Goal: Task Accomplishment & Management: Manage account settings

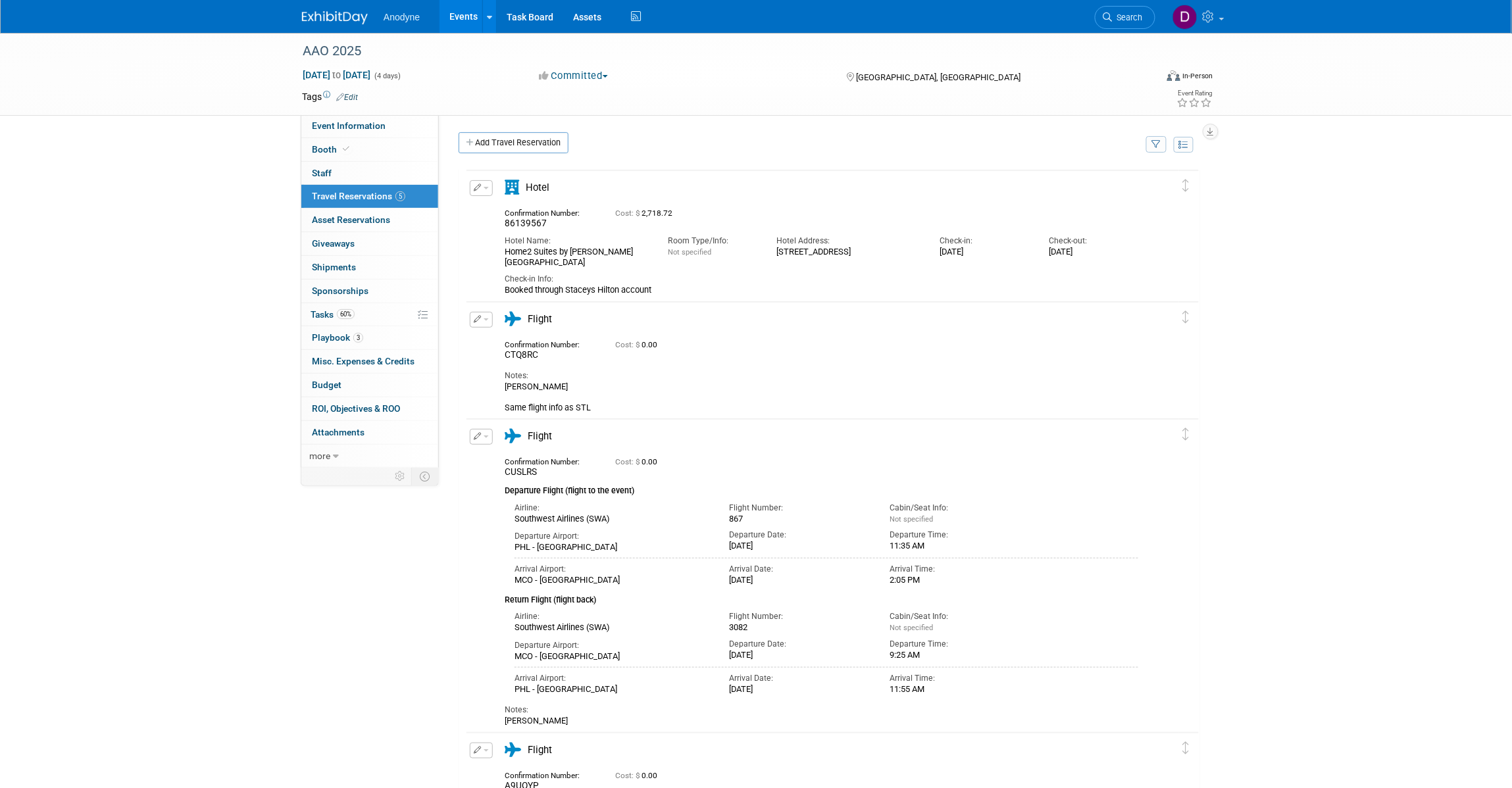
click at [1416, 294] on div "AAO 2025 Oct 17, 2025 to Oct 20, 2025 (4 days) Oct 17, 2025 to Oct 20, 2025 Com…" at bounding box center [756, 631] width 1512 height 1197
click at [1409, 421] on div "AAO 2025 Oct 17, 2025 to Oct 20, 2025 (4 days) Oct 17, 2025 to Oct 20, 2025 Com…" at bounding box center [756, 631] width 1512 height 1197
click at [171, 147] on div "AAO 2025 Oct 17, 2025 to Oct 20, 2025 (4 days) Oct 17, 2025 to Oct 20, 2025 Com…" at bounding box center [756, 631] width 1512 height 1197
click at [1428, 307] on div "AAO 2025 Oct 17, 2025 to Oct 20, 2025 (4 days) Oct 17, 2025 to Oct 20, 2025 Com…" at bounding box center [756, 631] width 1512 height 1197
click at [484, 318] on button "button" at bounding box center [482, 320] width 23 height 16
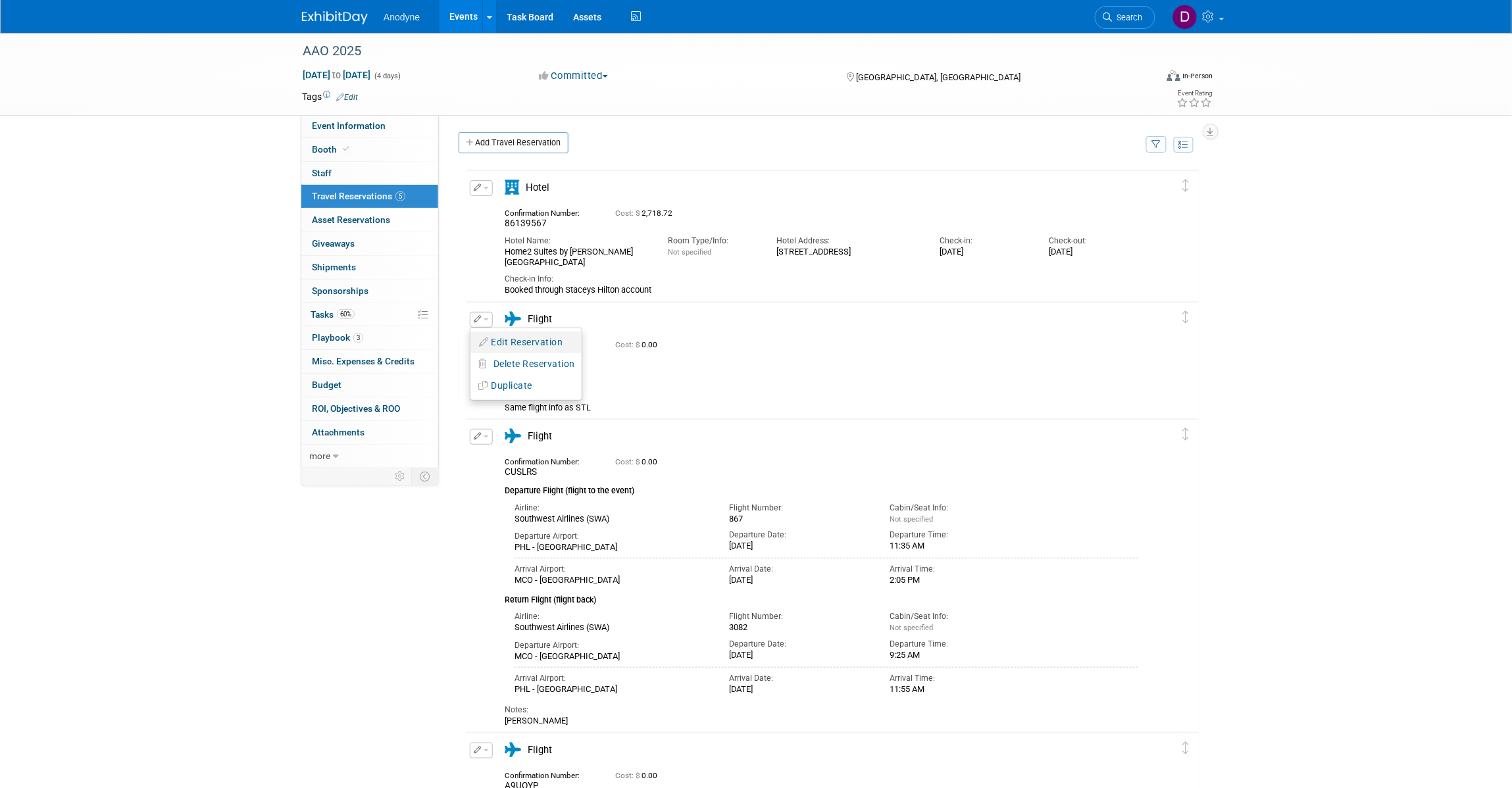
click at [502, 337] on button "Edit Reservation" at bounding box center [526, 342] width 111 height 19
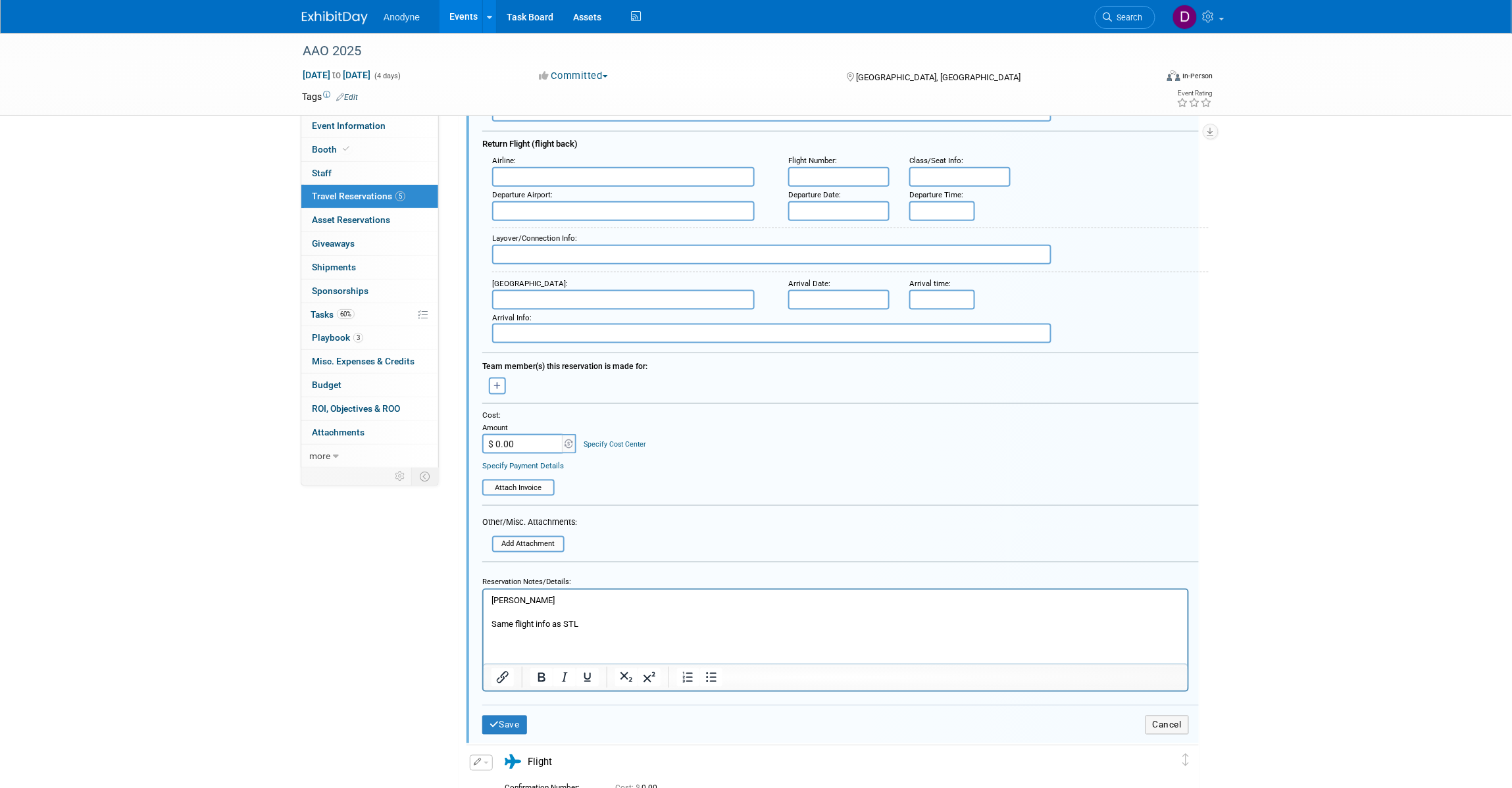
scroll to position [482, 0]
click at [639, 629] on p "Stacey Same flight info as STL" at bounding box center [835, 613] width 689 height 36
click at [596, 596] on p "Stacey Same flight info as STL" at bounding box center [835, 613] width 689 height 36
click at [610, 619] on html "Stacey. Same flight info as STL" at bounding box center [835, 603] width 704 height 29
click at [511, 716] on button "Save" at bounding box center [504, 725] width 44 height 19
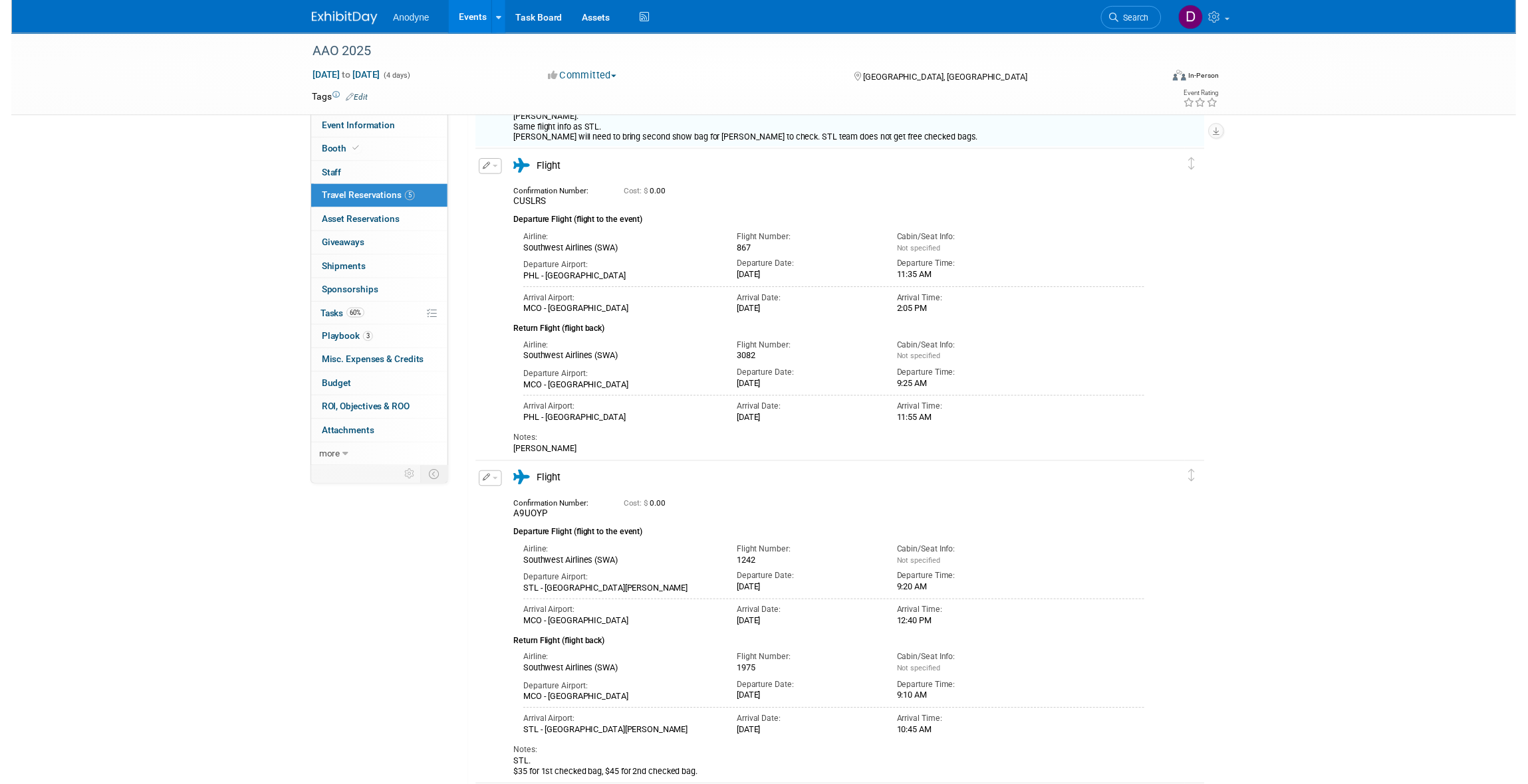
scroll to position [155, 0]
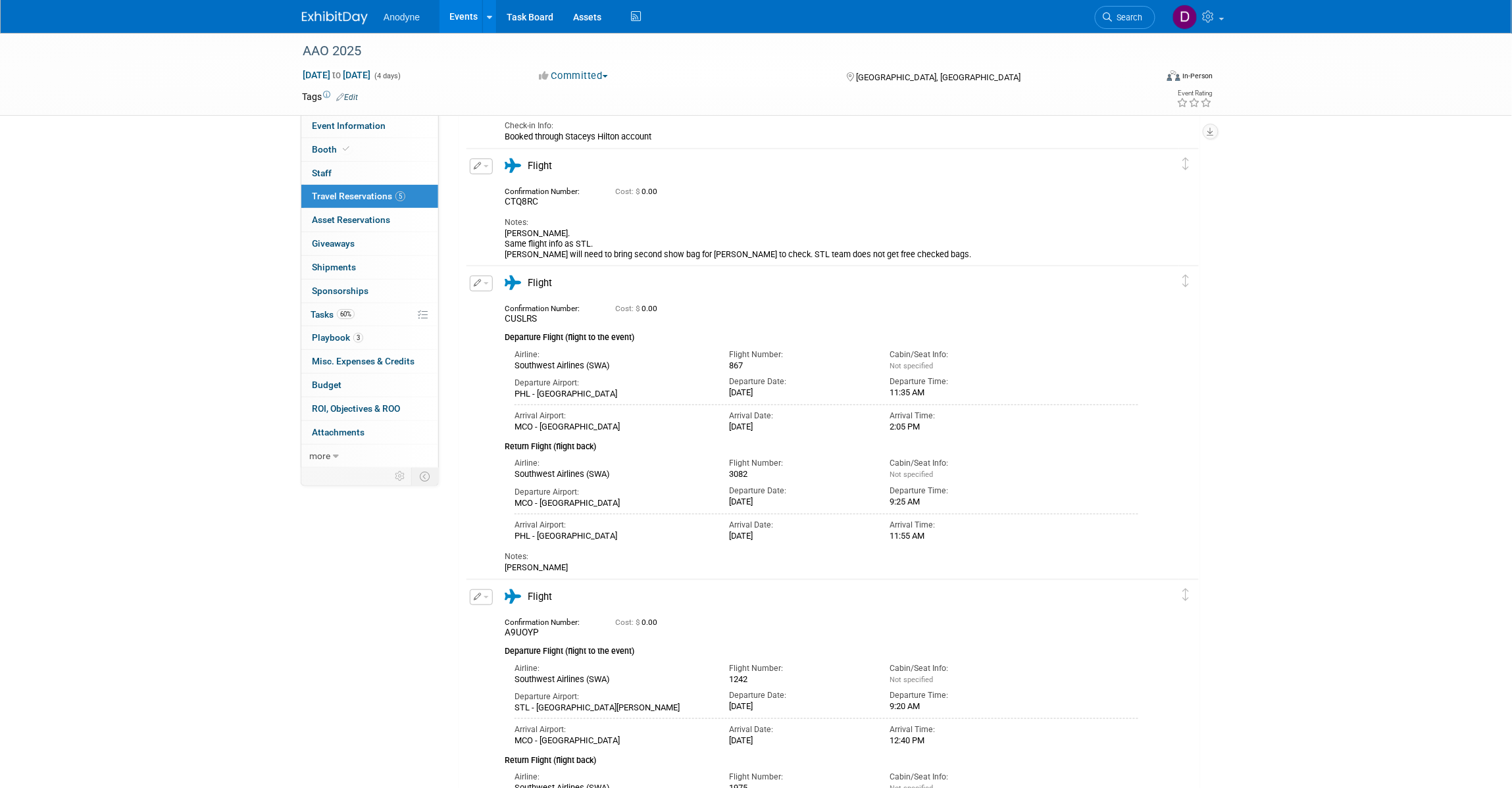
click at [481, 168] on button "button" at bounding box center [482, 166] width 23 height 16
click at [509, 191] on button "Edit Reservation" at bounding box center [526, 189] width 111 height 19
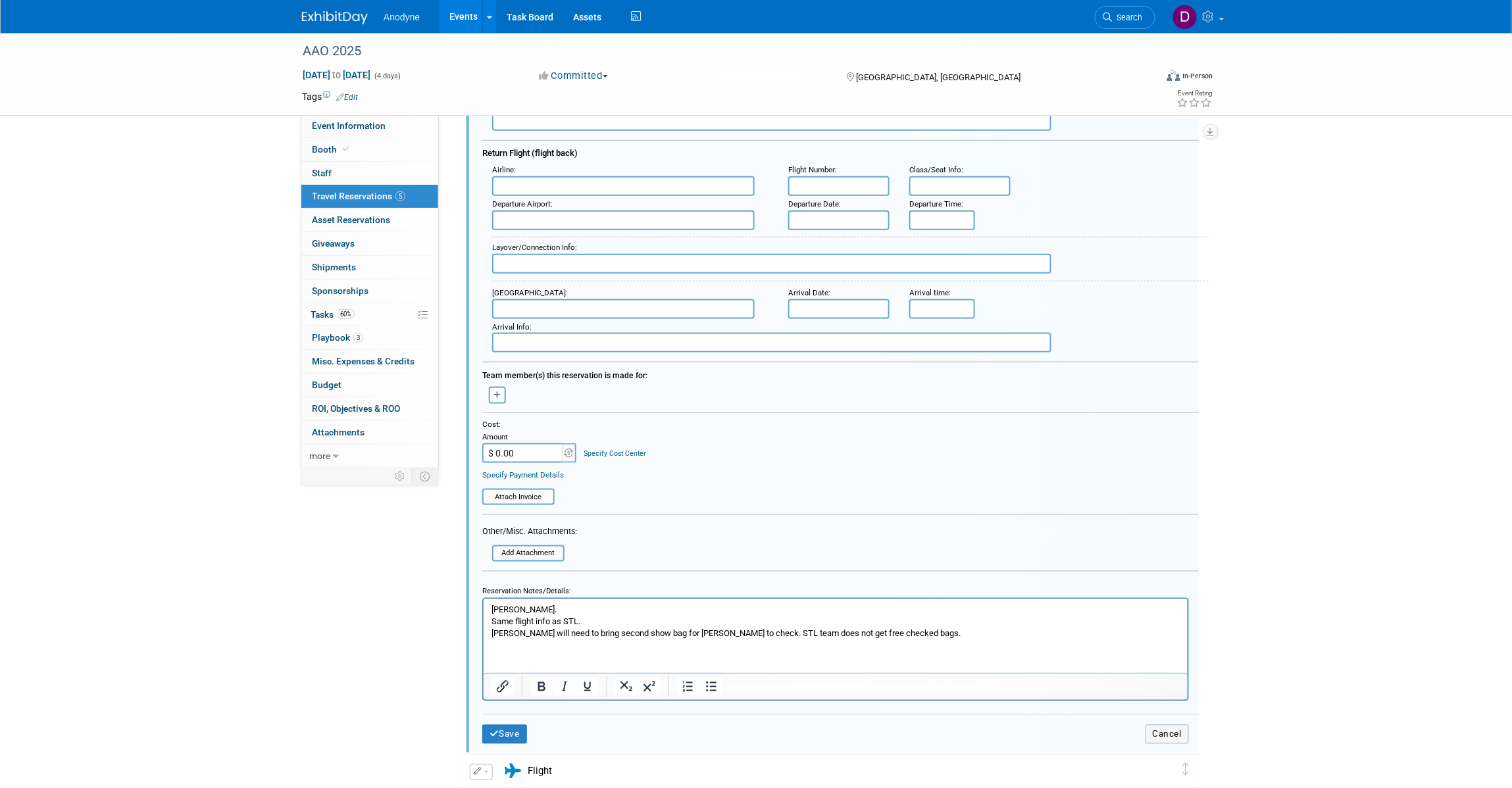
scroll to position [482, 0]
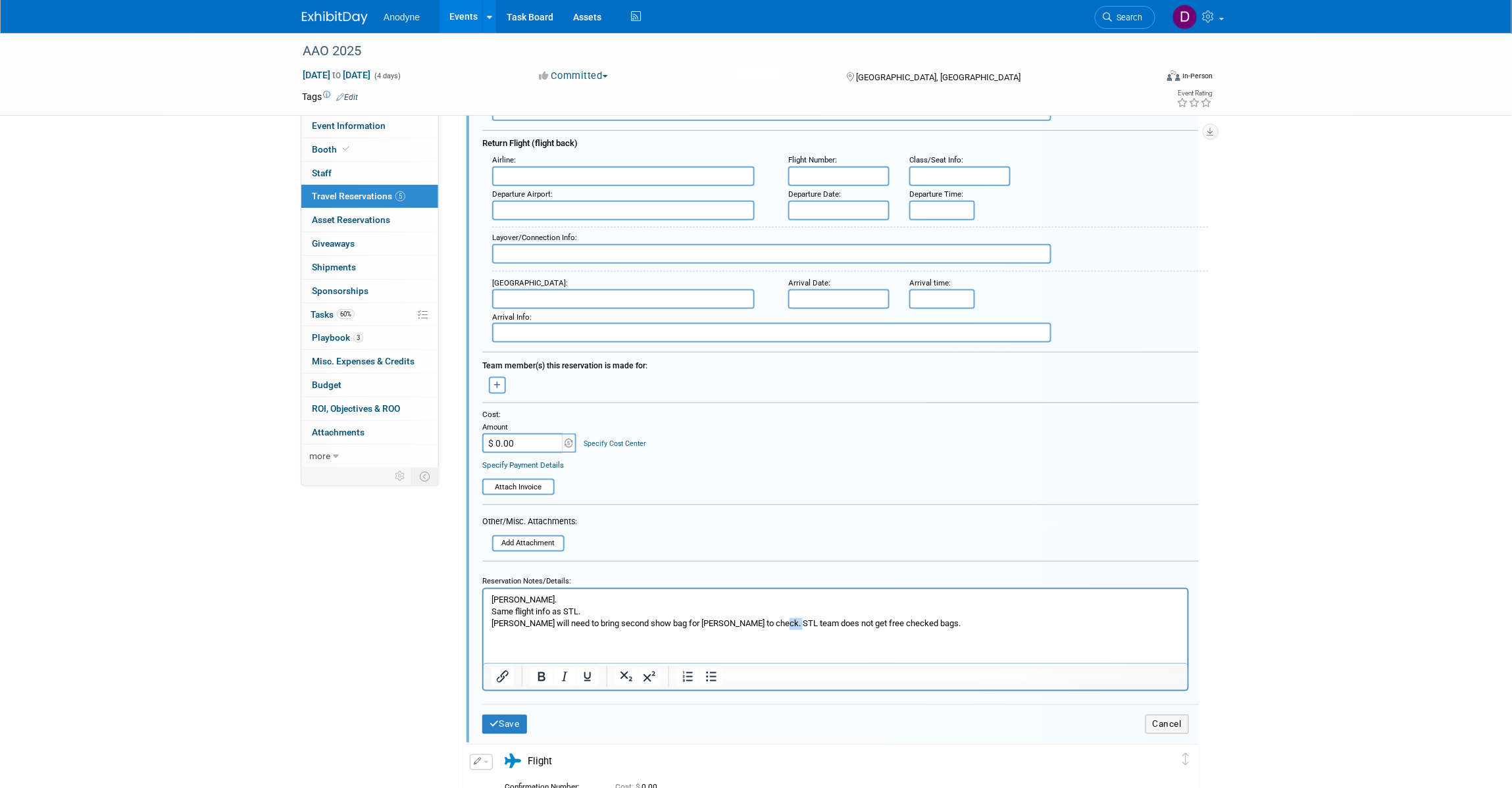
drag, startPoint x: 790, startPoint y: 623, endPoint x: 772, endPoint y: 623, distance: 18.0
click at [772, 623] on p "Stacey. Same flight info as STL. Valerie will need to bring second show bag for…" at bounding box center [835, 613] width 689 height 36
click at [502, 716] on button "Save" at bounding box center [504, 725] width 44 height 19
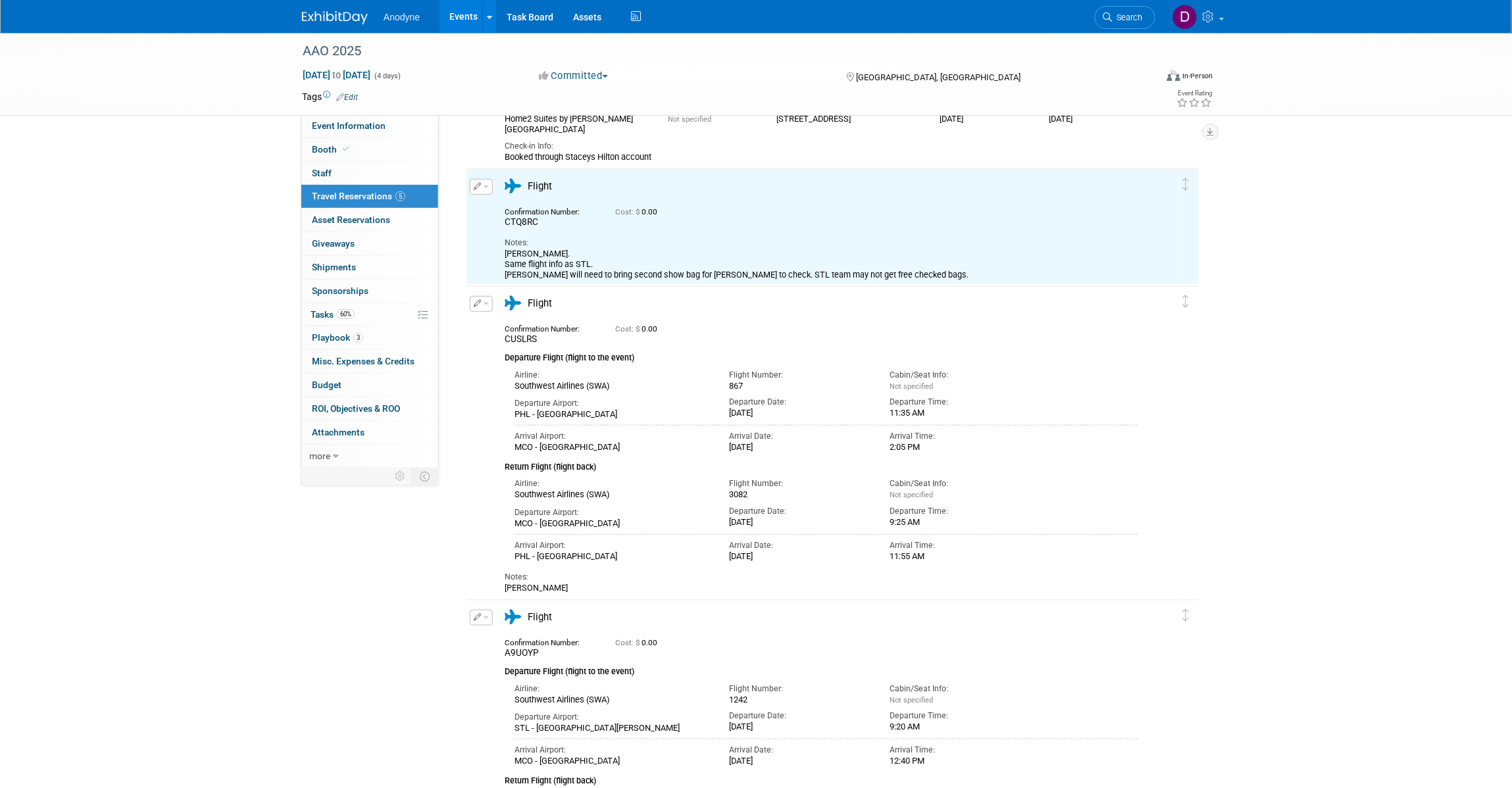
scroll to position [0, 0]
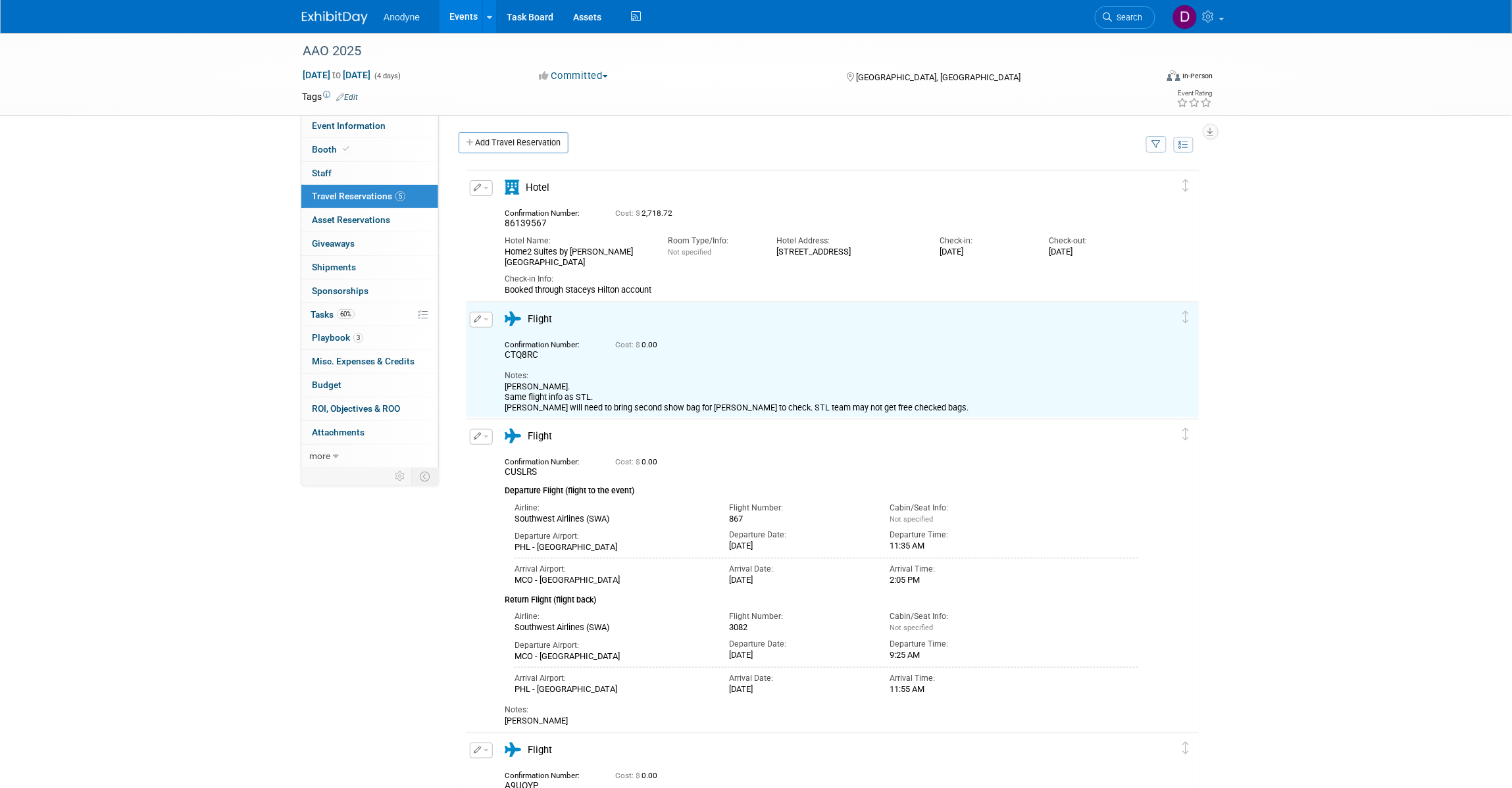
click at [1423, 356] on div "AAO 2025 Oct 17, 2025 to Oct 20, 2025 (4 days) Oct 17, 2025 to Oct 20, 2025 Com…" at bounding box center [756, 631] width 1512 height 1197
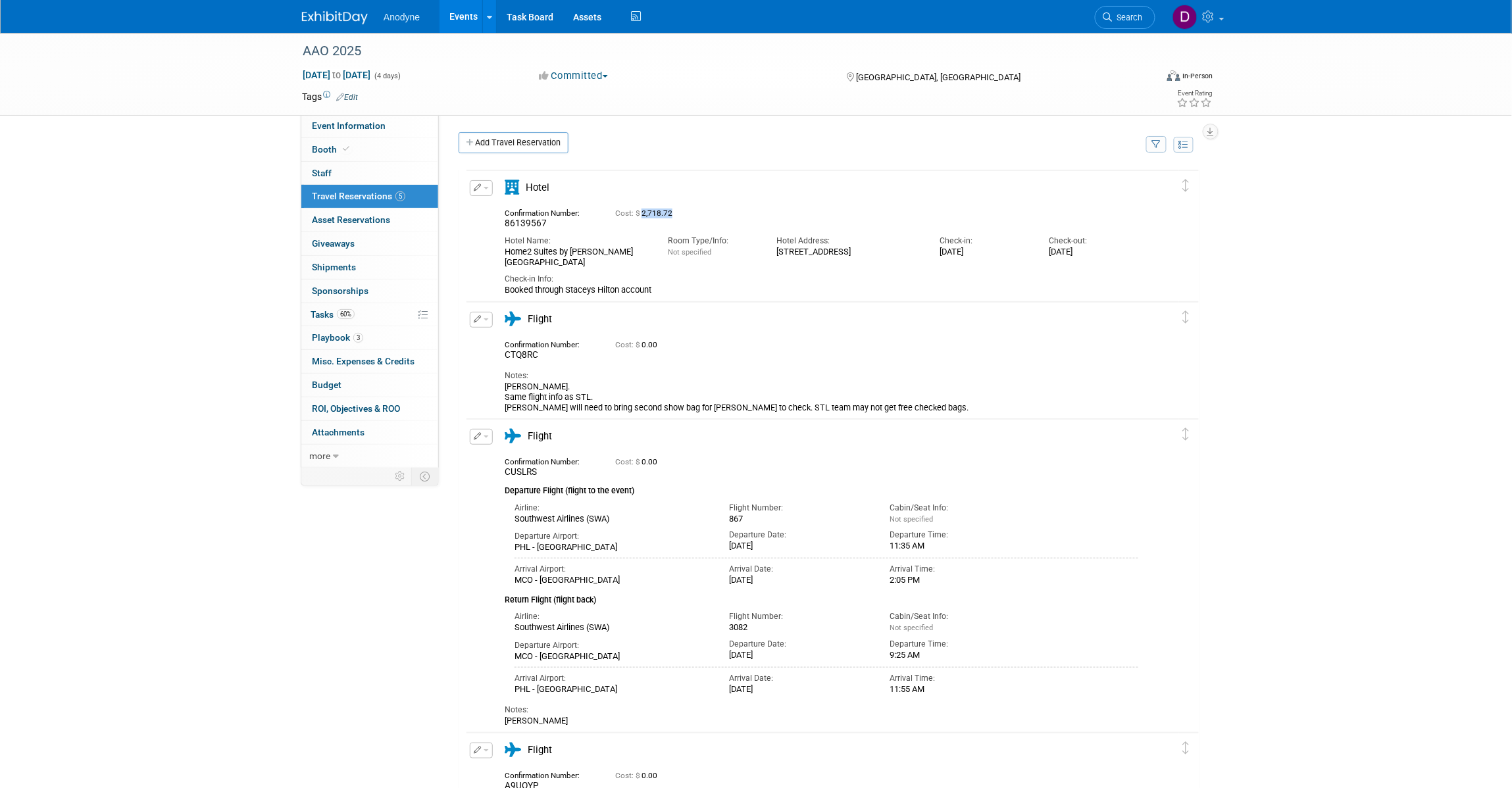
drag, startPoint x: 689, startPoint y: 207, endPoint x: 640, endPoint y: 213, distance: 49.4
click at [640, 213] on div "Cost: $ 2,718.72" at bounding box center [850, 212] width 471 height 14
copy span "2,718.72"
click at [475, 188] on icon "button" at bounding box center [478, 187] width 8 height 7
click at [495, 209] on button "Edit Reservation" at bounding box center [526, 210] width 111 height 19
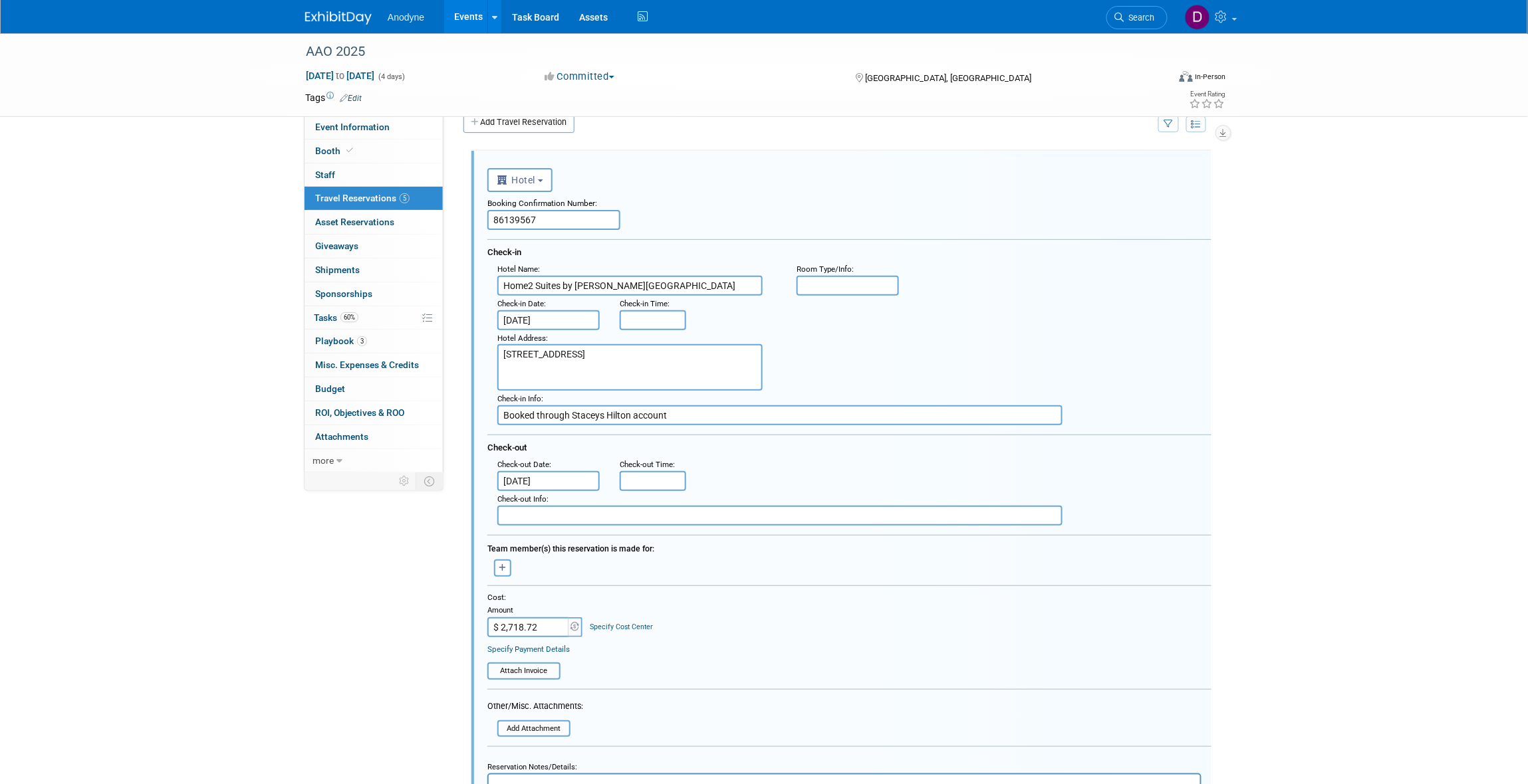
drag, startPoint x: 544, startPoint y: 621, endPoint x: 429, endPoint y: 616, distance: 115.1
type input "$ 0.00"
drag, startPoint x: 1339, startPoint y: 561, endPoint x: 1311, endPoint y: 563, distance: 28.1
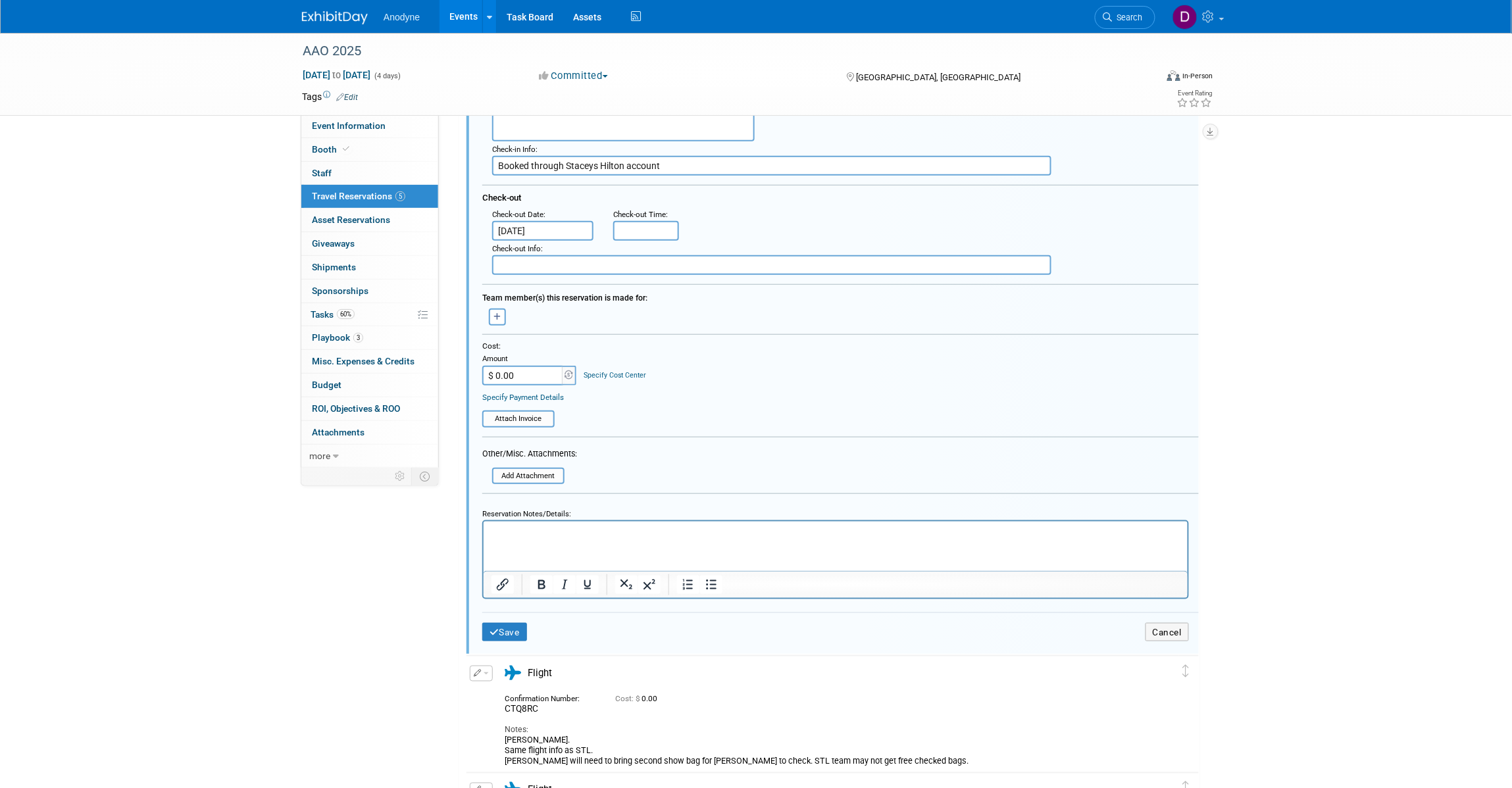
scroll to position [268, 0]
click at [493, 627] on icon "submit" at bounding box center [494, 632] width 10 height 9
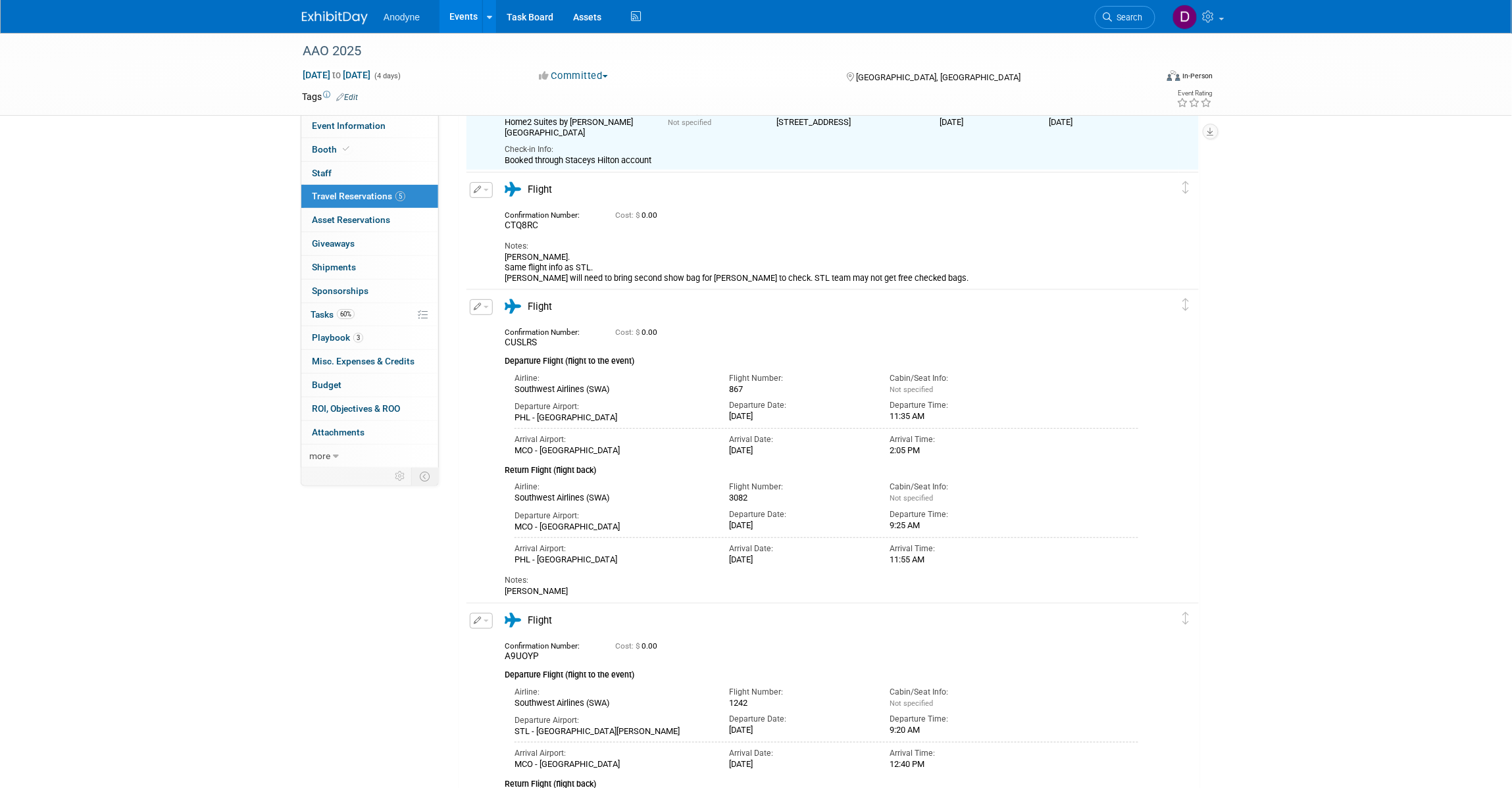
scroll to position [22, 0]
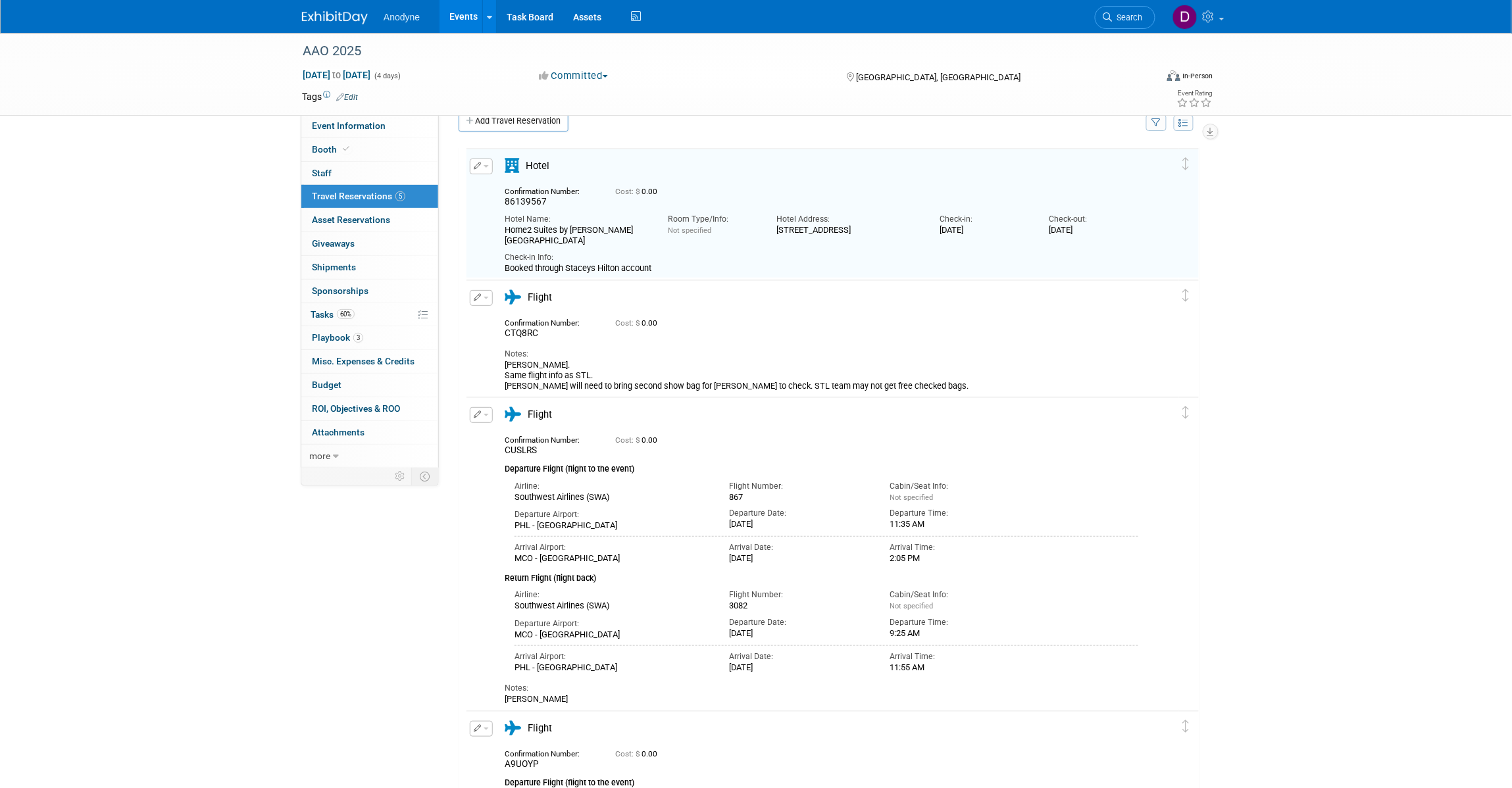
click at [1348, 334] on div "AAO 2025 Oct 17, 2025 to Oct 20, 2025 (4 days) Oct 17, 2025 to Oct 20, 2025 Com…" at bounding box center [756, 610] width 1512 height 1197
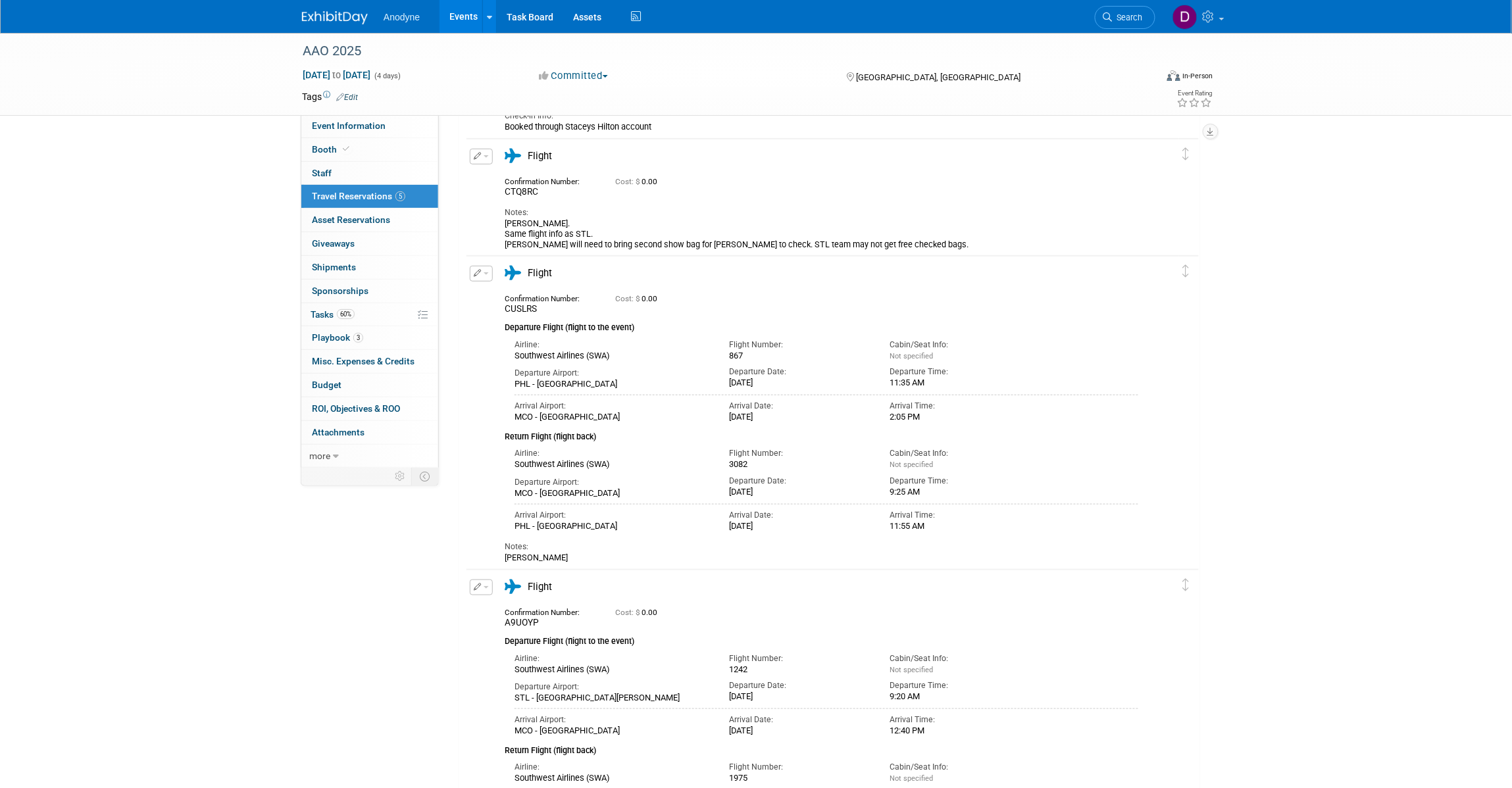
scroll to position [164, 0]
click at [485, 160] on button "button" at bounding box center [482, 155] width 23 height 16
click at [486, 172] on button "Edit Reservation" at bounding box center [526, 178] width 111 height 19
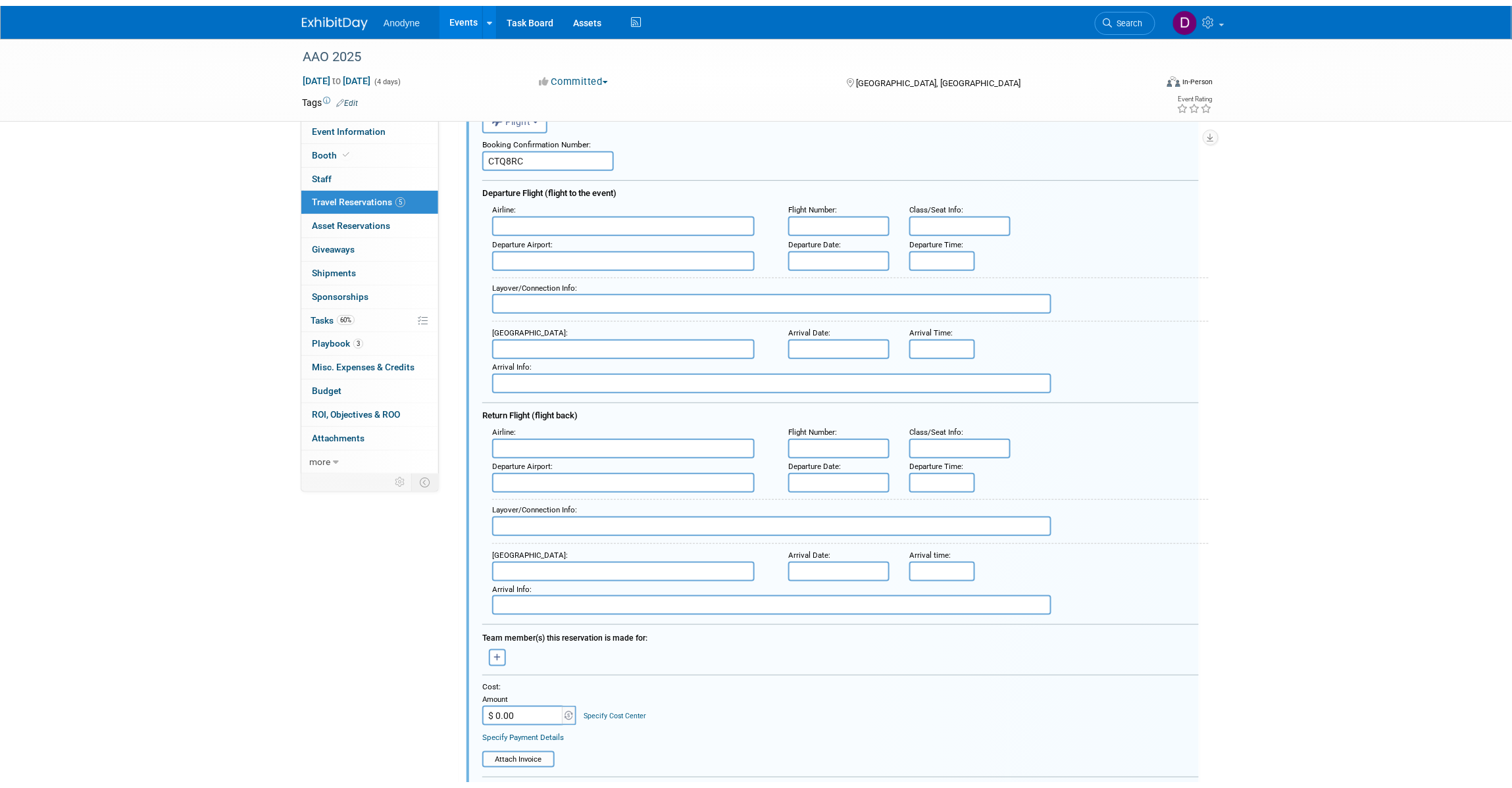
scroll to position [482, 0]
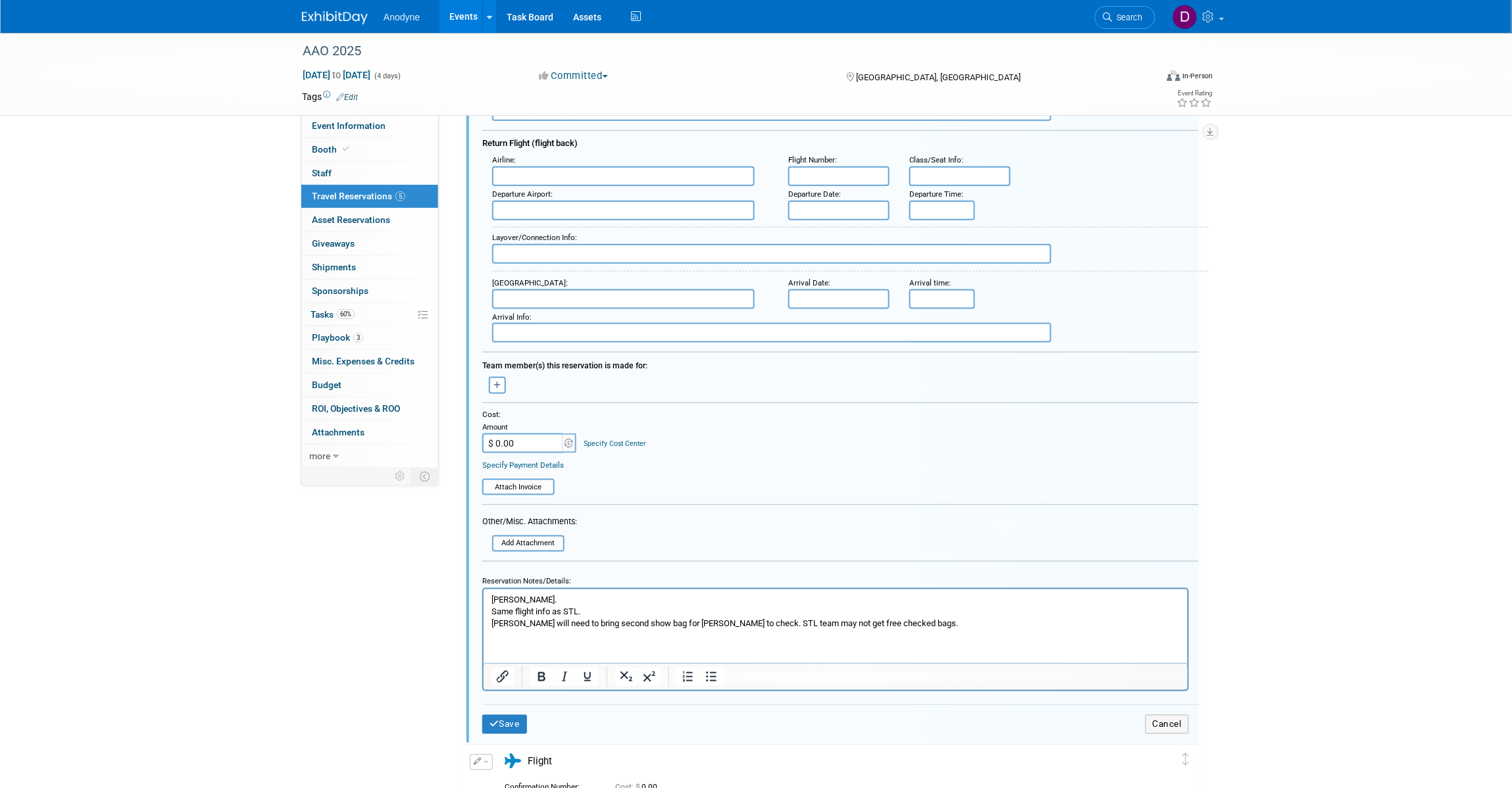
drag, startPoint x: 491, startPoint y: 620, endPoint x: 532, endPoint y: 648, distance: 49.6
click at [491, 622] on p "Stacey. Same flight info as STL. Valerie will need to bring second show bag for…" at bounding box center [835, 613] width 689 height 36
drag, startPoint x: 679, startPoint y: 625, endPoint x: 666, endPoint y: 625, distance: 13.0
click at [666, 625] on p "Stacey. Same flight info as STL. Stacey/Valerie will need to bring second show …" at bounding box center [835, 613] width 689 height 36
drag, startPoint x: 642, startPoint y: 624, endPoint x: 611, endPoint y: 626, distance: 31.1
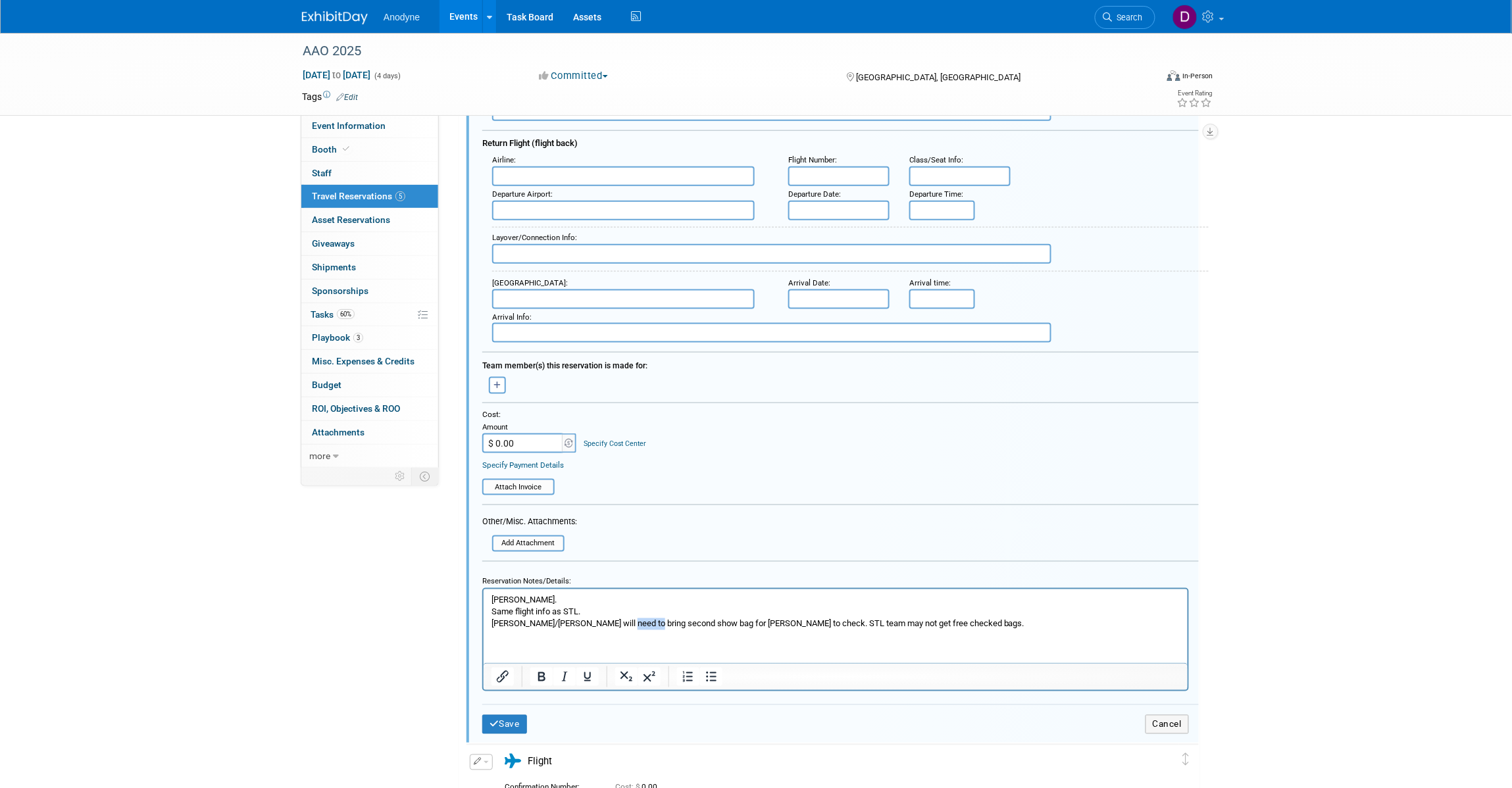
click at [611, 626] on p "Stacey. Same flight info as STL. Stacey/Valerie will need to bring second show …" at bounding box center [835, 613] width 689 height 36
click at [667, 624] on p "Stacey. Same flight info as STL. Stacey/Valerie will need to bring both show ba…" at bounding box center [835, 613] width 689 height 36
click at [670, 624] on p "Stacey. Same flight info as STL. Stacey/Valerie will need to bring both show ba…" at bounding box center [835, 613] width 689 height 36
click at [501, 716] on button "Save" at bounding box center [504, 725] width 44 height 19
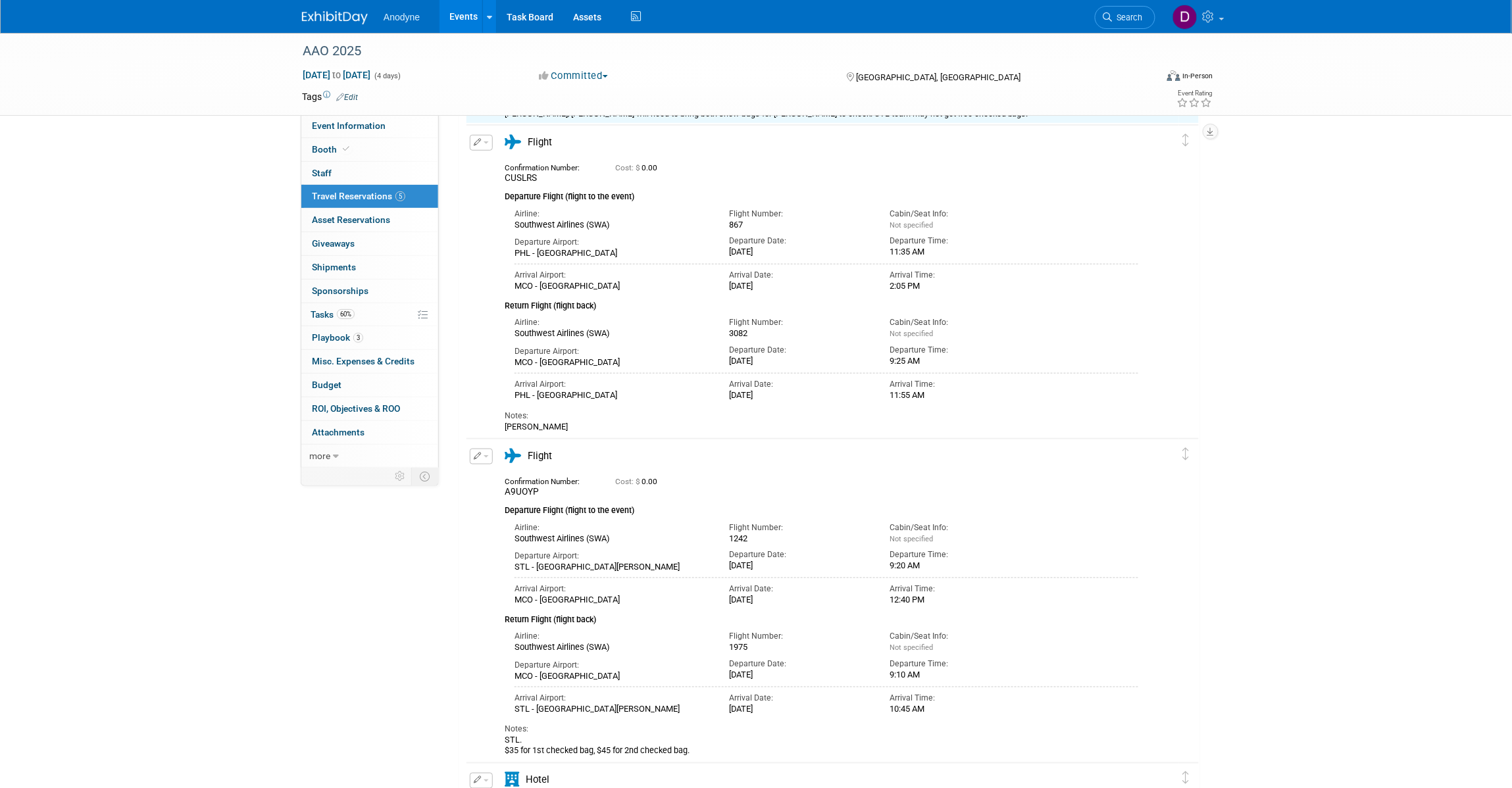
scroll to position [154, 0]
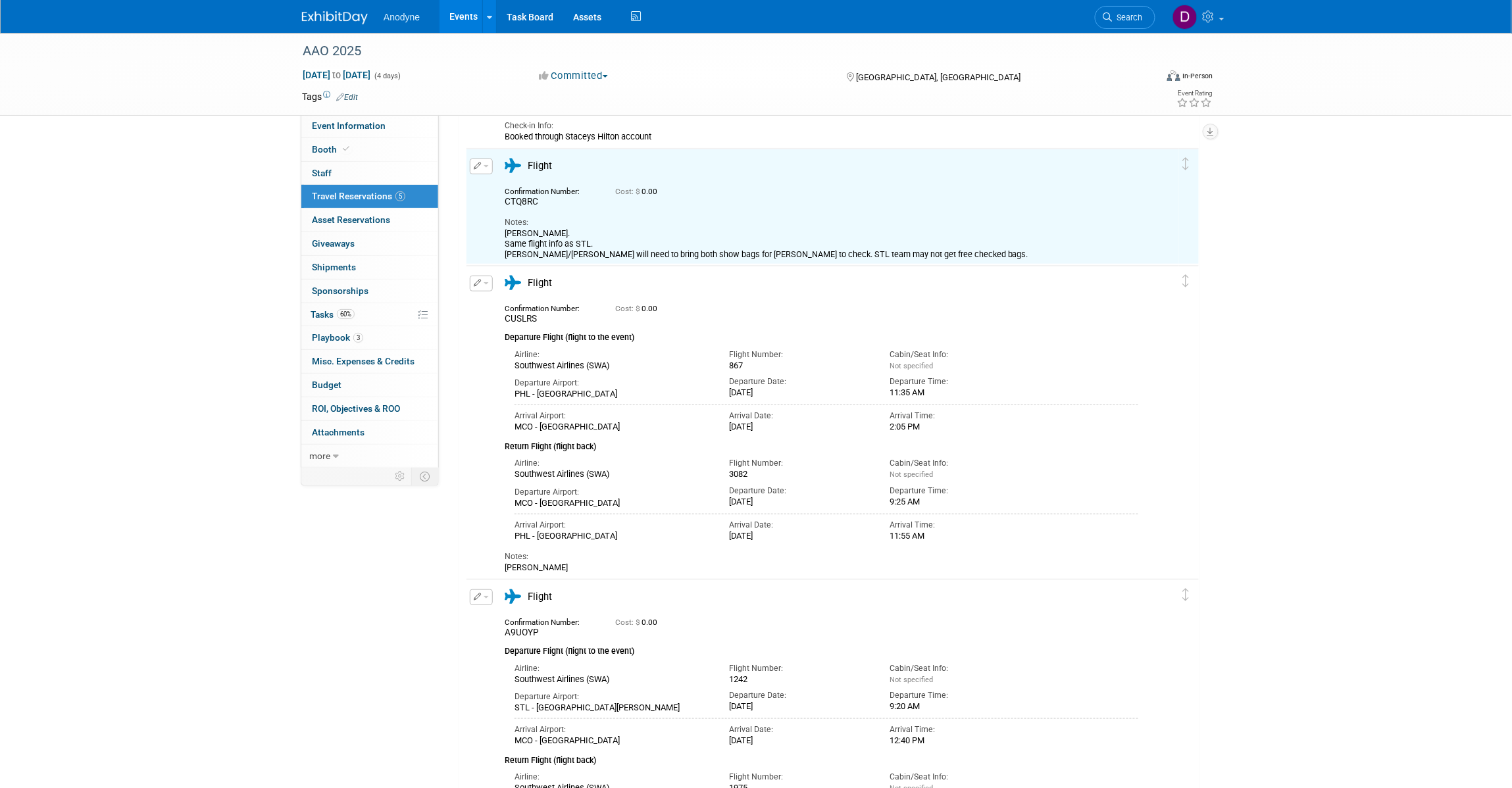
click at [1379, 390] on div "AAO 2025 Oct 17, 2025 to Oct 20, 2025 (4 days) Oct 17, 2025 to Oct 20, 2025 Com…" at bounding box center [756, 478] width 1512 height 1197
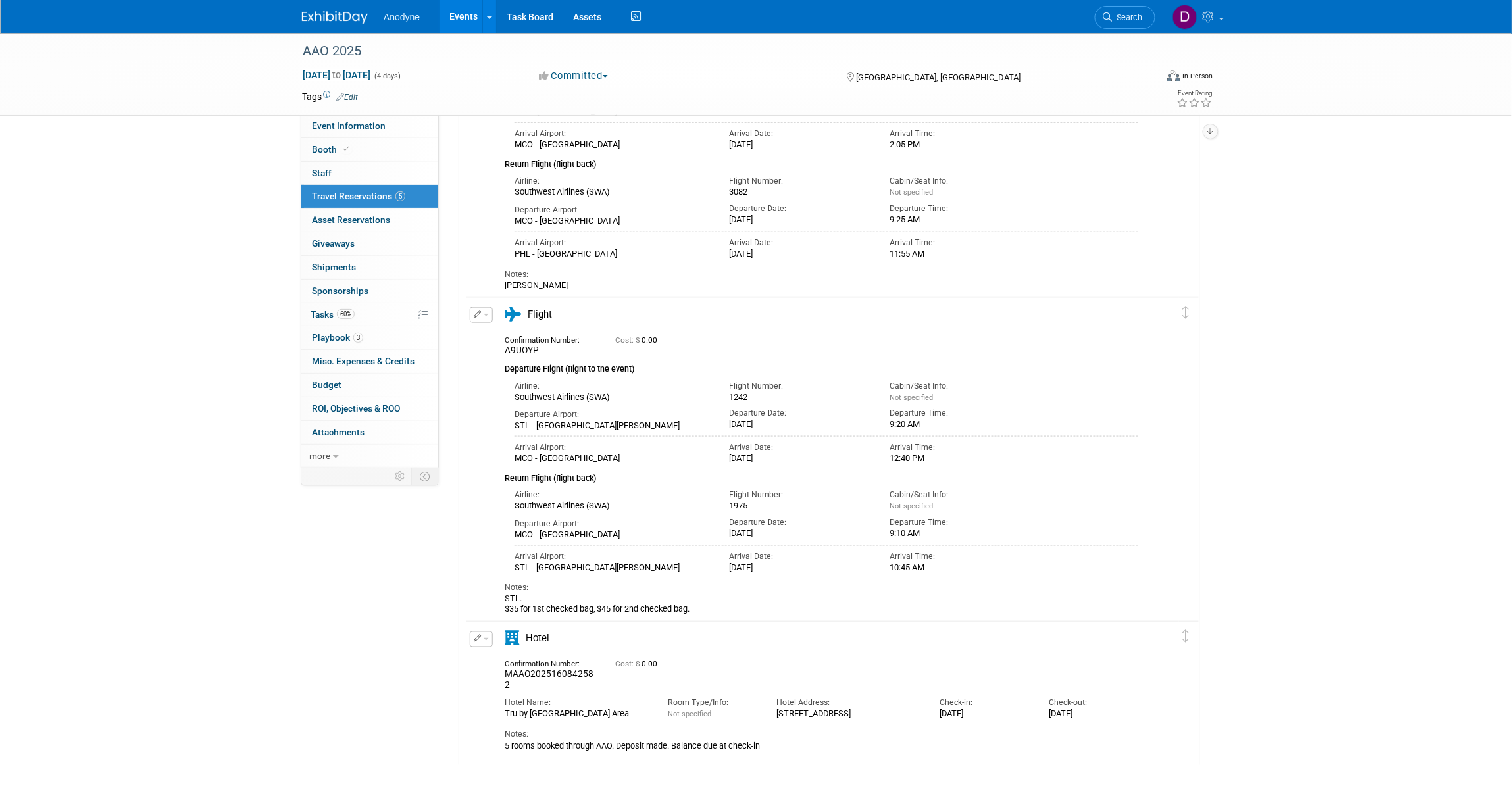
scroll to position [442, 0]
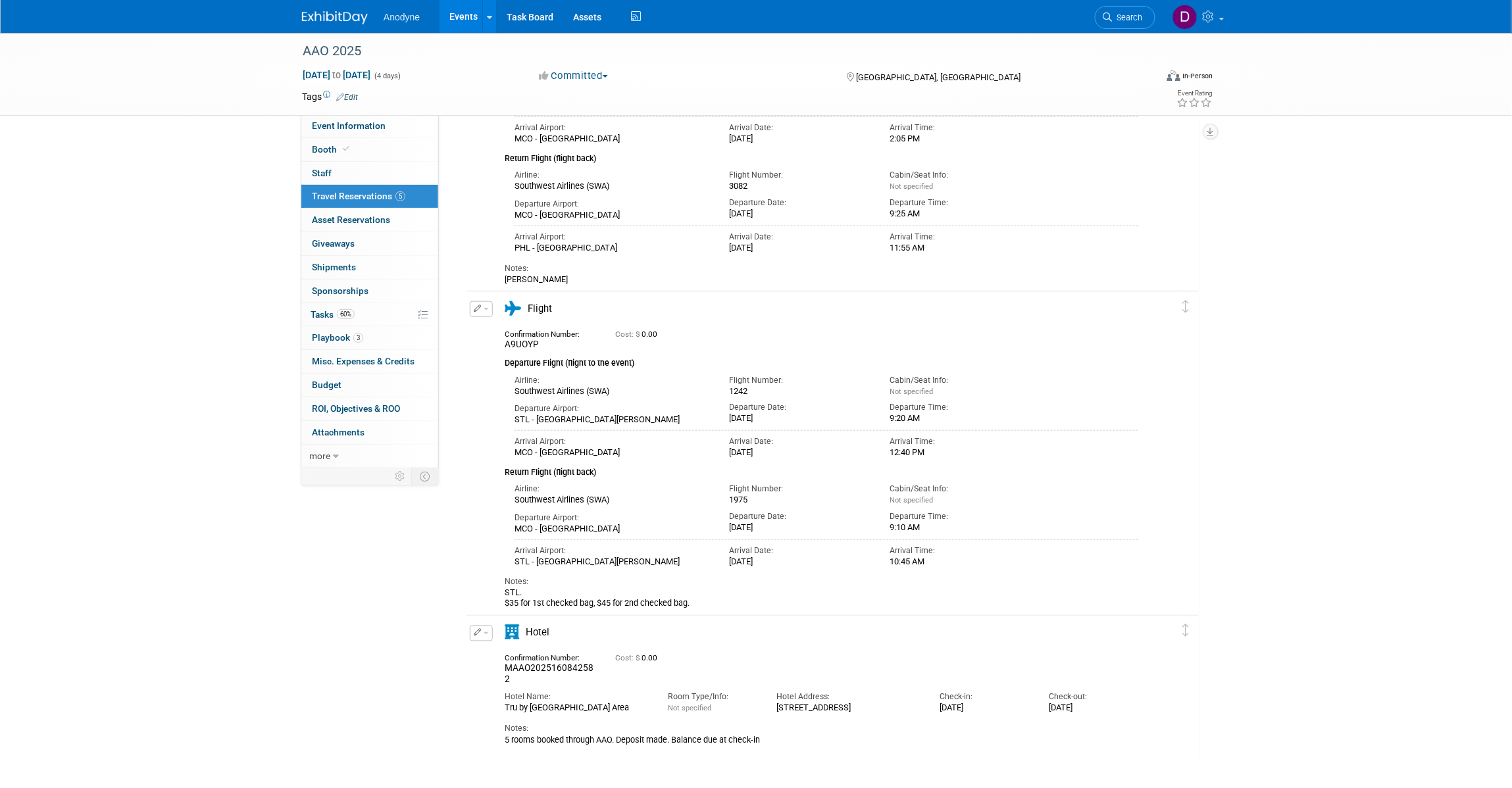
click at [475, 313] on button "button" at bounding box center [482, 309] width 23 height 16
click at [498, 333] on button "Edit Reservation" at bounding box center [526, 332] width 111 height 19
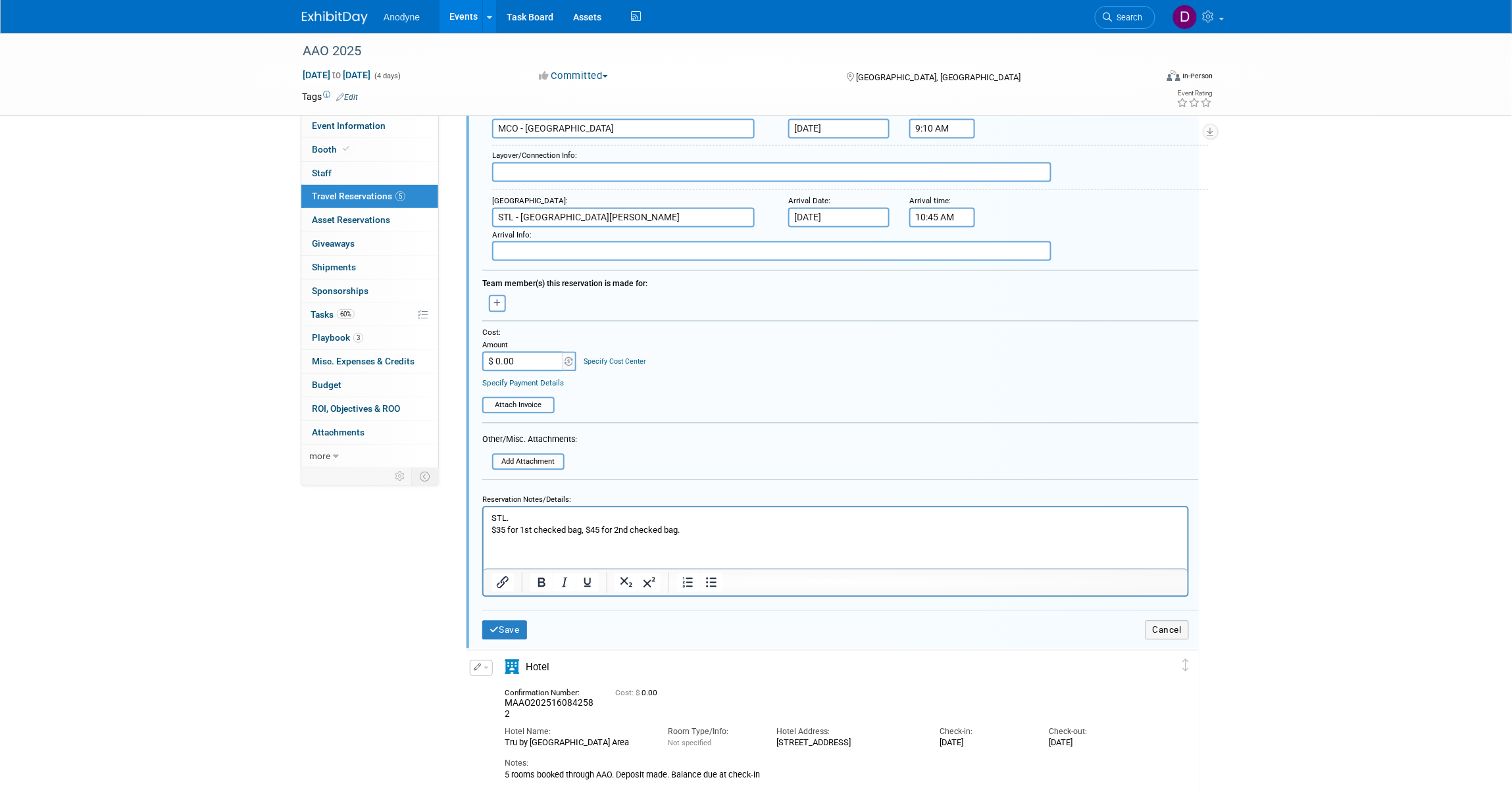
scroll to position [995, 0]
drag, startPoint x: 692, startPoint y: 533, endPoint x: 489, endPoint y: 528, distance: 203.1
click at [490, 528] on body "STL. $35 for 1st checked bag, $45 for 2nd checked bag." at bounding box center [835, 525] width 691 height 23
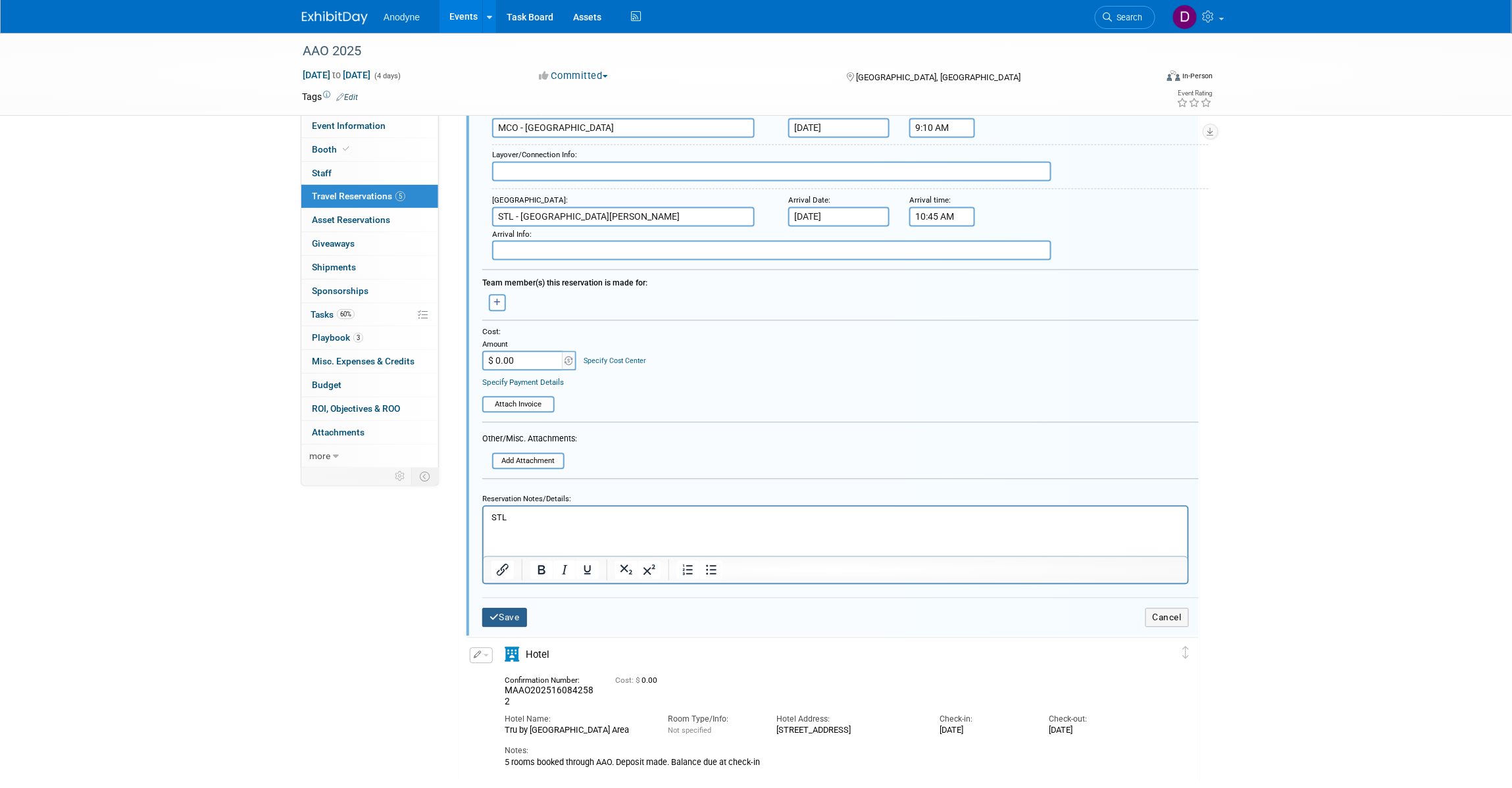
click at [514, 609] on button "Save" at bounding box center [504, 618] width 44 height 19
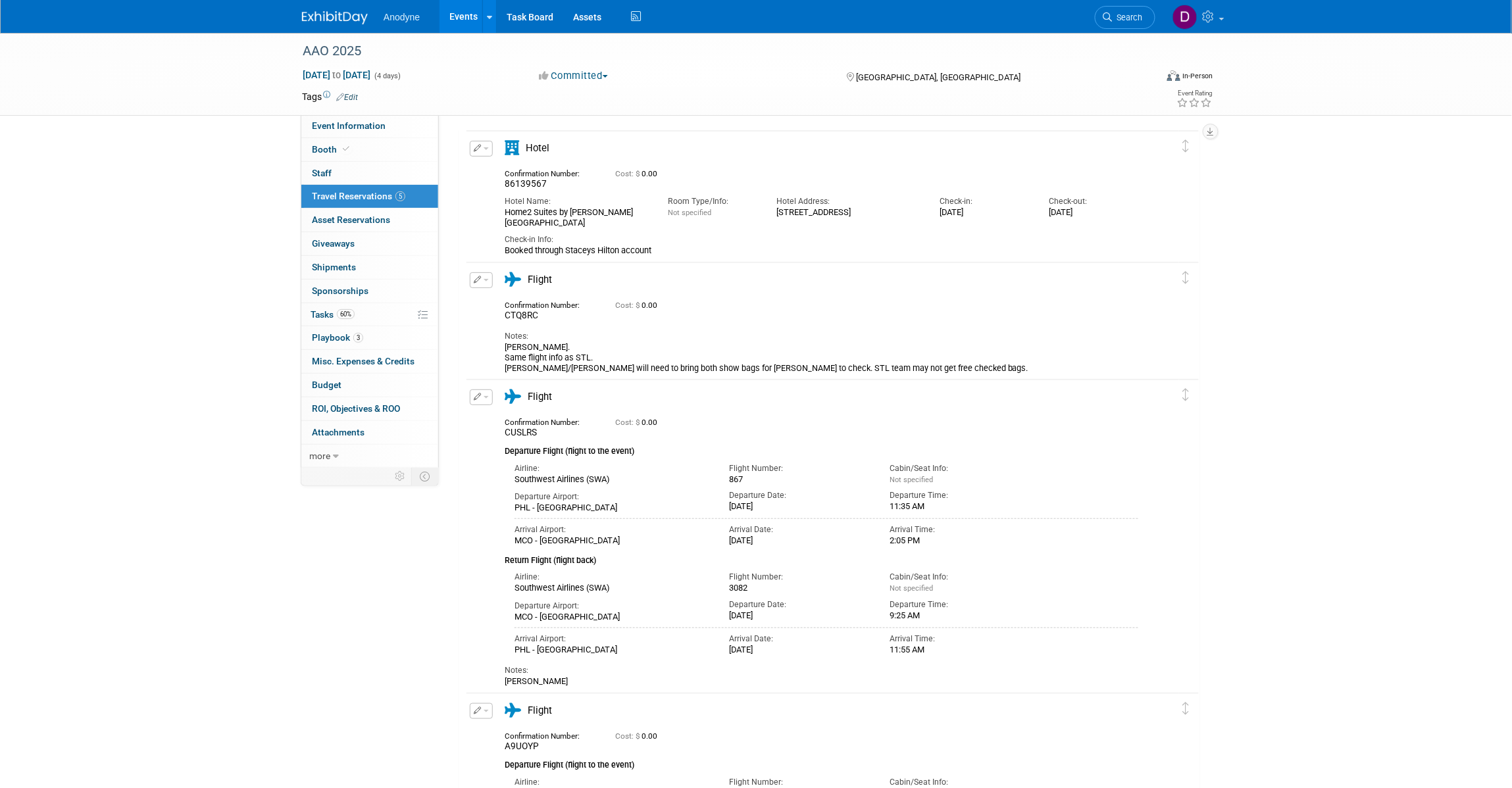
scroll to position [0, 0]
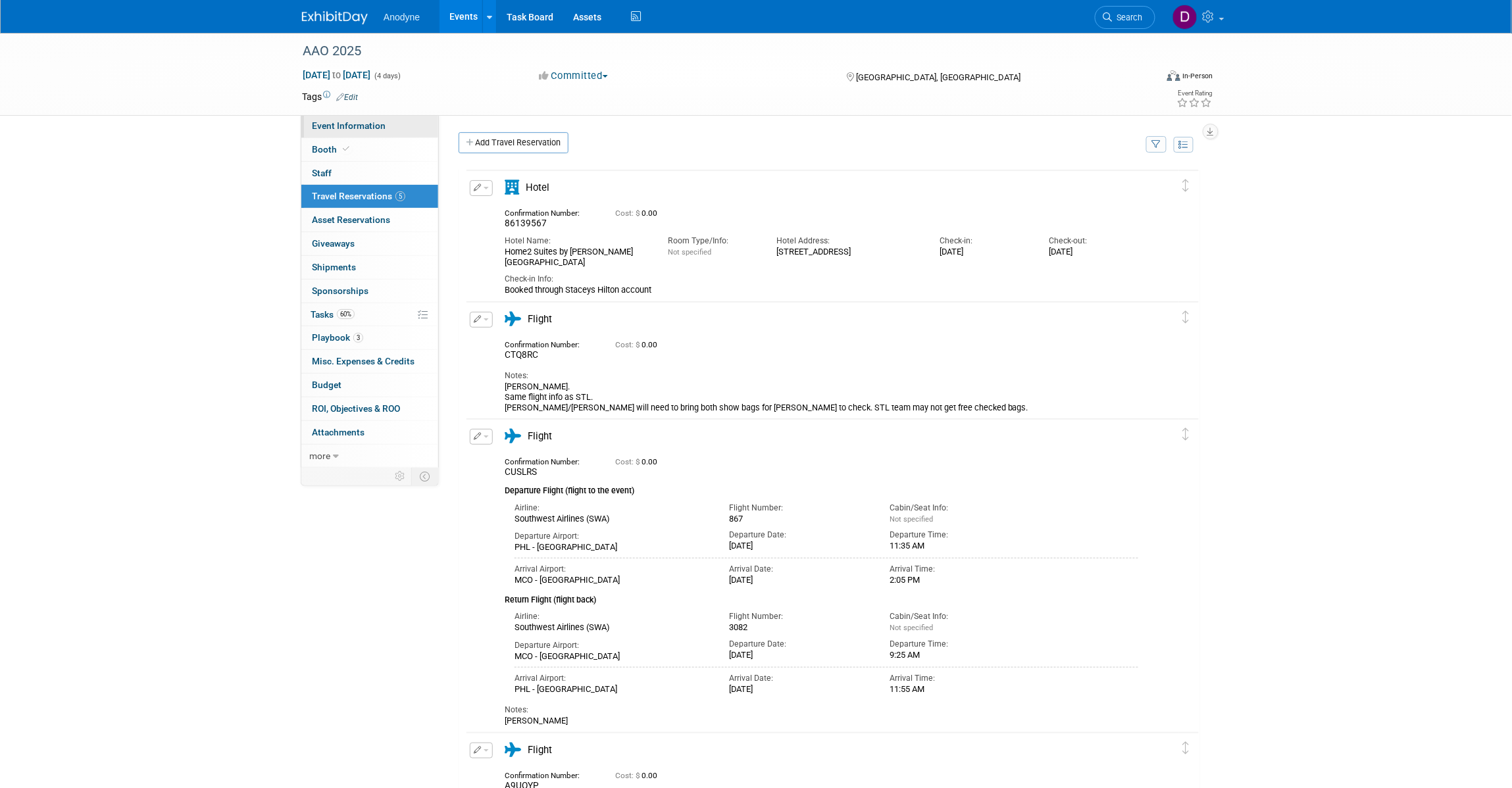
click at [376, 125] on span "Event Information" at bounding box center [348, 126] width 74 height 11
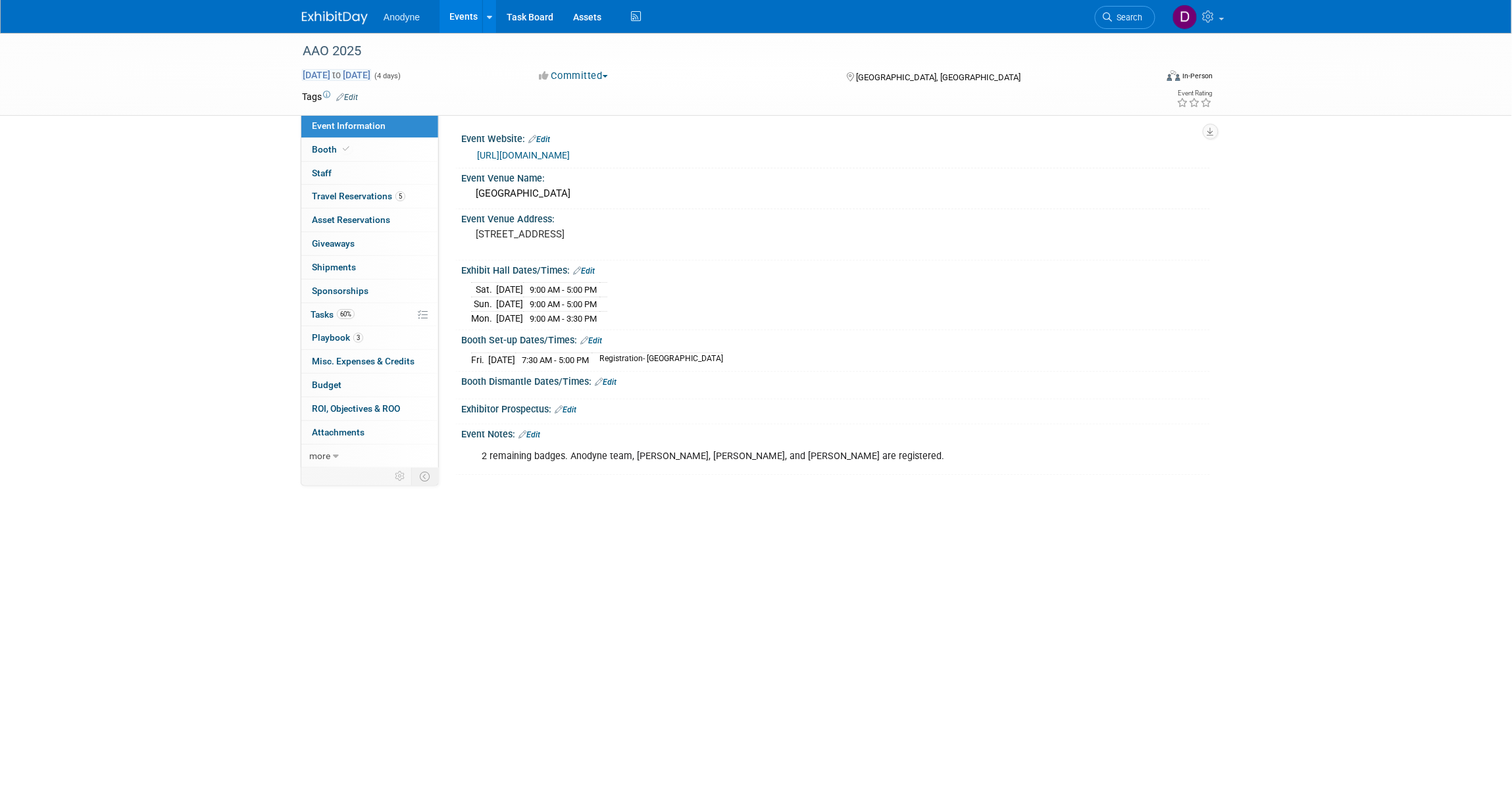
click at [371, 69] on span "Oct 17, 2025 to Oct 20, 2025" at bounding box center [337, 75] width 69 height 12
select select "9"
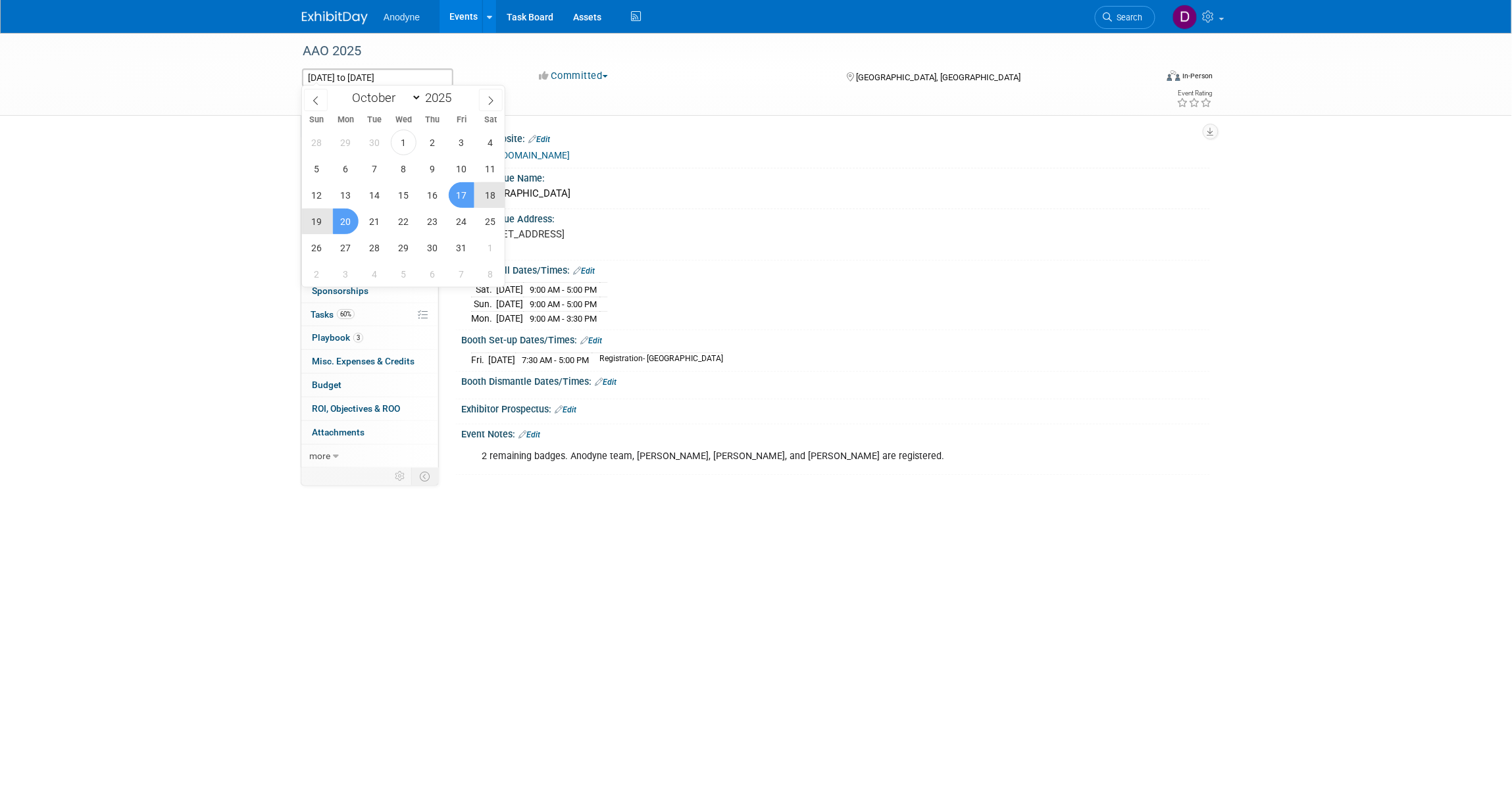
click at [465, 195] on span "17" at bounding box center [461, 195] width 26 height 26
type input "Oct 17, 2025"
click at [429, 222] on span "23" at bounding box center [433, 221] width 26 height 26
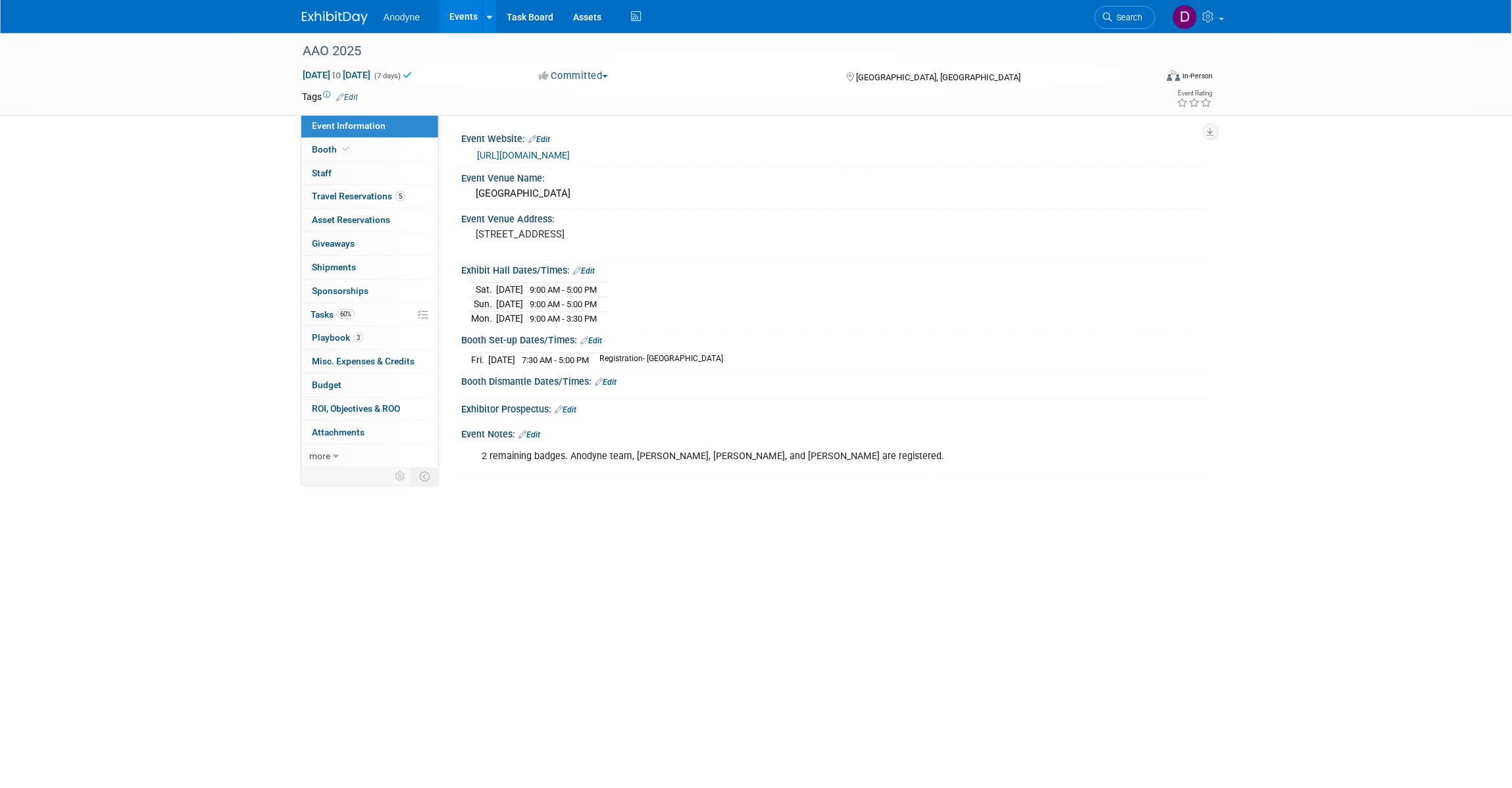
click at [1245, 395] on div "AAO 2025 Oct 17, 2025 to Oct 23, 2025 (7 days) Oct 17, 2025 to Oct 23, 2025 Com…" at bounding box center [756, 349] width 1512 height 634
click at [377, 332] on link "3 Playbook 3" at bounding box center [370, 338] width 137 height 23
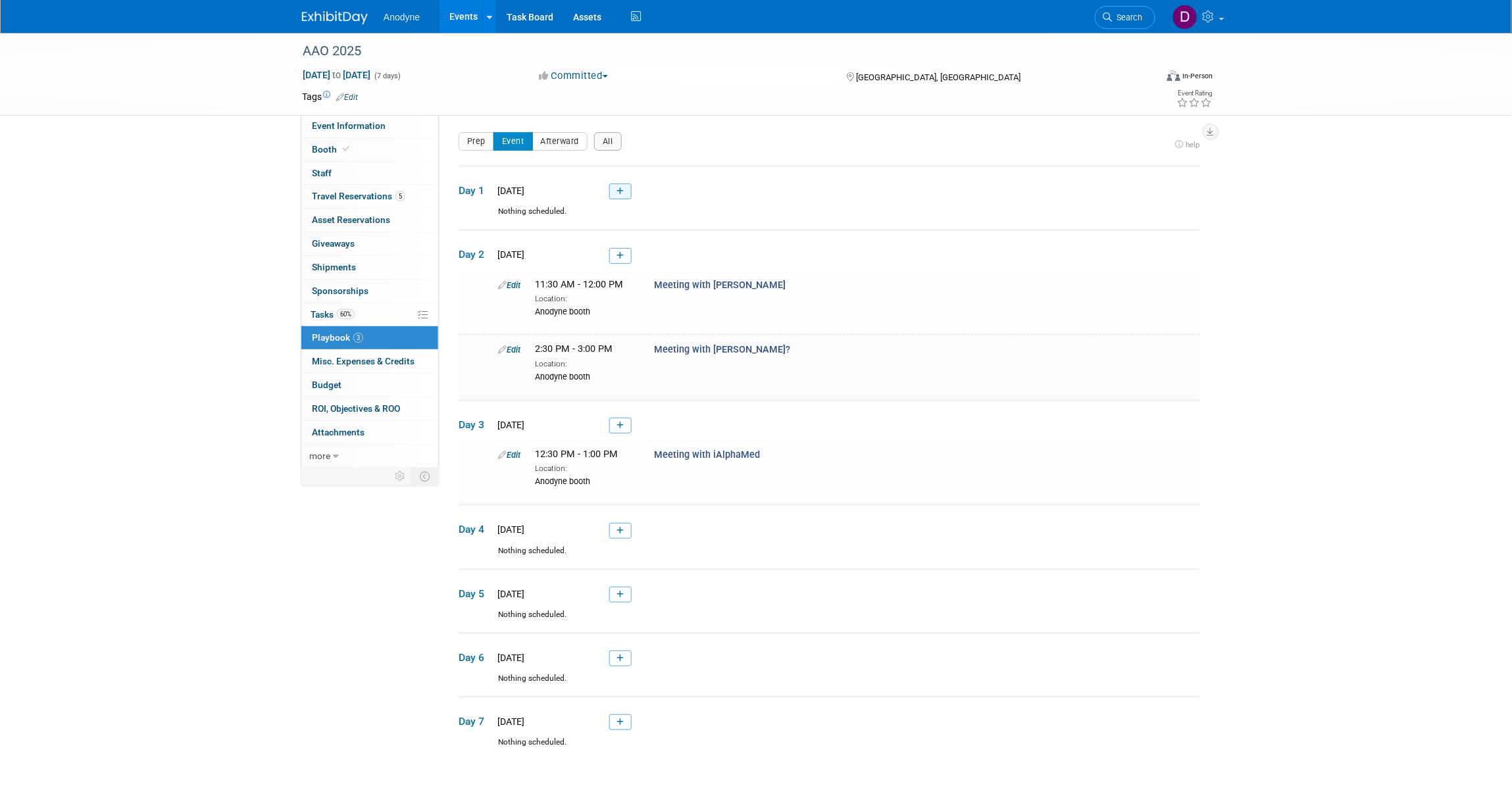
click at [620, 193] on icon at bounding box center [620, 192] width 7 height 8
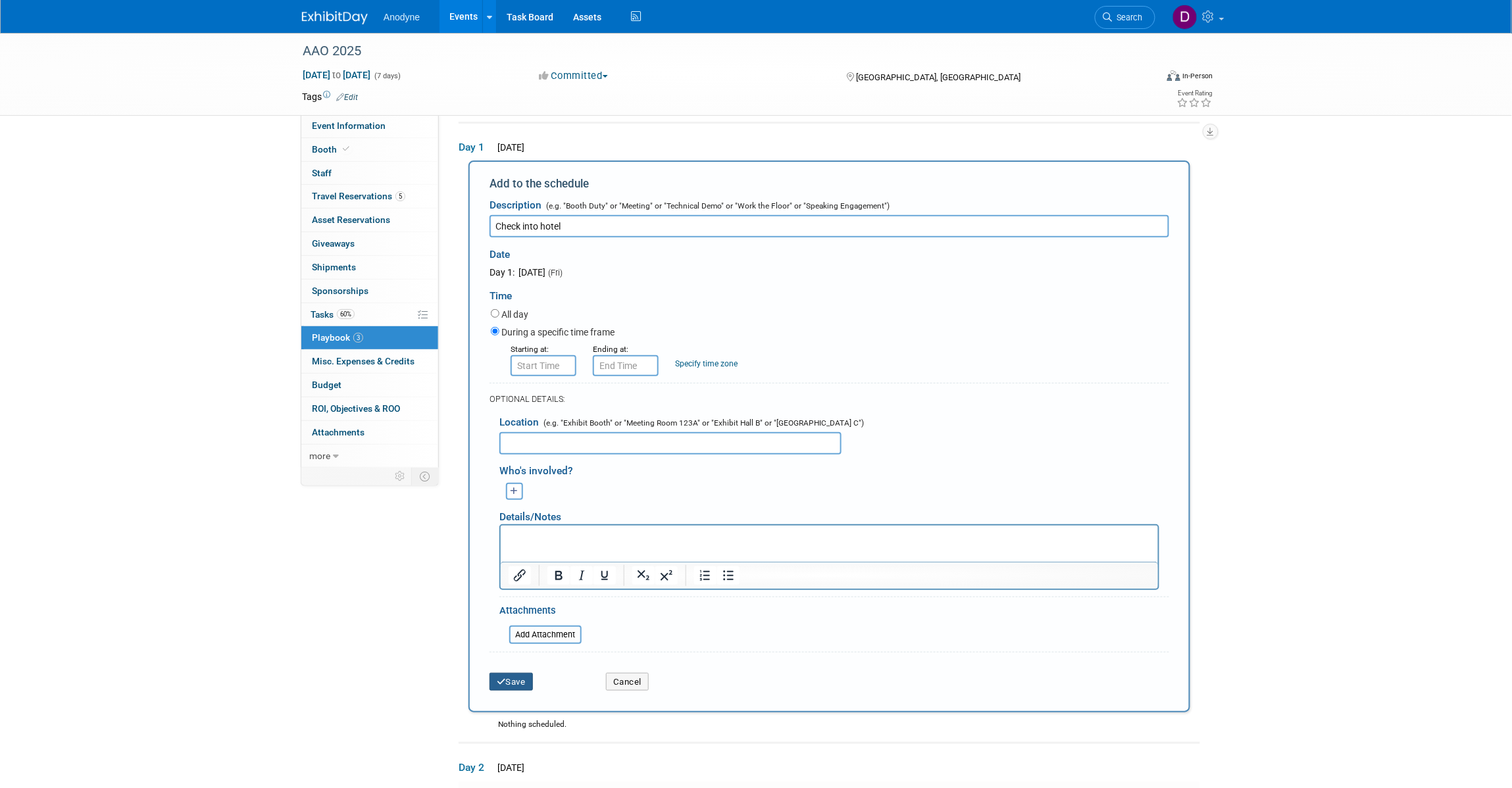
type input "Check into hotel"
click at [497, 678] on icon "submit" at bounding box center [501, 682] width 9 height 9
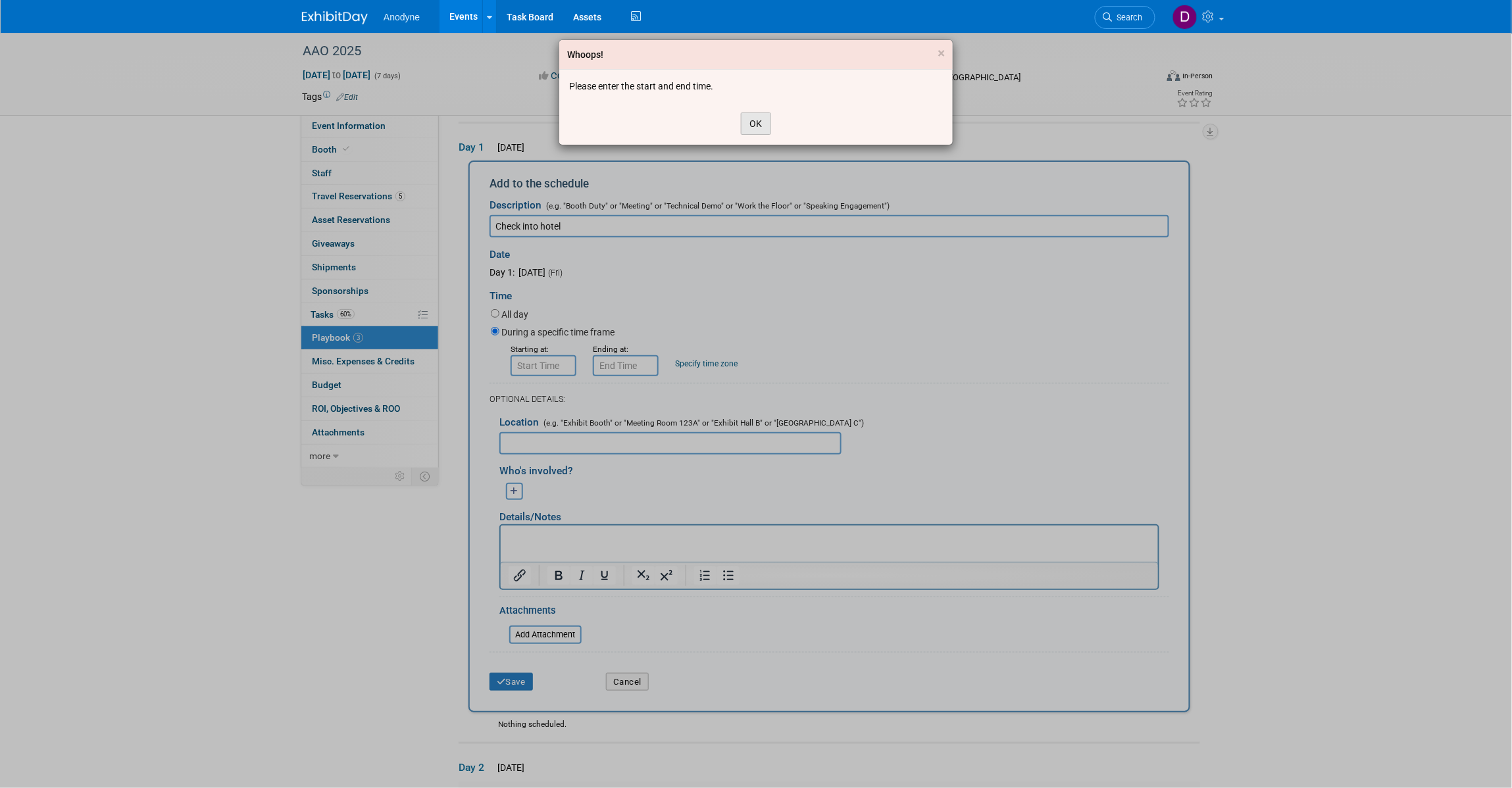
click at [763, 129] on button "OK" at bounding box center [756, 123] width 30 height 23
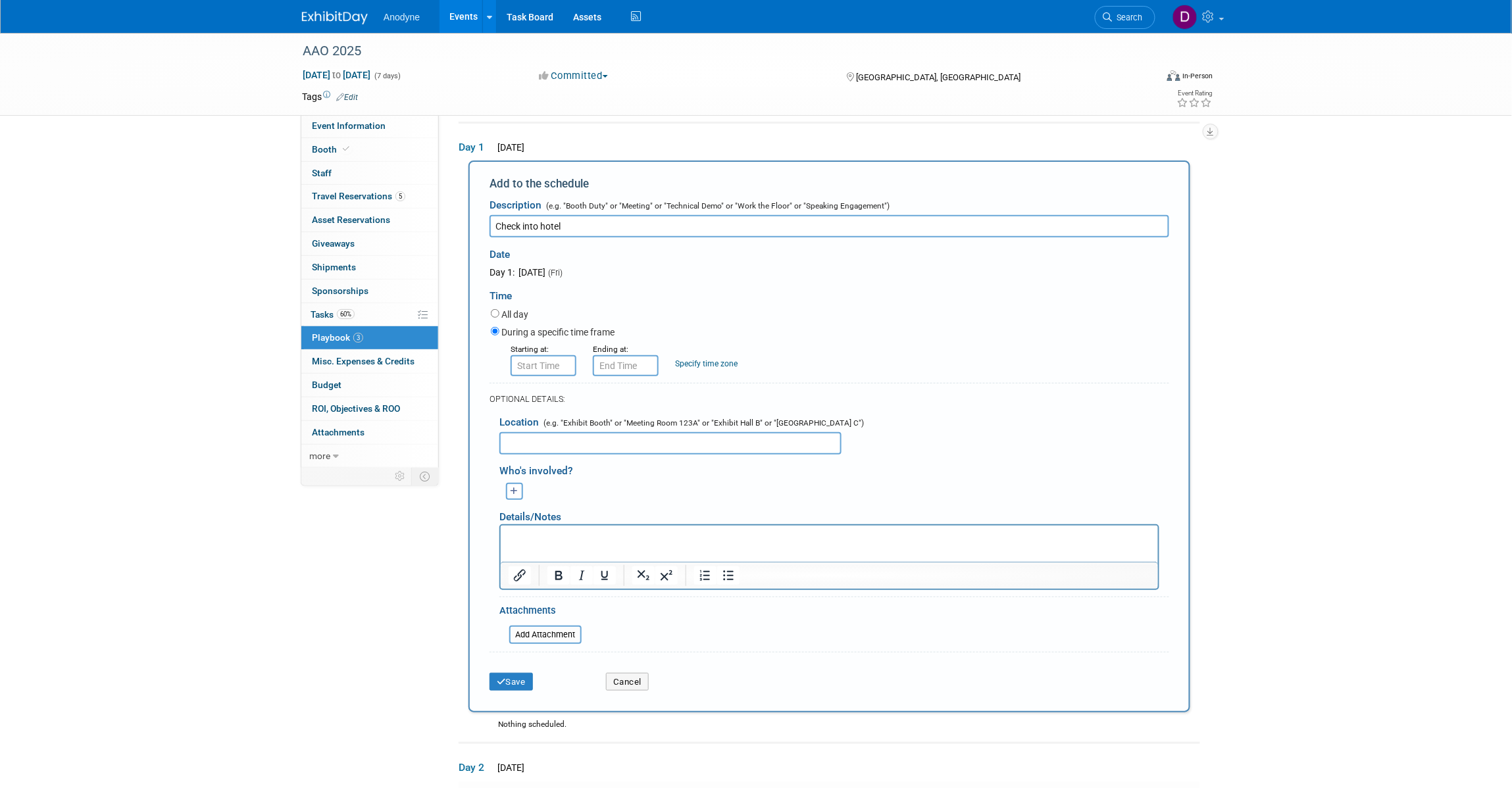
click at [499, 315] on div "All day" at bounding box center [830, 315] width 678 height 18
click at [493, 314] on input "All day" at bounding box center [495, 313] width 9 height 9
radio input "true"
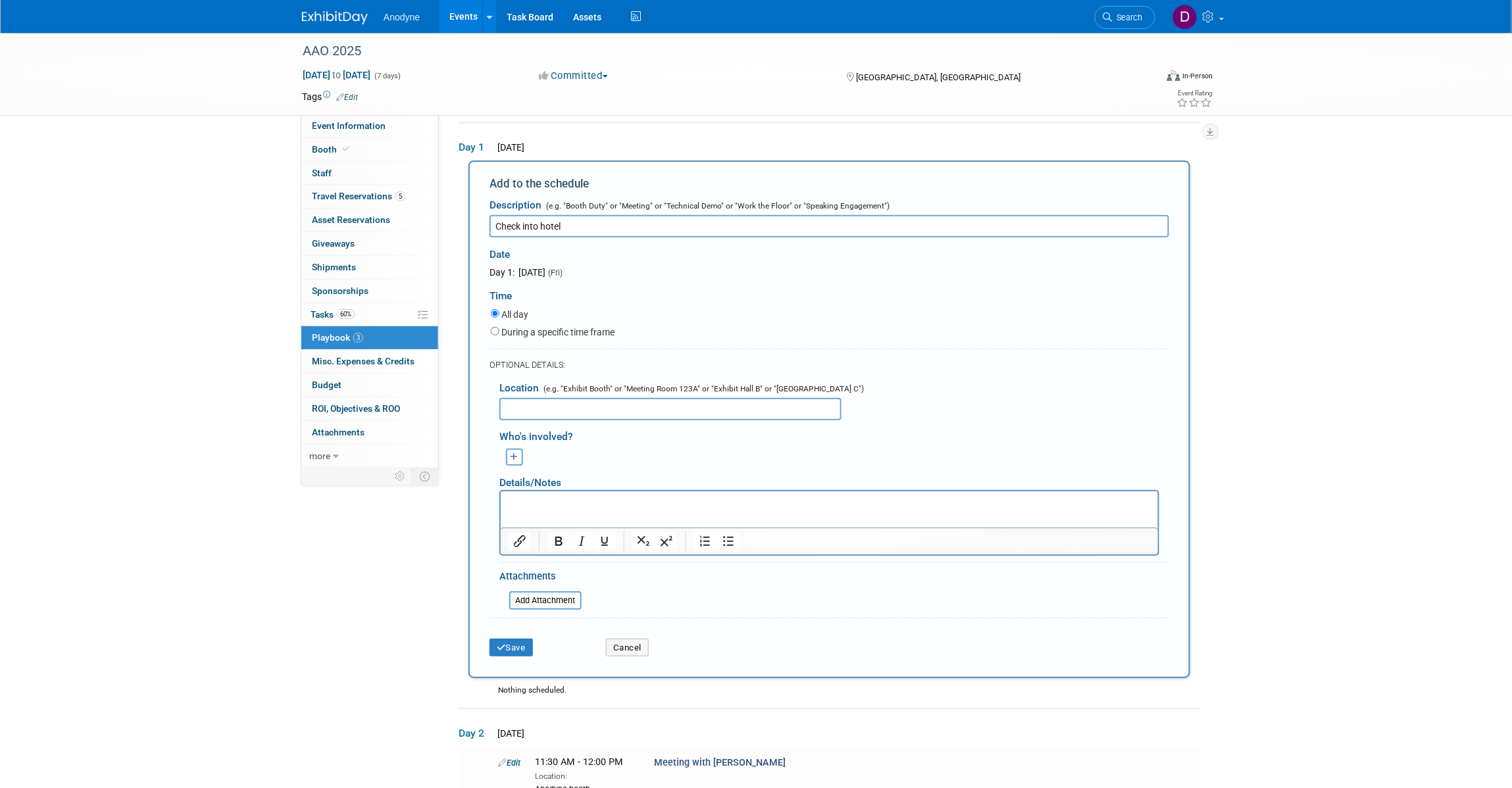
click at [525, 655] on div "Save Cancel" at bounding box center [829, 644] width 680 height 41
click at [524, 645] on button "Save" at bounding box center [511, 648] width 44 height 19
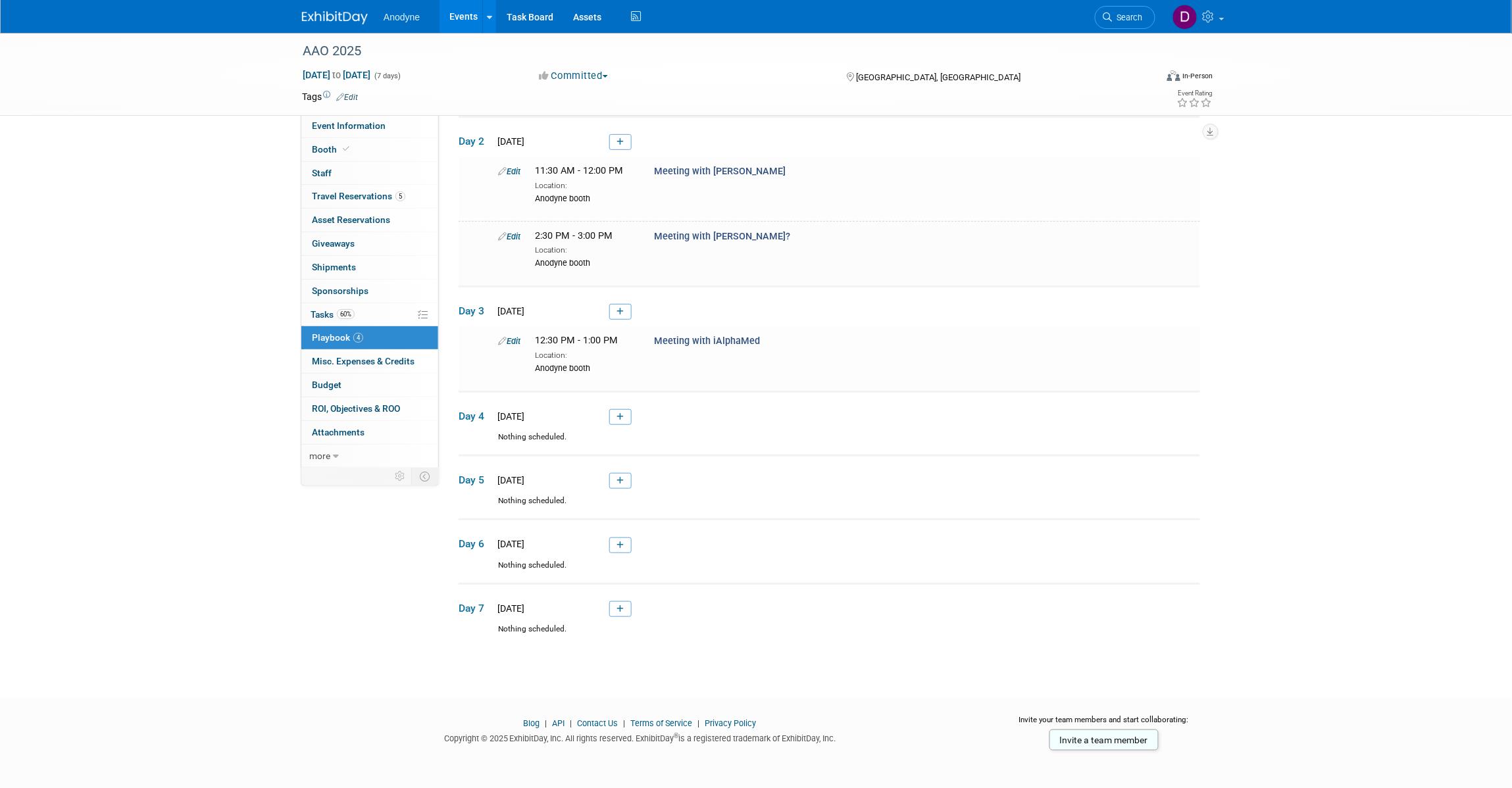
scroll to position [129, 0]
click at [617, 611] on icon at bounding box center [620, 609] width 7 height 8
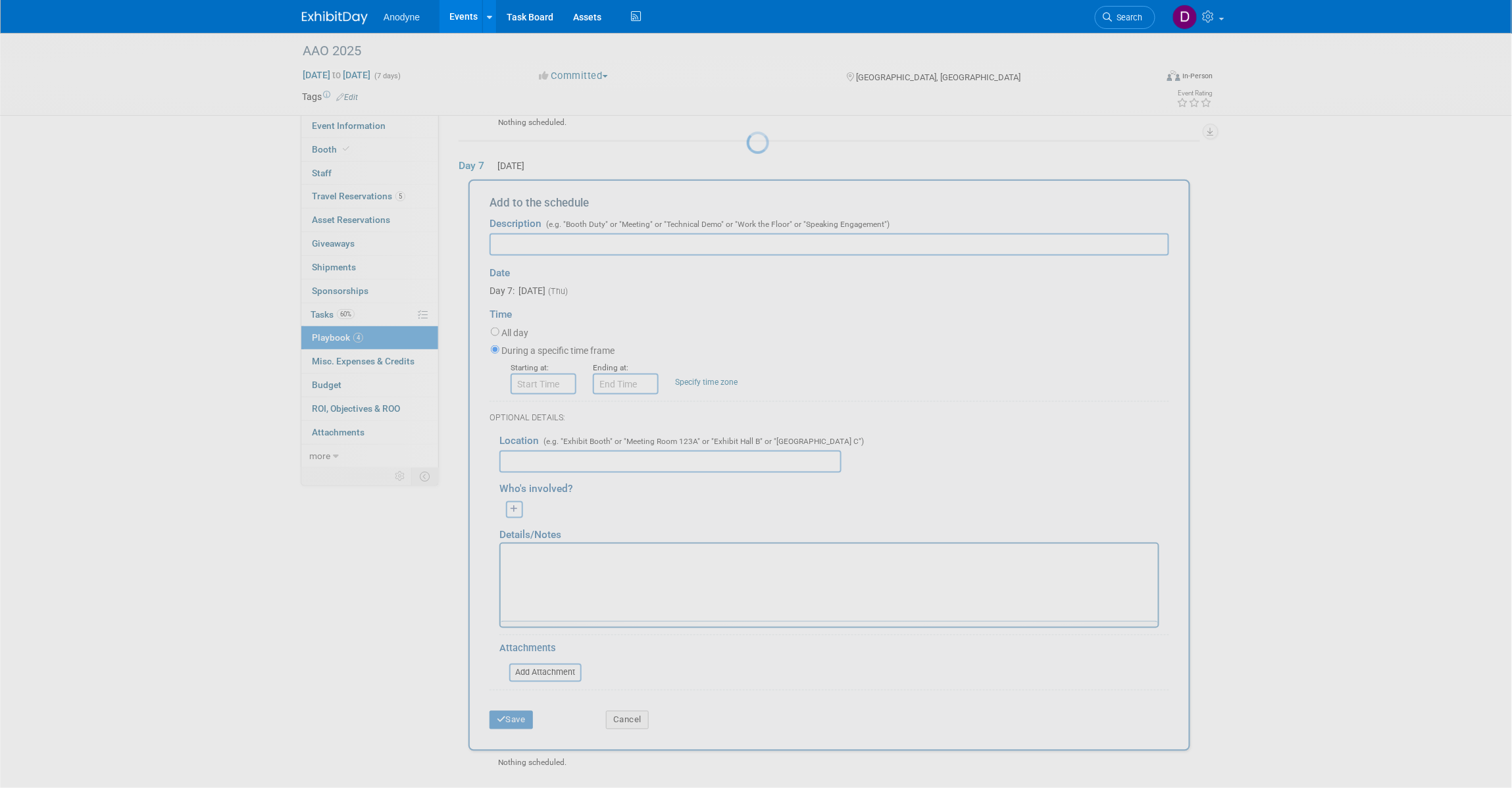
scroll to position [0, 0]
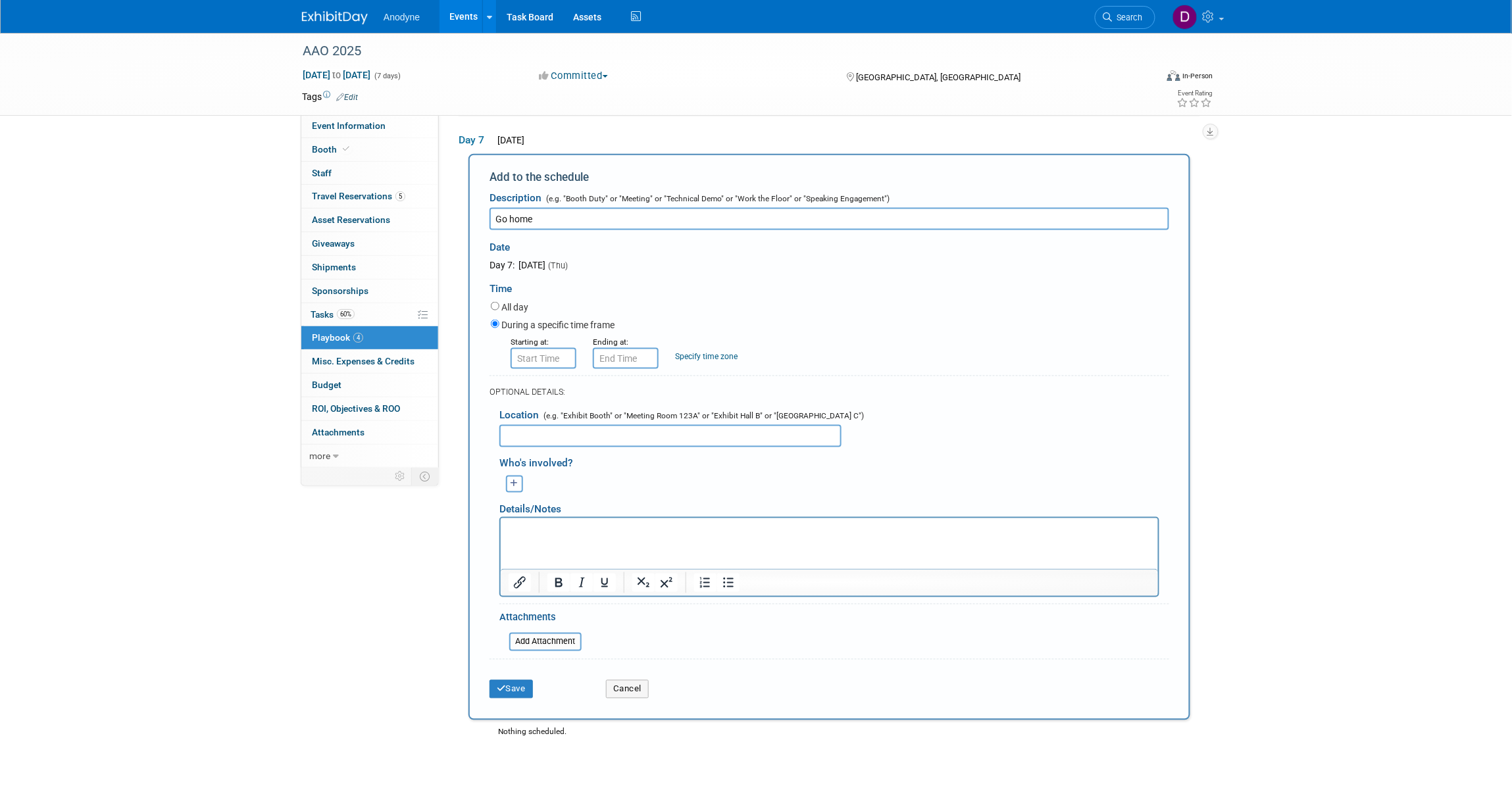
type input "Go home"
click at [502, 301] on label "All day" at bounding box center [514, 307] width 27 height 13
click at [500, 302] on input "All day" at bounding box center [495, 306] width 9 height 9
radio input "true"
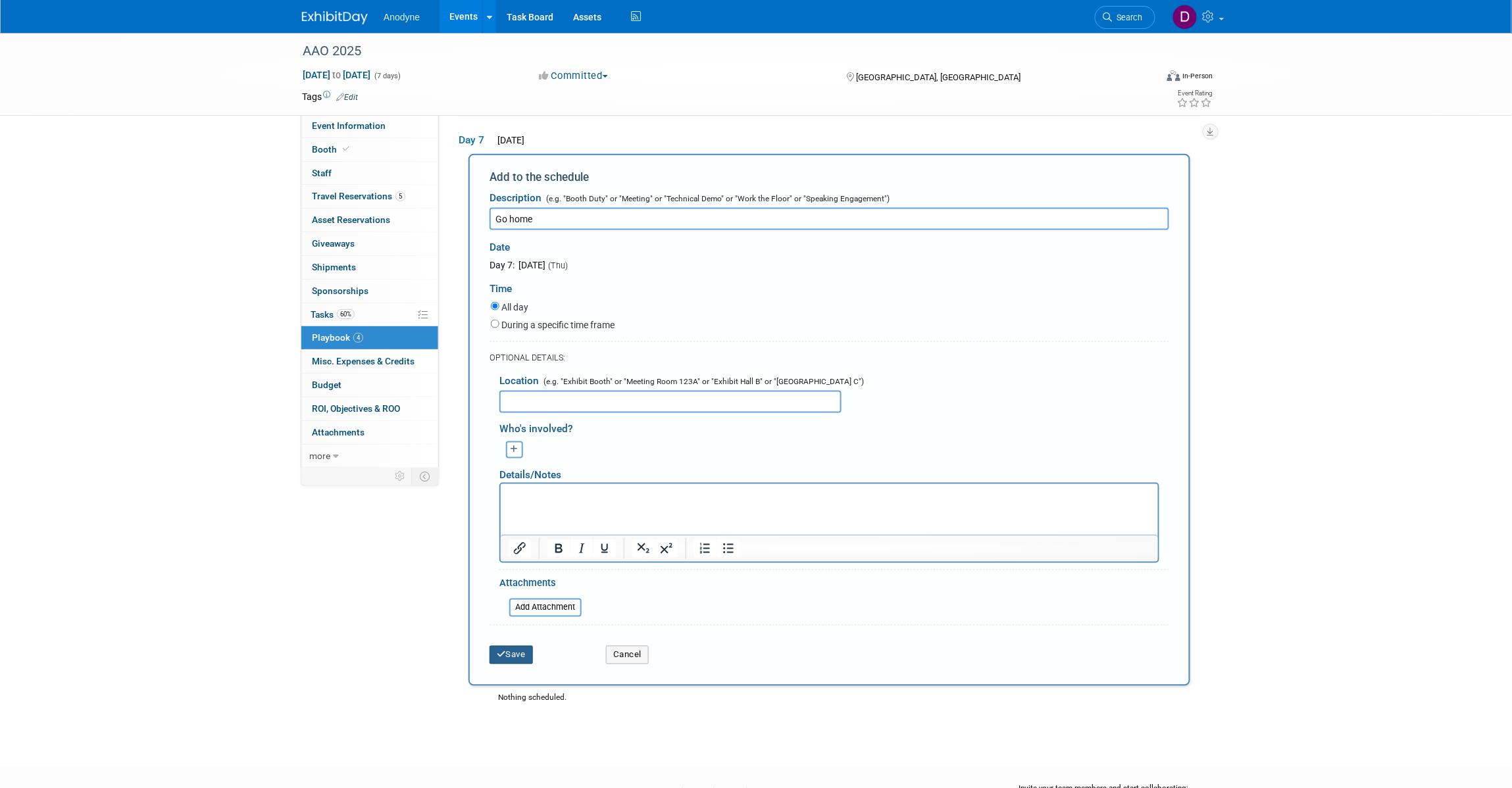
click at [528, 649] on button "Save" at bounding box center [511, 655] width 44 height 19
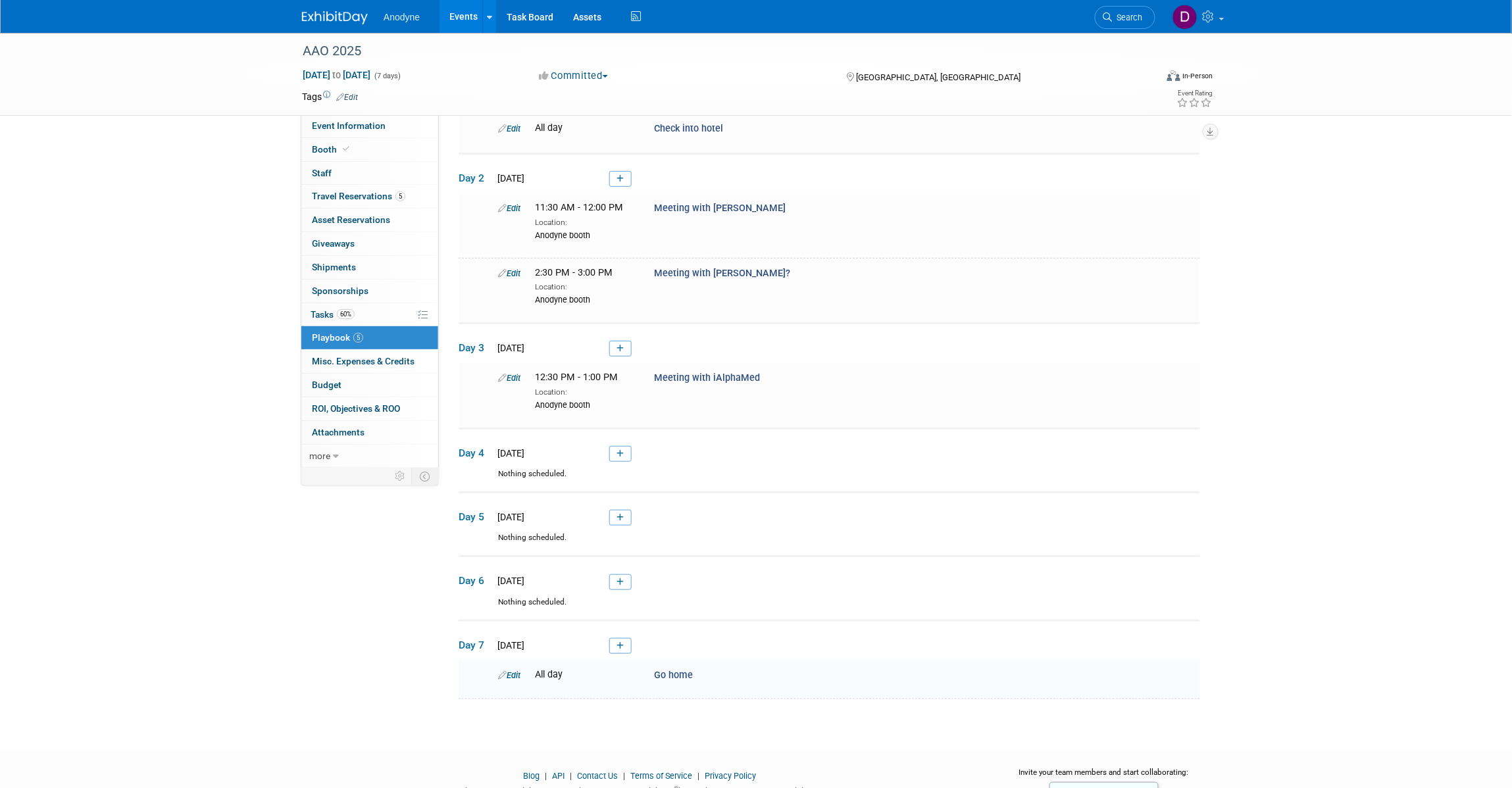
scroll to position [63, 0]
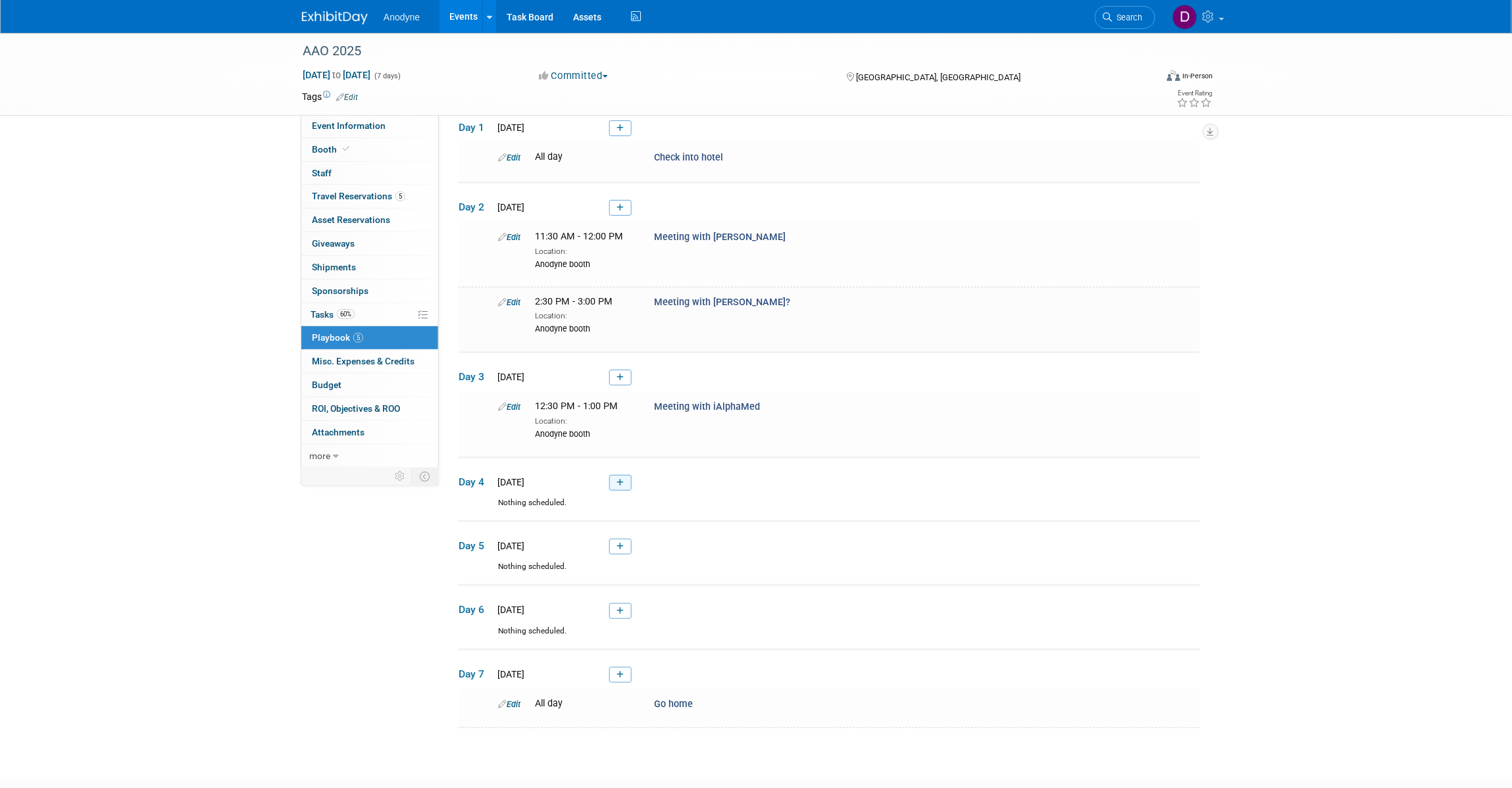
click at [622, 485] on icon at bounding box center [620, 483] width 7 height 8
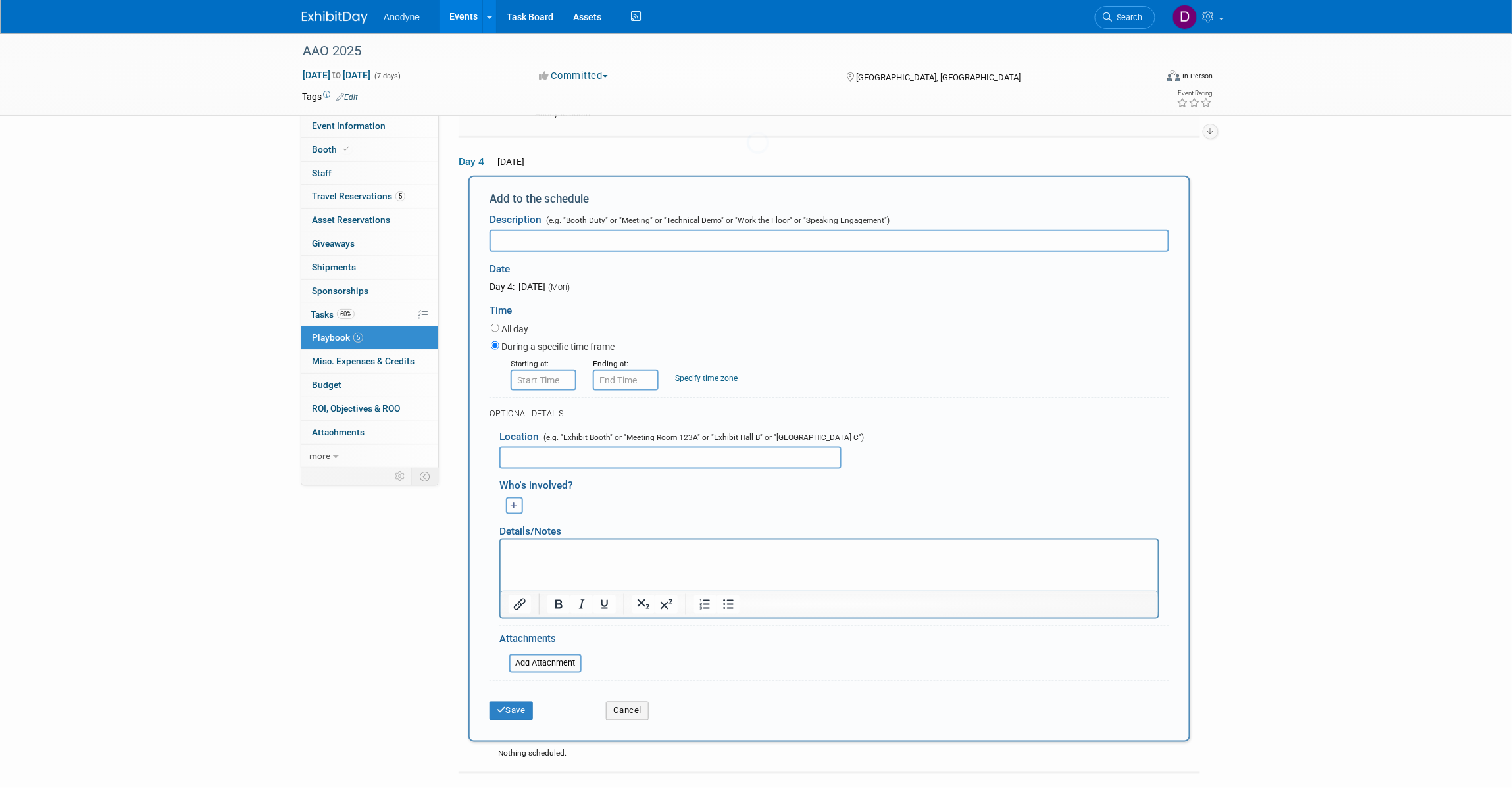
scroll to position [398, 0]
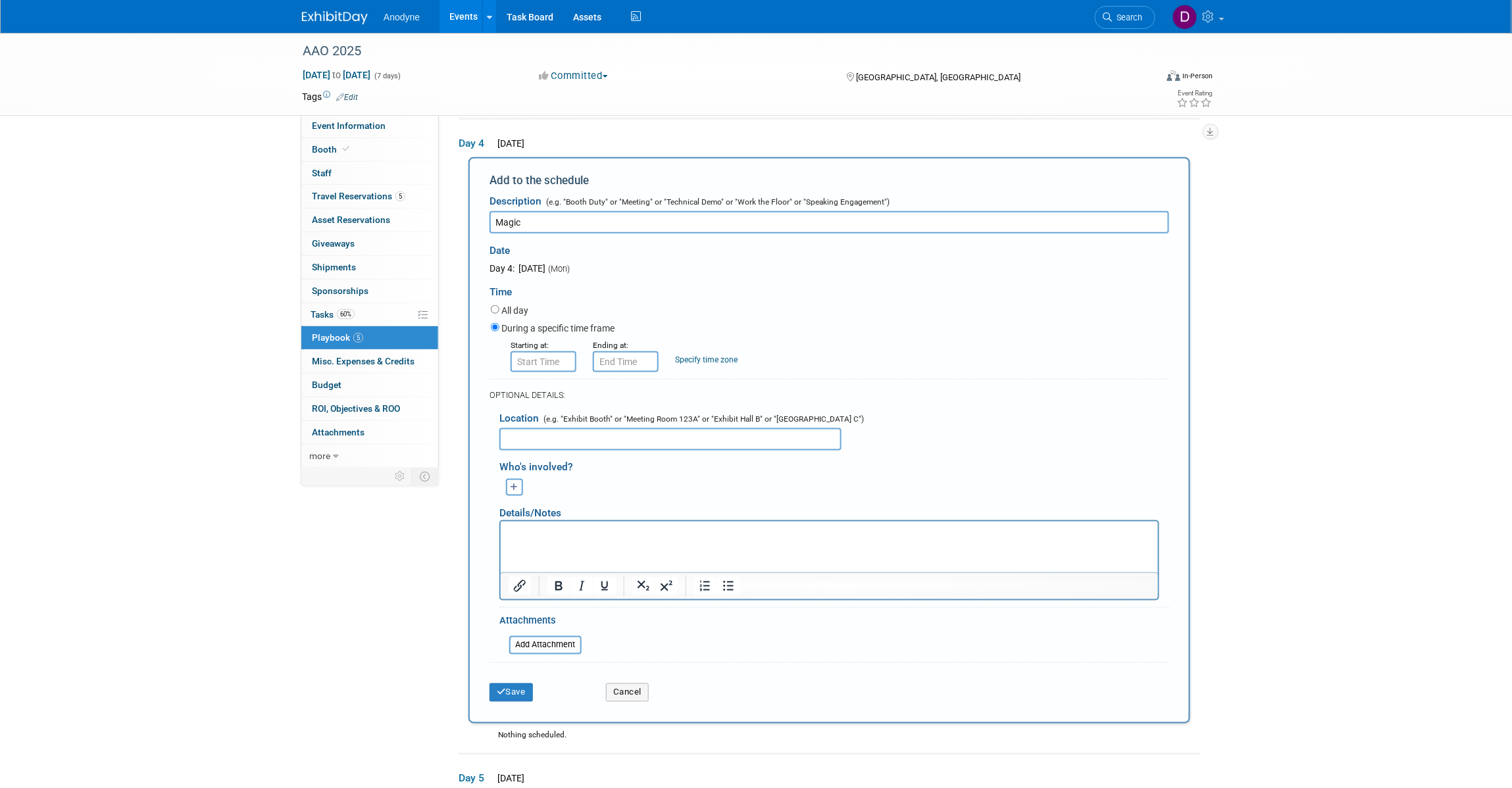
type input "Magic"
click at [509, 302] on div "All day" at bounding box center [830, 311] width 678 height 18
click at [512, 307] on label "All day" at bounding box center [514, 310] width 27 height 13
click at [500, 307] on input "All day" at bounding box center [495, 309] width 9 height 9
radio input "true"
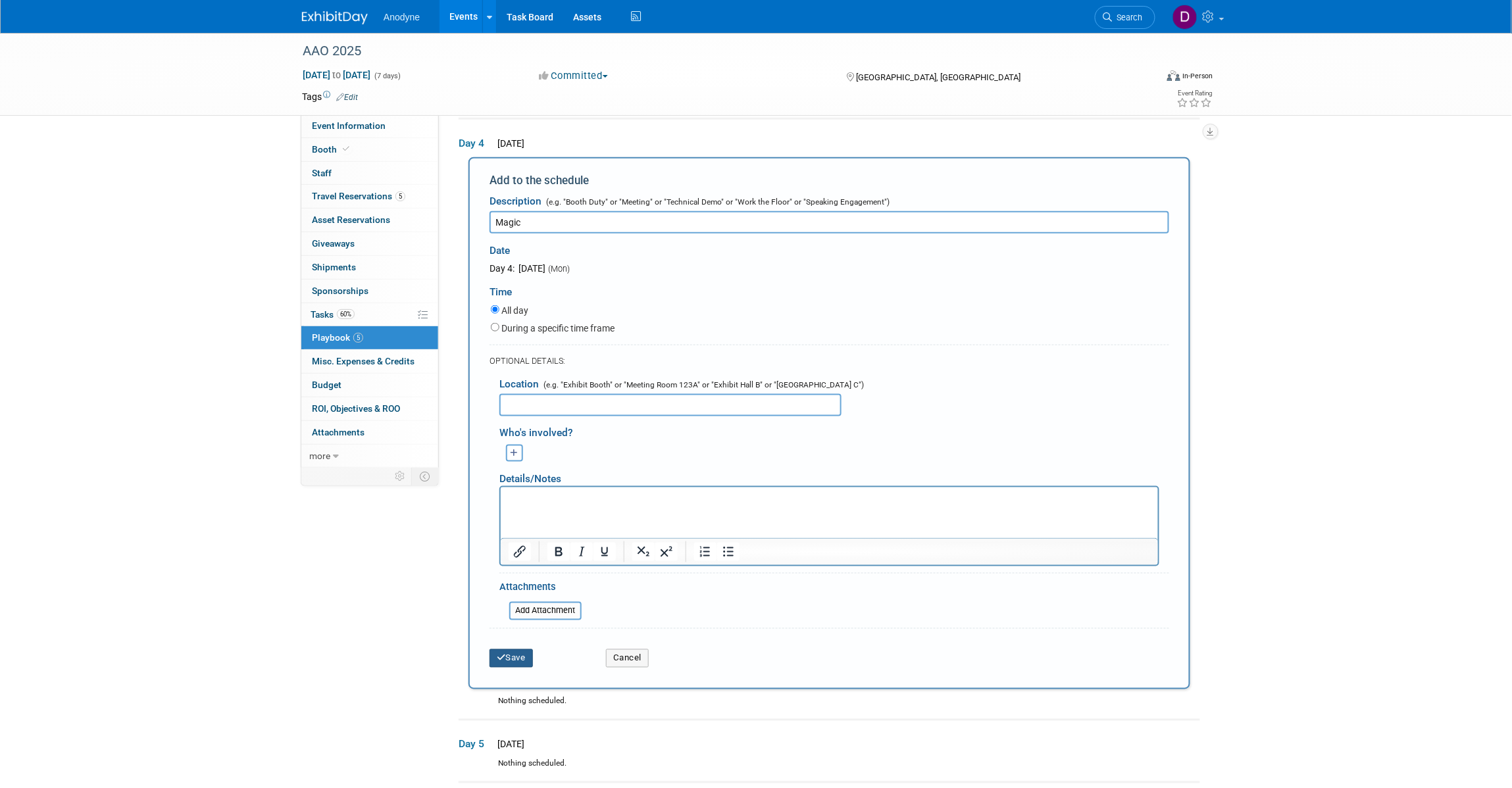
click at [528, 652] on button "Save" at bounding box center [511, 659] width 44 height 19
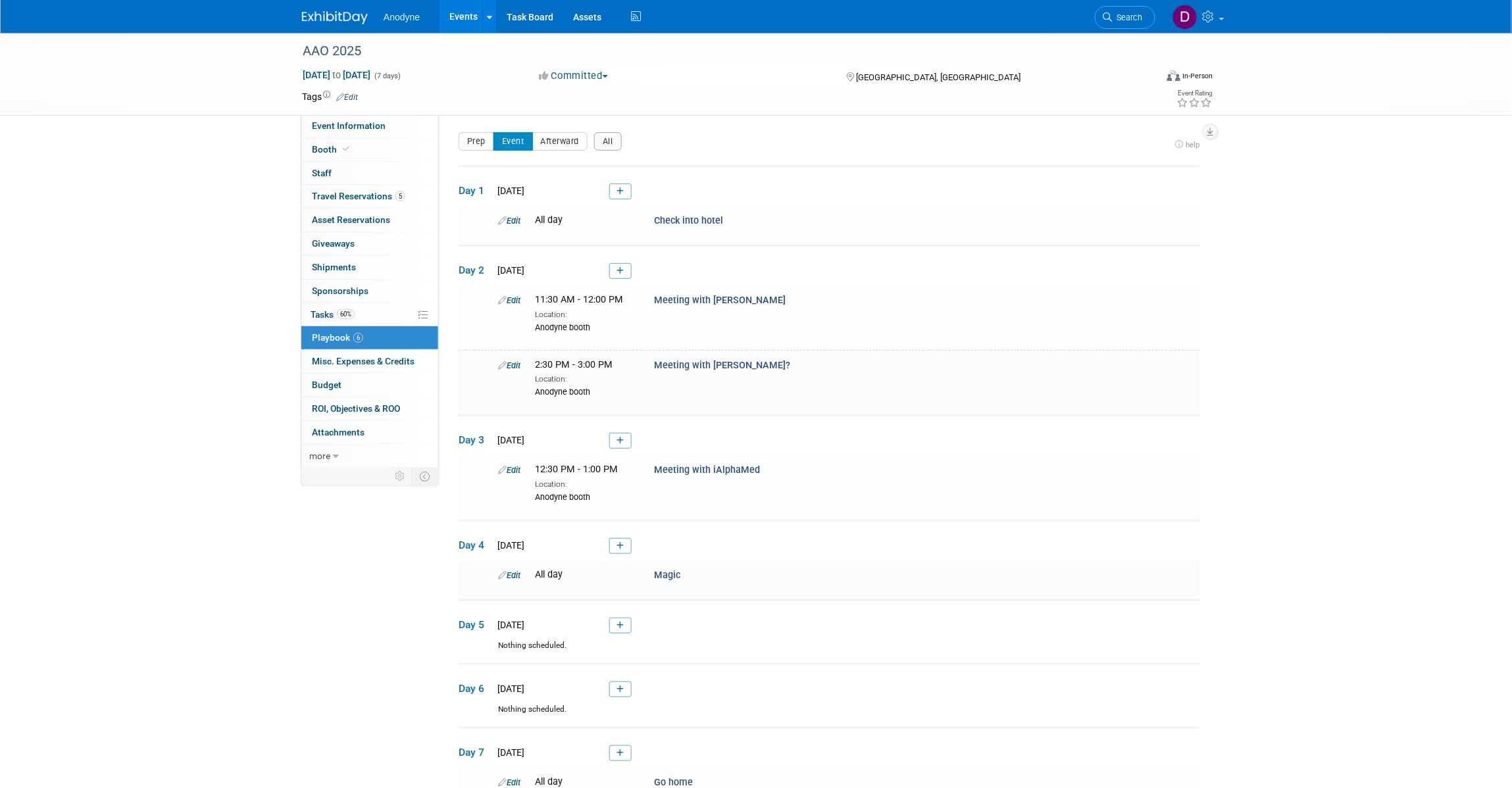
scroll to position [160, 0]
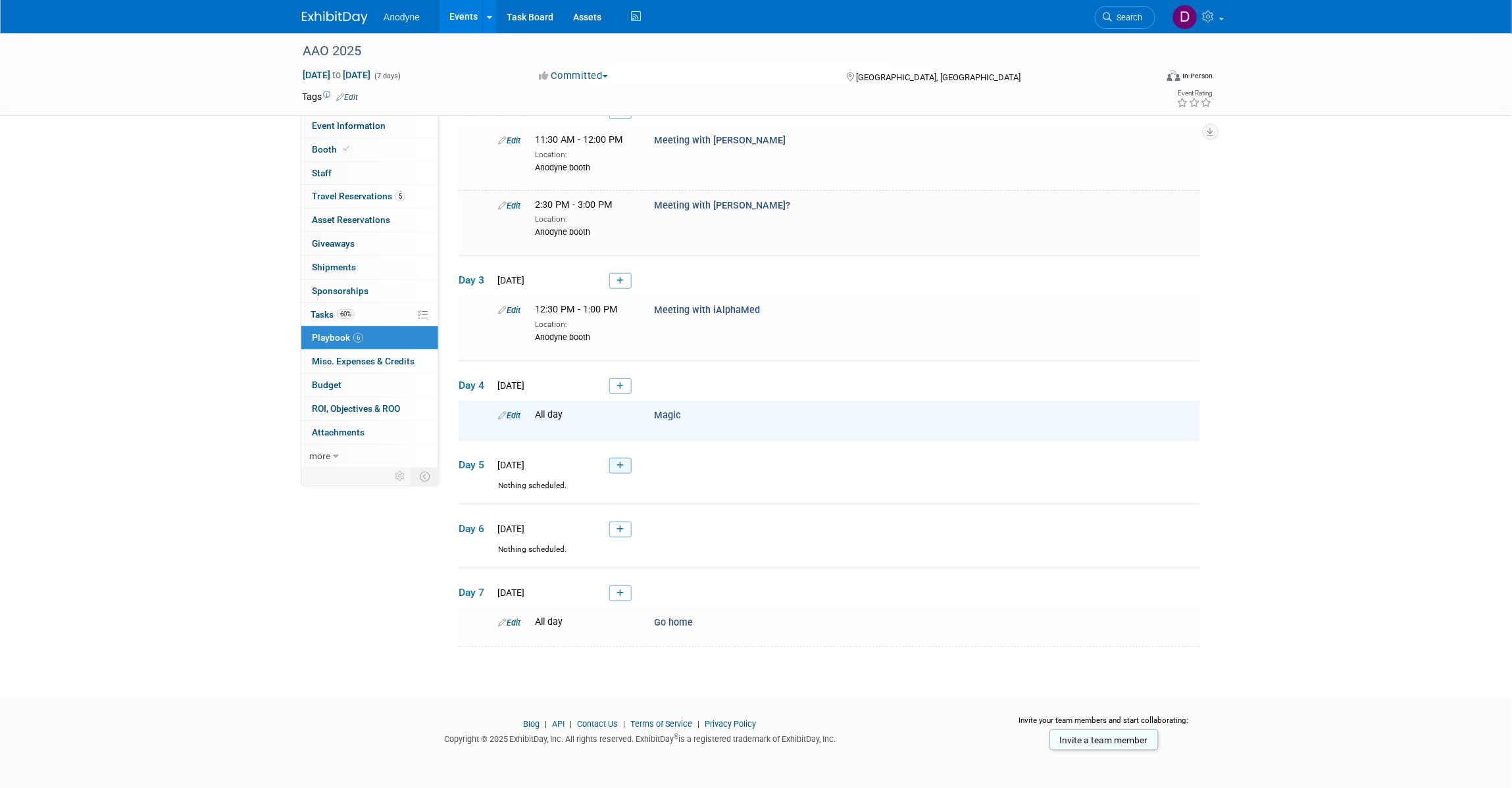
click at [624, 471] on link at bounding box center [620, 466] width 23 height 16
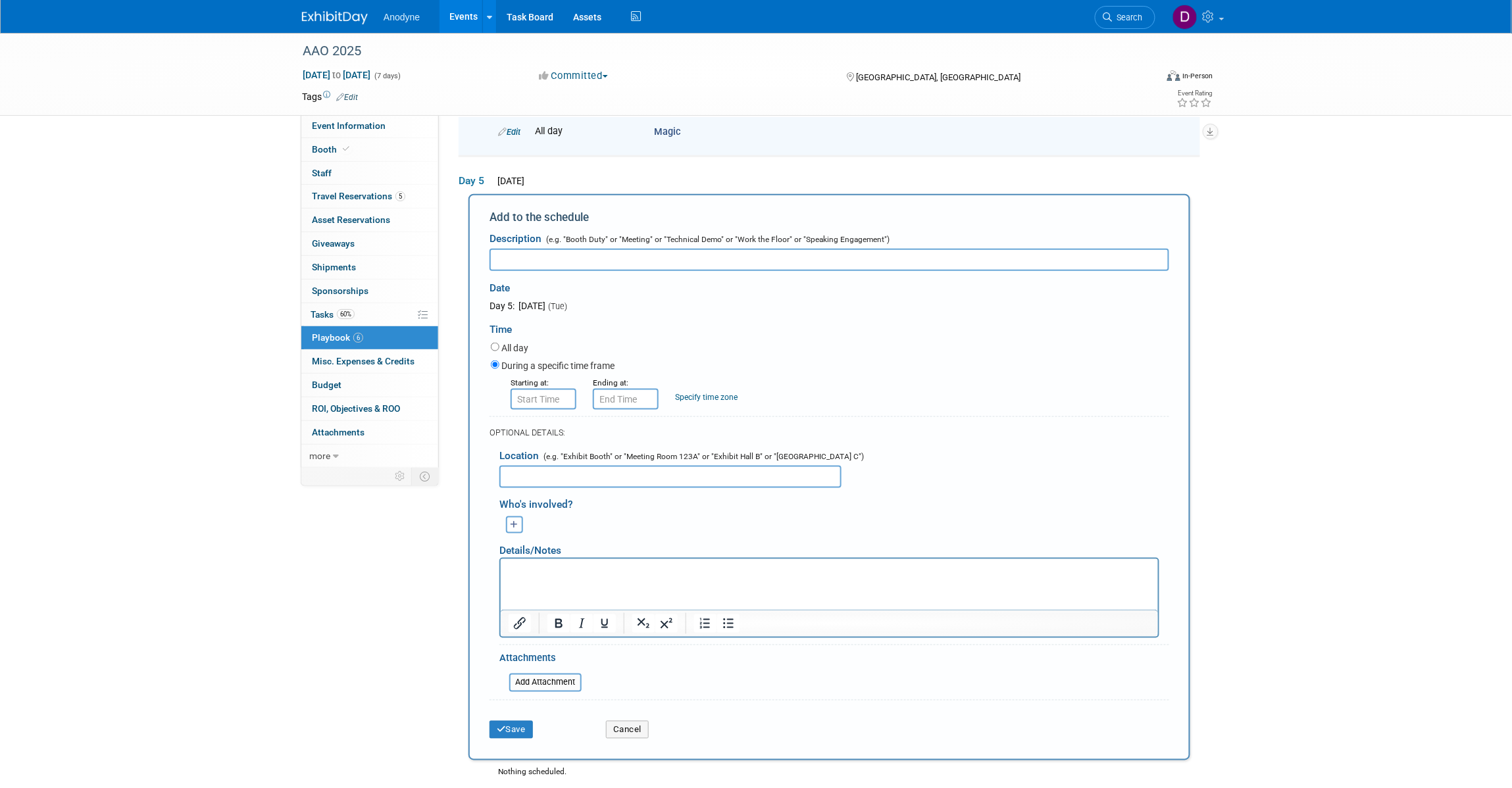
scroll to position [477, 0]
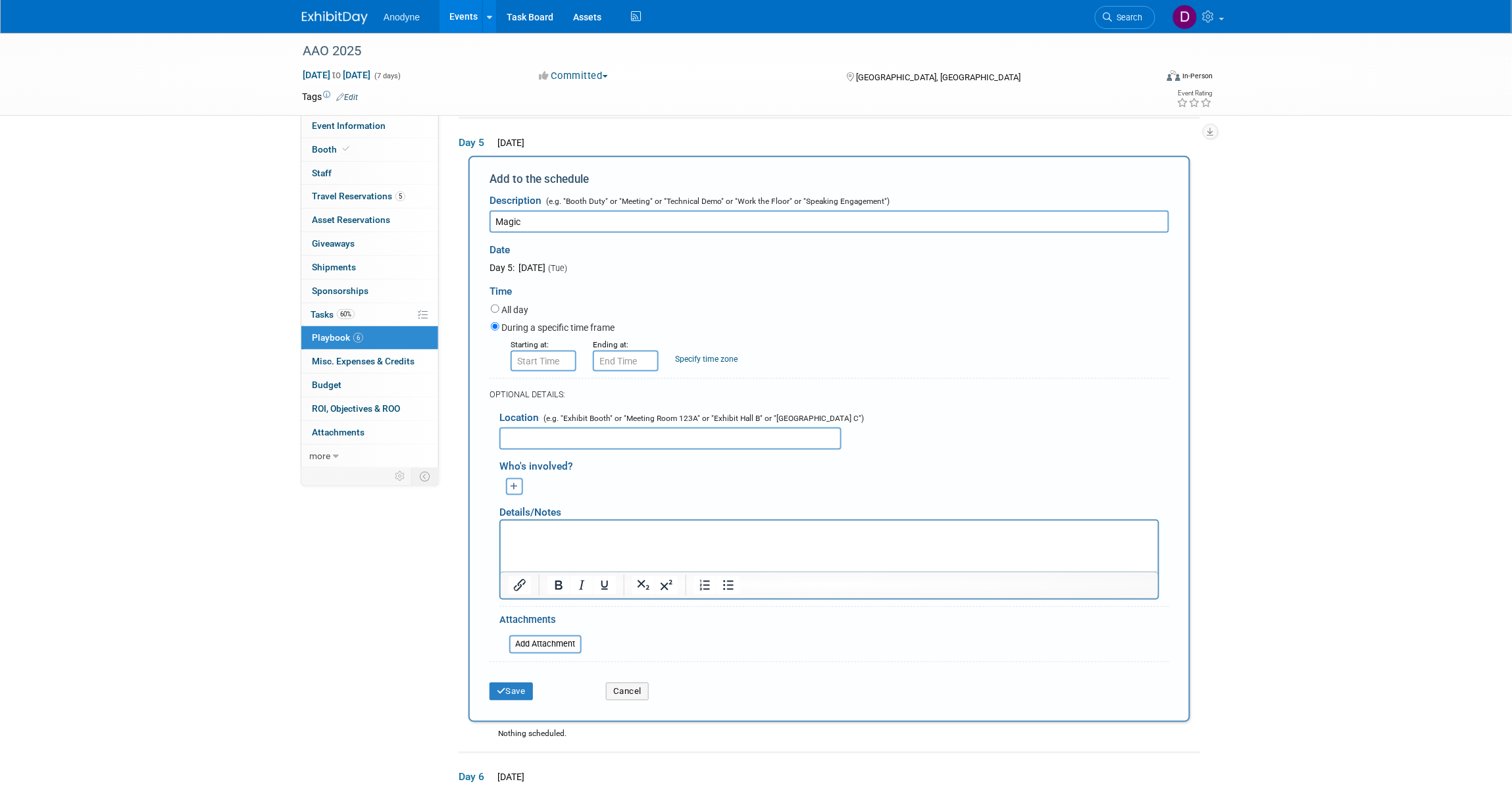
type input "Magic"
click at [508, 307] on label "All day" at bounding box center [514, 309] width 27 height 13
click at [500, 307] on input "All day" at bounding box center [495, 309] width 9 height 9
radio input "true"
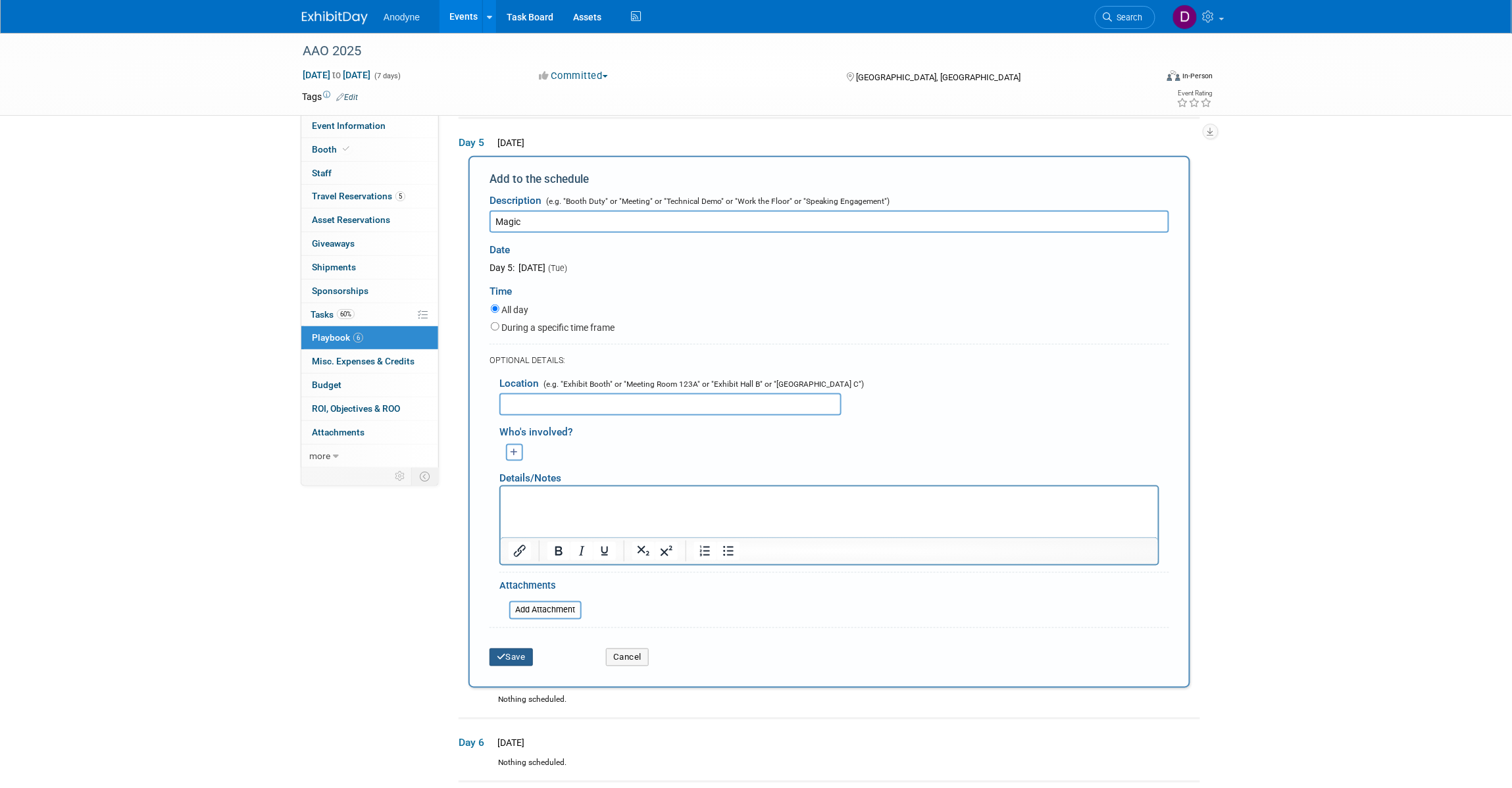
click at [499, 655] on icon "submit" at bounding box center [501, 657] width 9 height 9
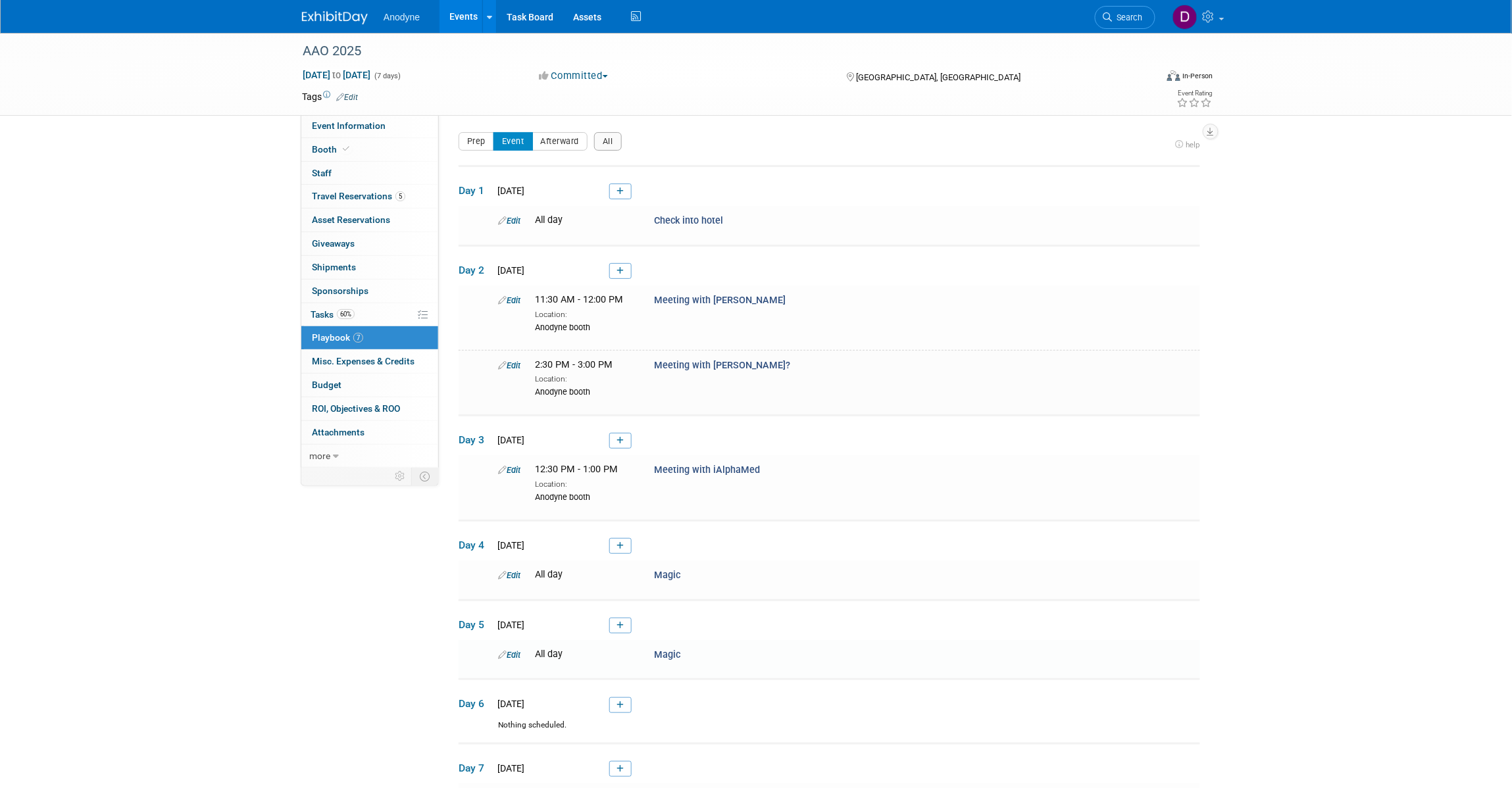
scroll to position [175, 0]
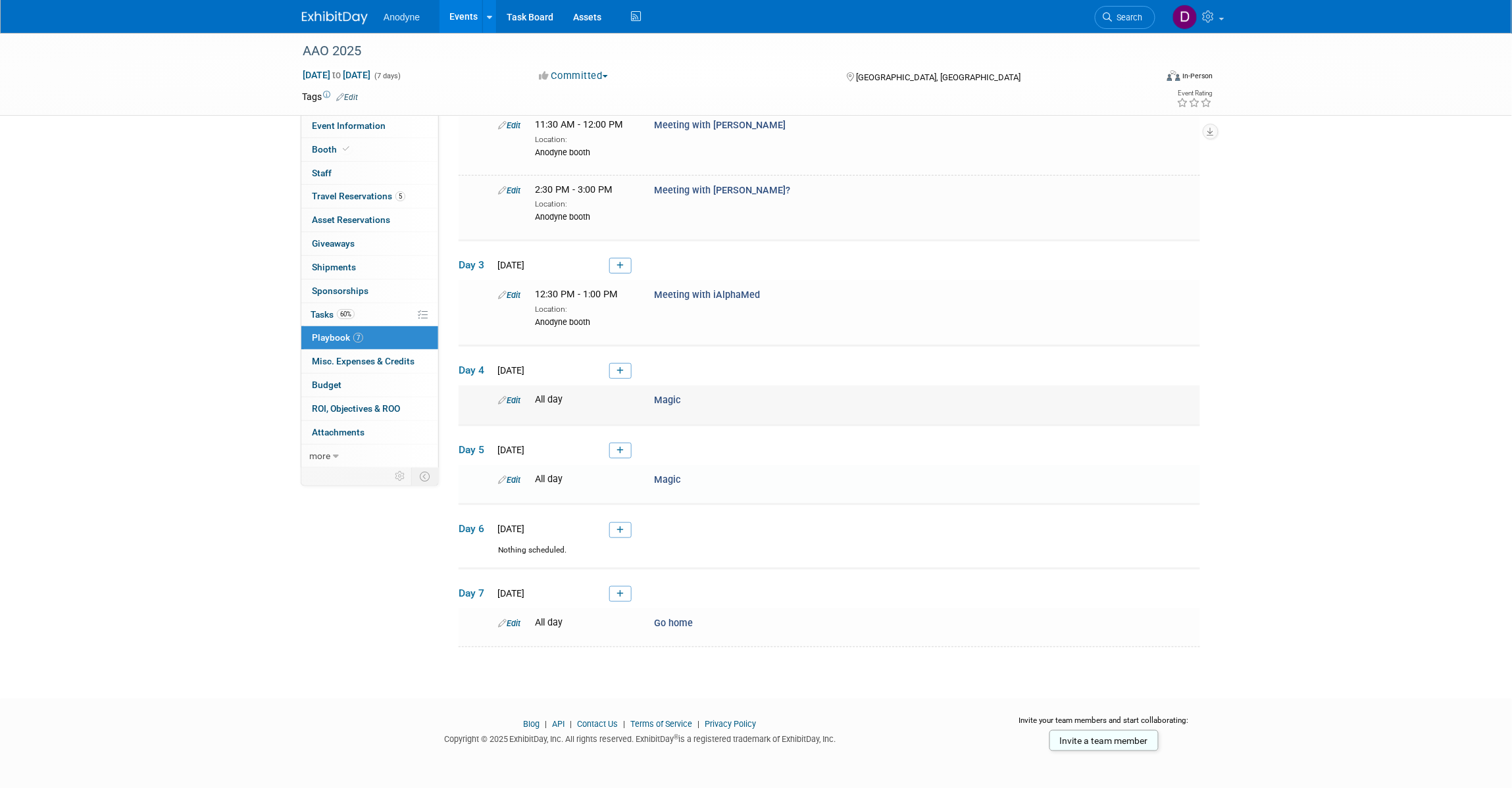
click at [512, 402] on link "Edit" at bounding box center [509, 400] width 23 height 10
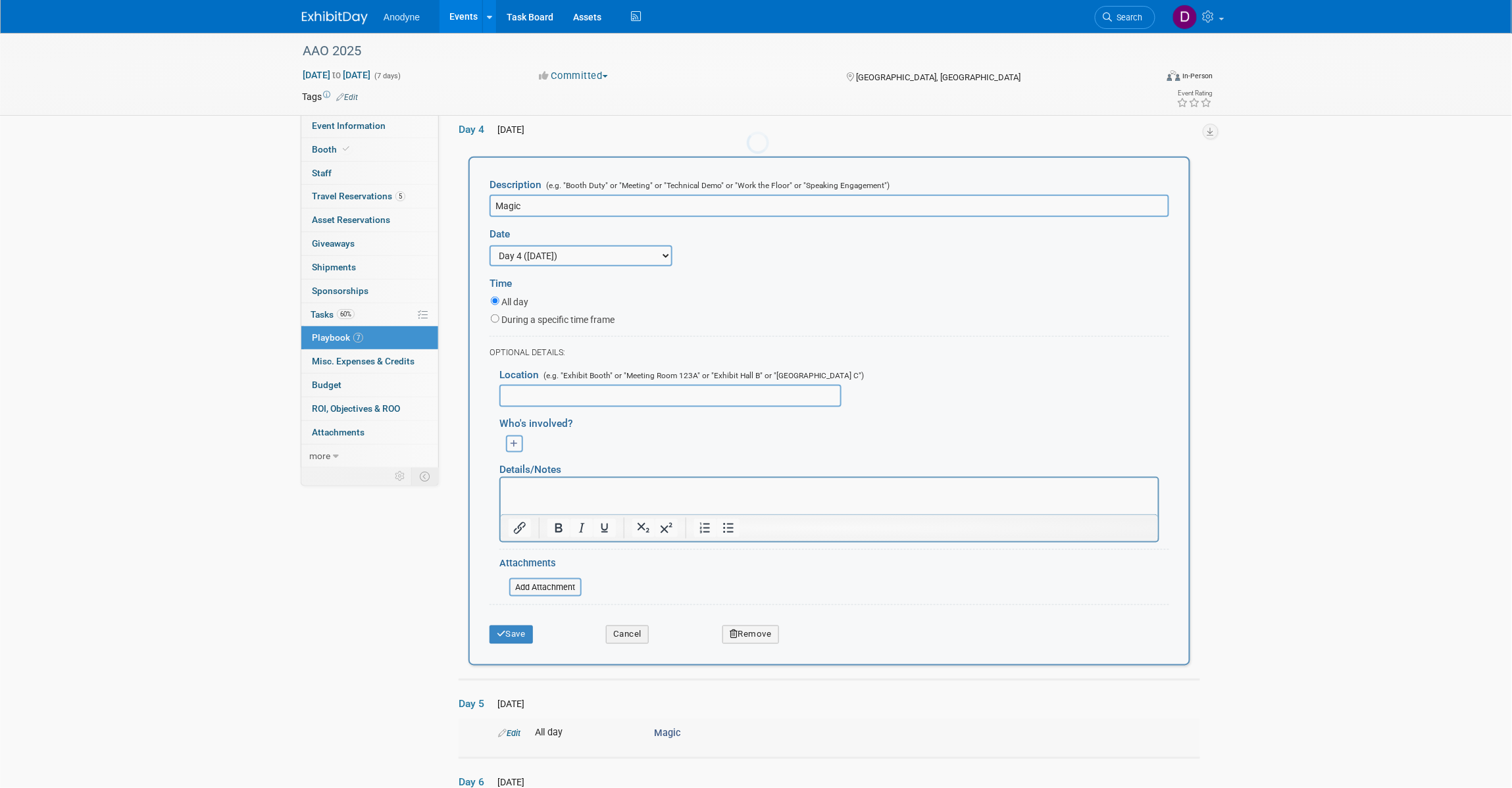
scroll to position [0, 0]
drag, startPoint x: 569, startPoint y: 198, endPoint x: 429, endPoint y: 198, distance: 140.0
click at [429, 198] on div "Event Information Event Info Booth Booth 0 Staff 0 Staff 5 Travel Reservations …" at bounding box center [756, 261] width 927 height 1280
click at [740, 626] on button "Remove" at bounding box center [751, 635] width 57 height 19
click at [818, 642] on icon at bounding box center [815, 645] width 8 height 7
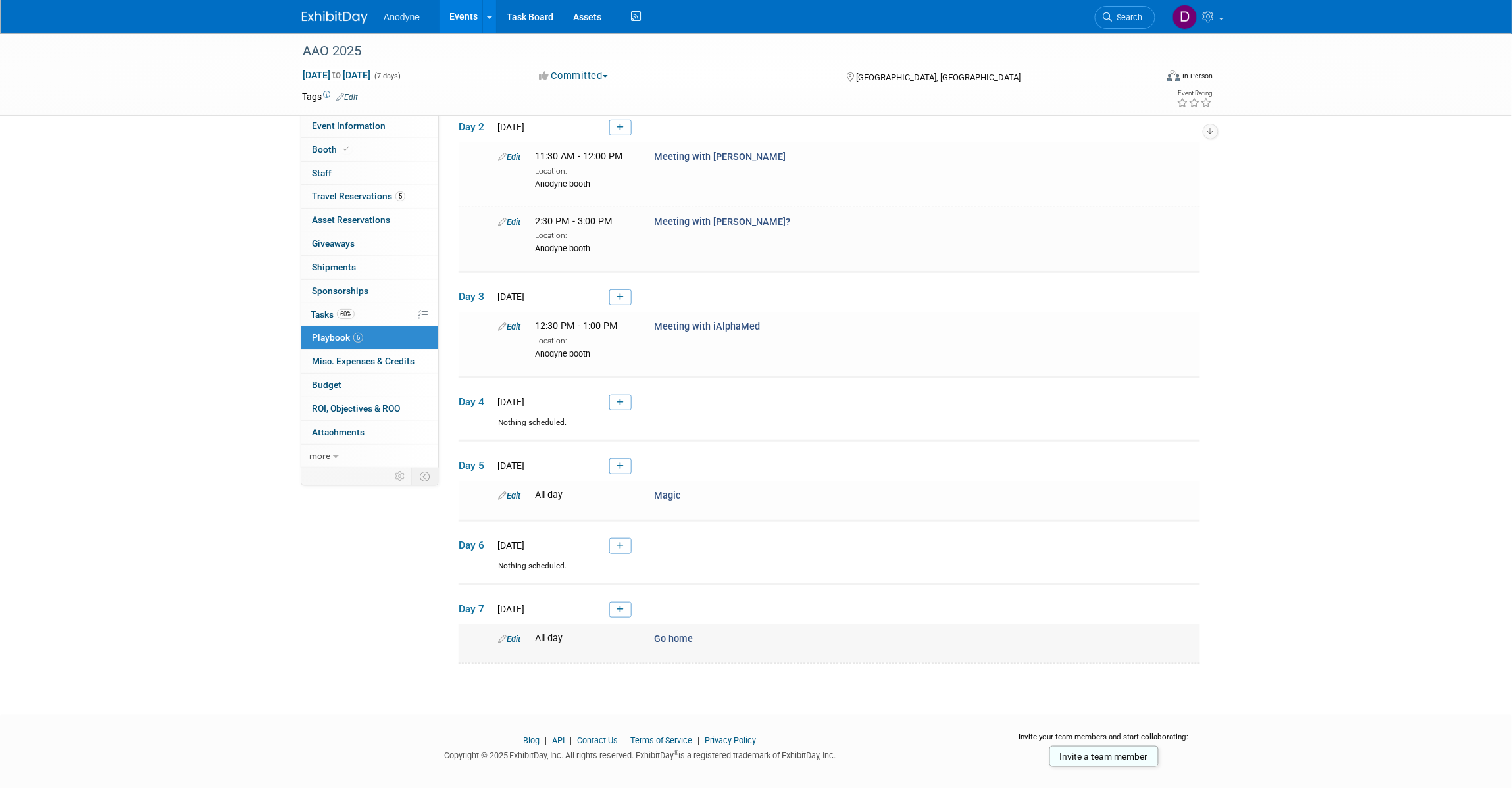
scroll to position [160, 0]
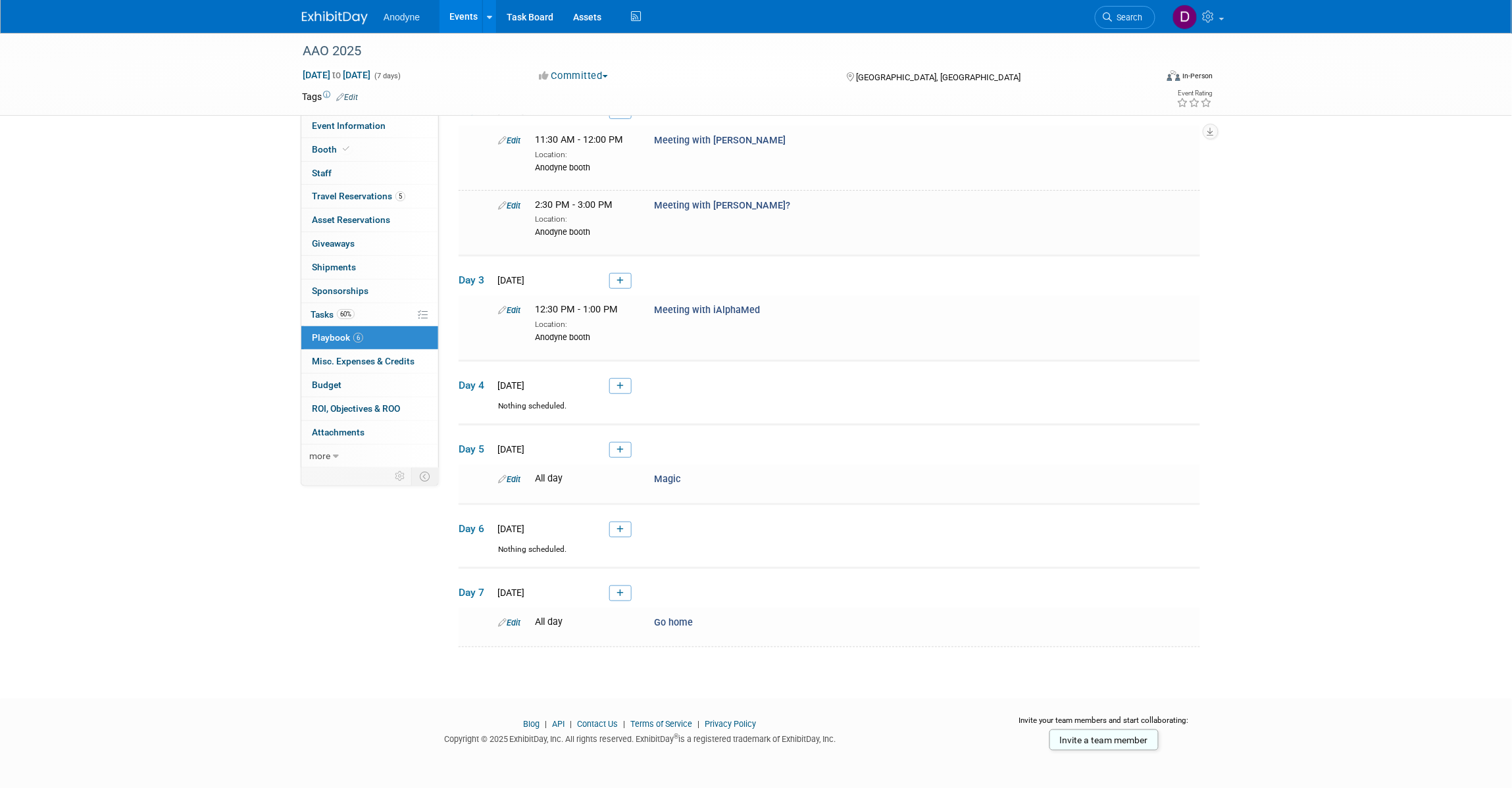
click at [622, 539] on td "Day 6 Wed. Oct 22, 2025" at bounding box center [829, 525] width 742 height 41
click at [624, 528] on icon at bounding box center [620, 530] width 7 height 8
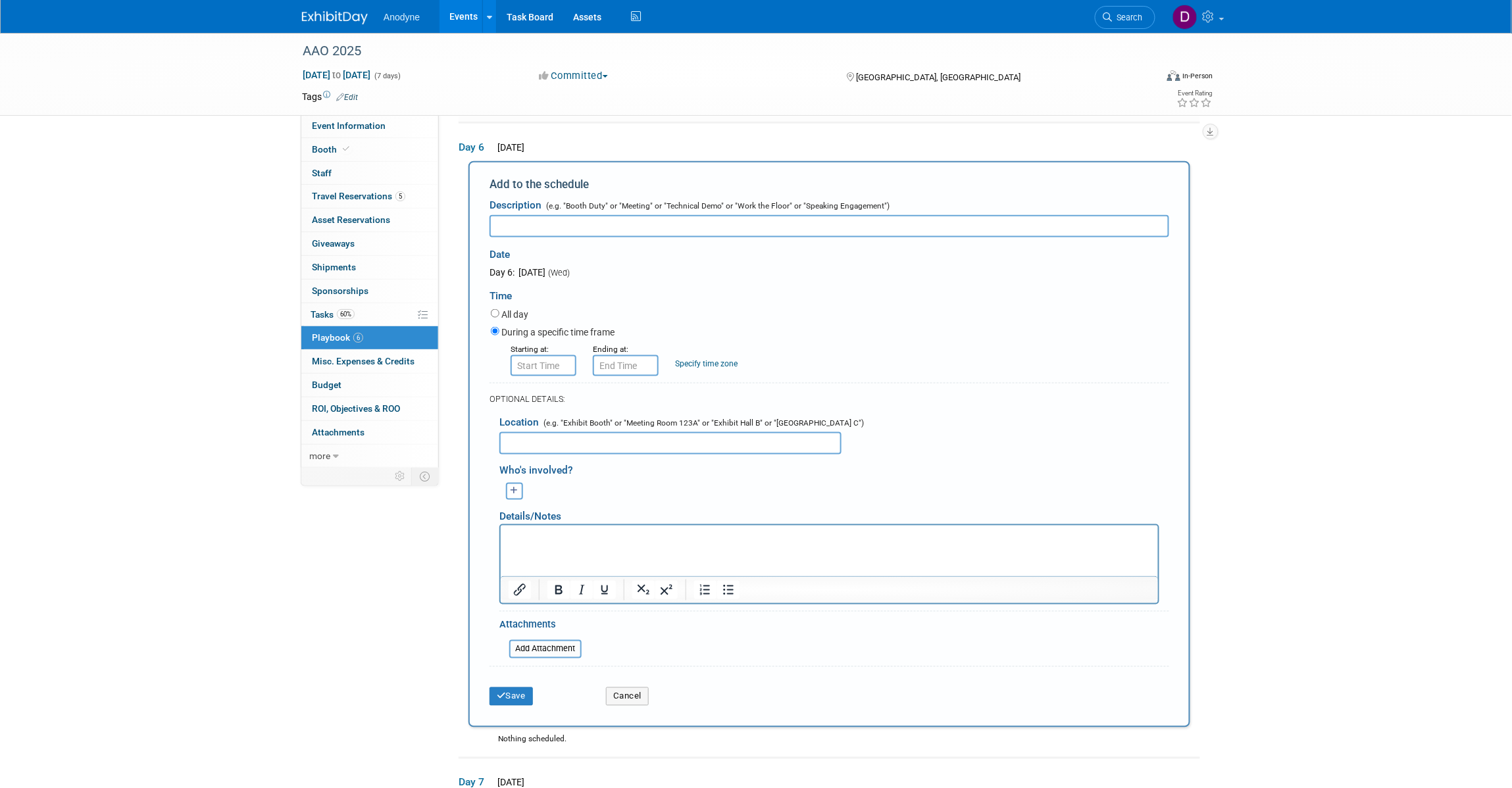
scroll to position [540, 0]
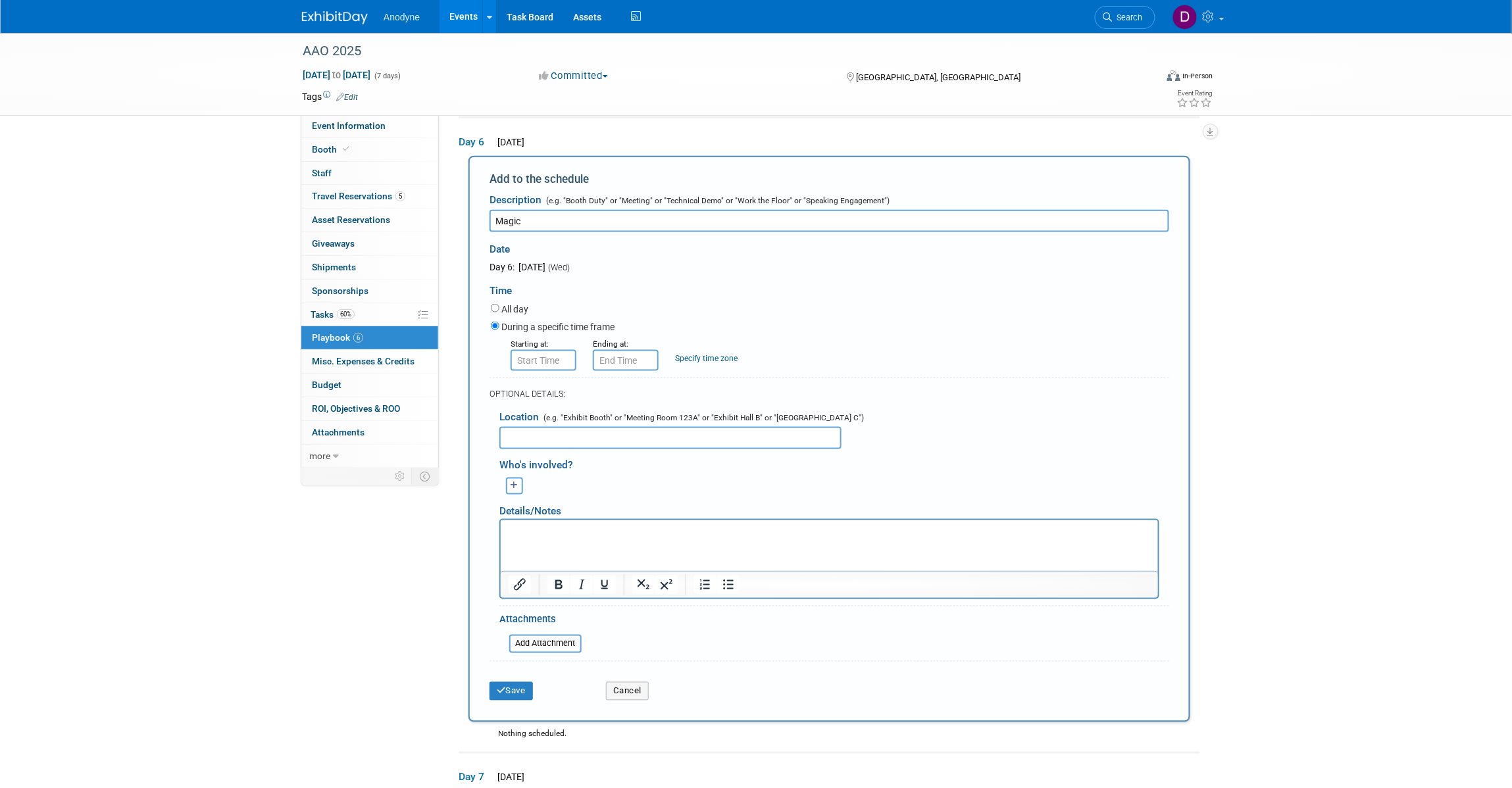
type input "Magic"
click at [520, 302] on label "All day" at bounding box center [514, 309] width 27 height 13
click at [500, 304] on input "All day" at bounding box center [495, 308] width 9 height 9
radio input "true"
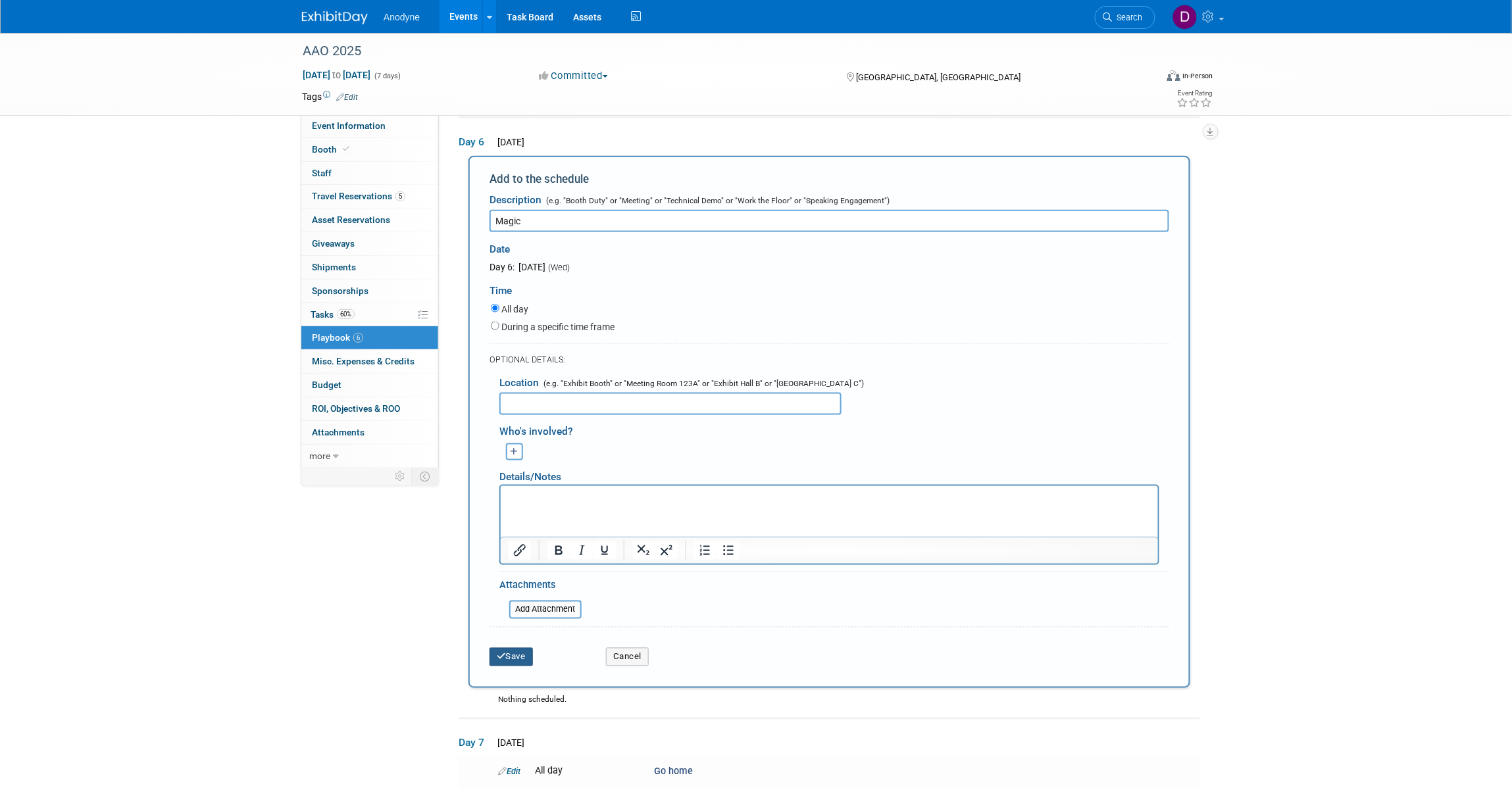
drag, startPoint x: 518, startPoint y: 645, endPoint x: 557, endPoint y: 670, distance: 46.3
click at [518, 648] on button "Save" at bounding box center [511, 658] width 44 height 19
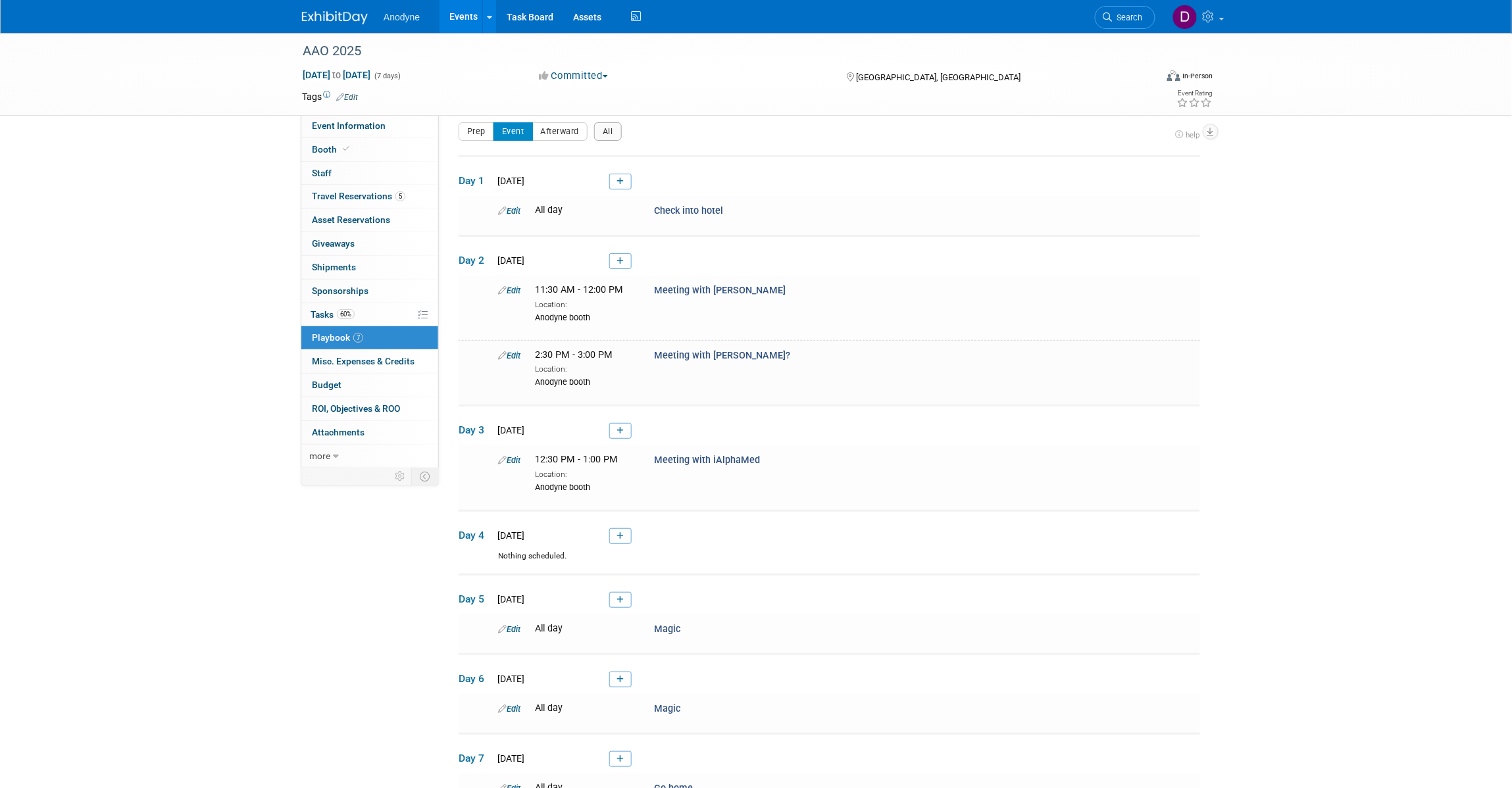
scroll to position [175, 0]
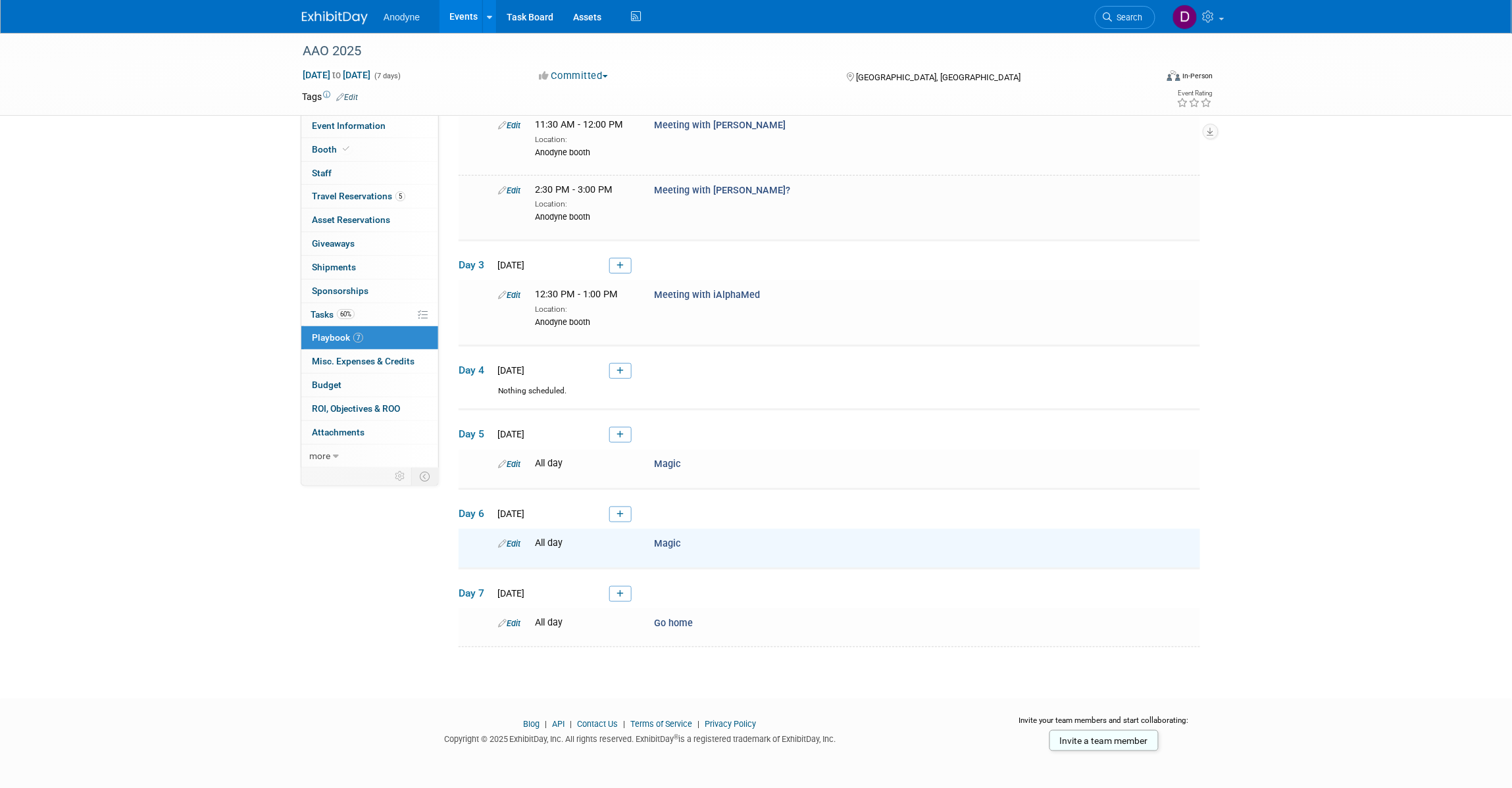
click at [49, 260] on div "AAO 2025 Oct 17, 2025 to Oct 23, 2025 (7 days) Oct 17, 2025 to Oct 23, 2025 Com…" at bounding box center [756, 267] width 1512 height 818
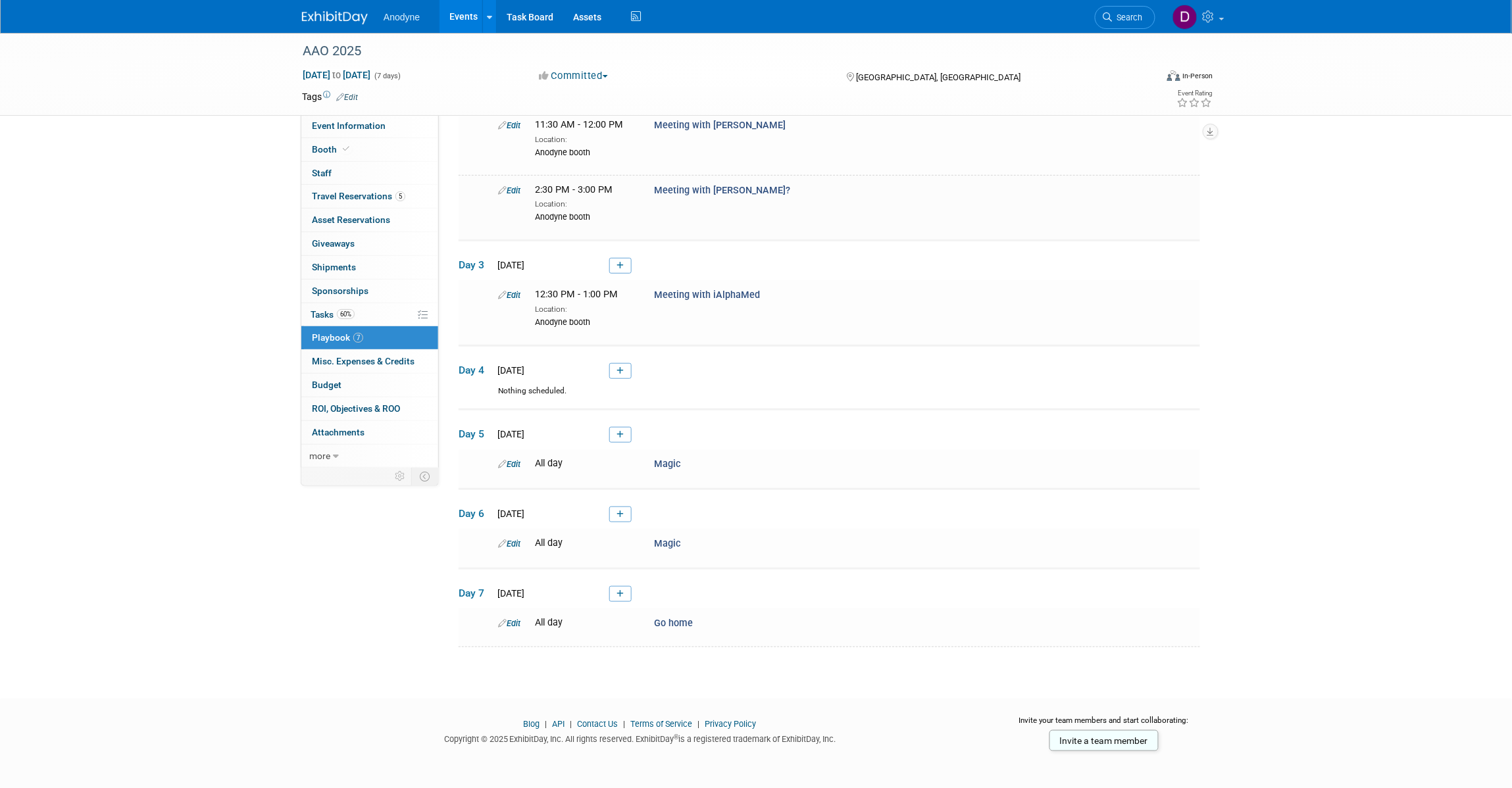
scroll to position [0, 0]
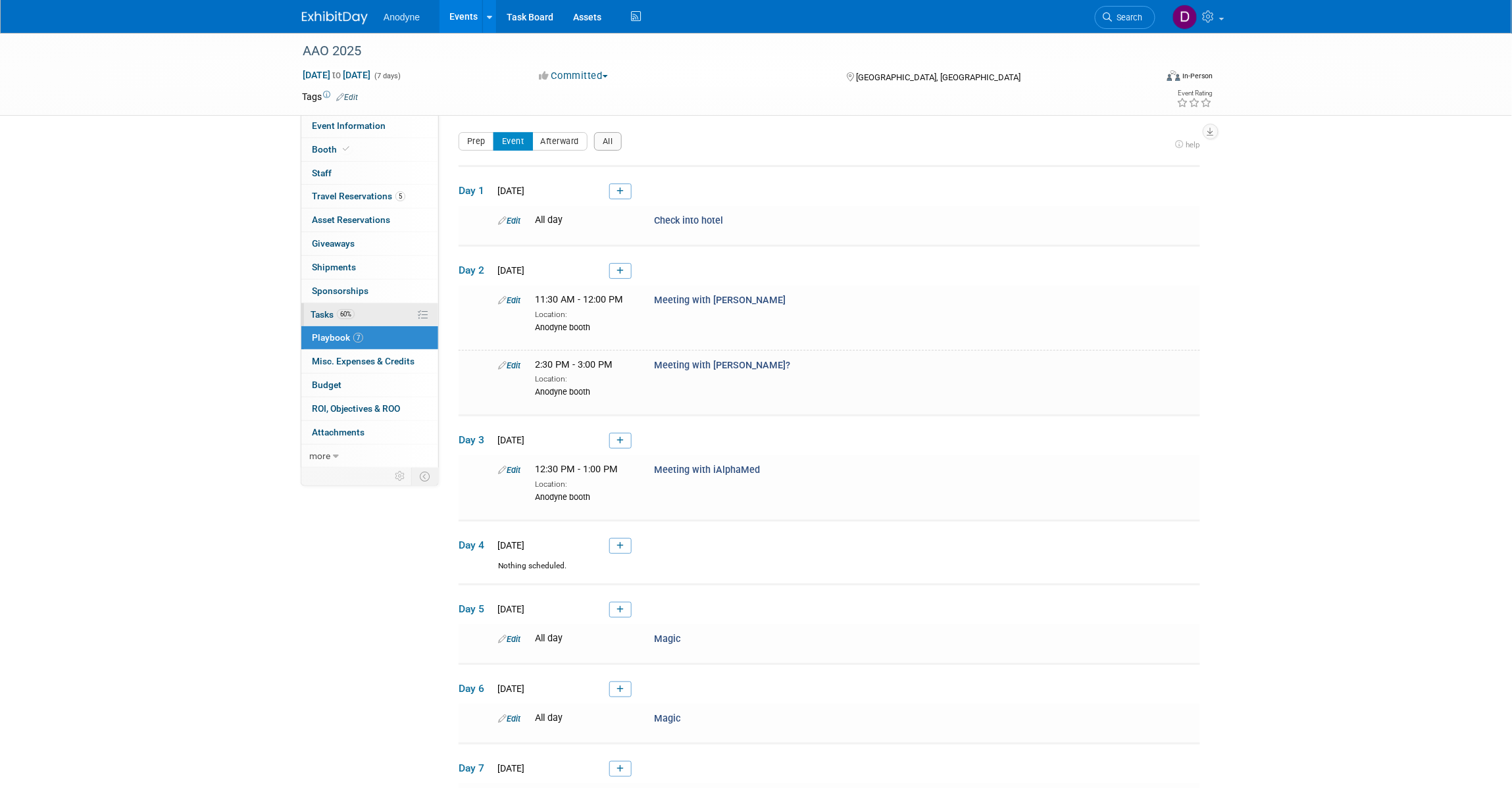
click at [362, 313] on link "60% Tasks 60%" at bounding box center [370, 315] width 137 height 23
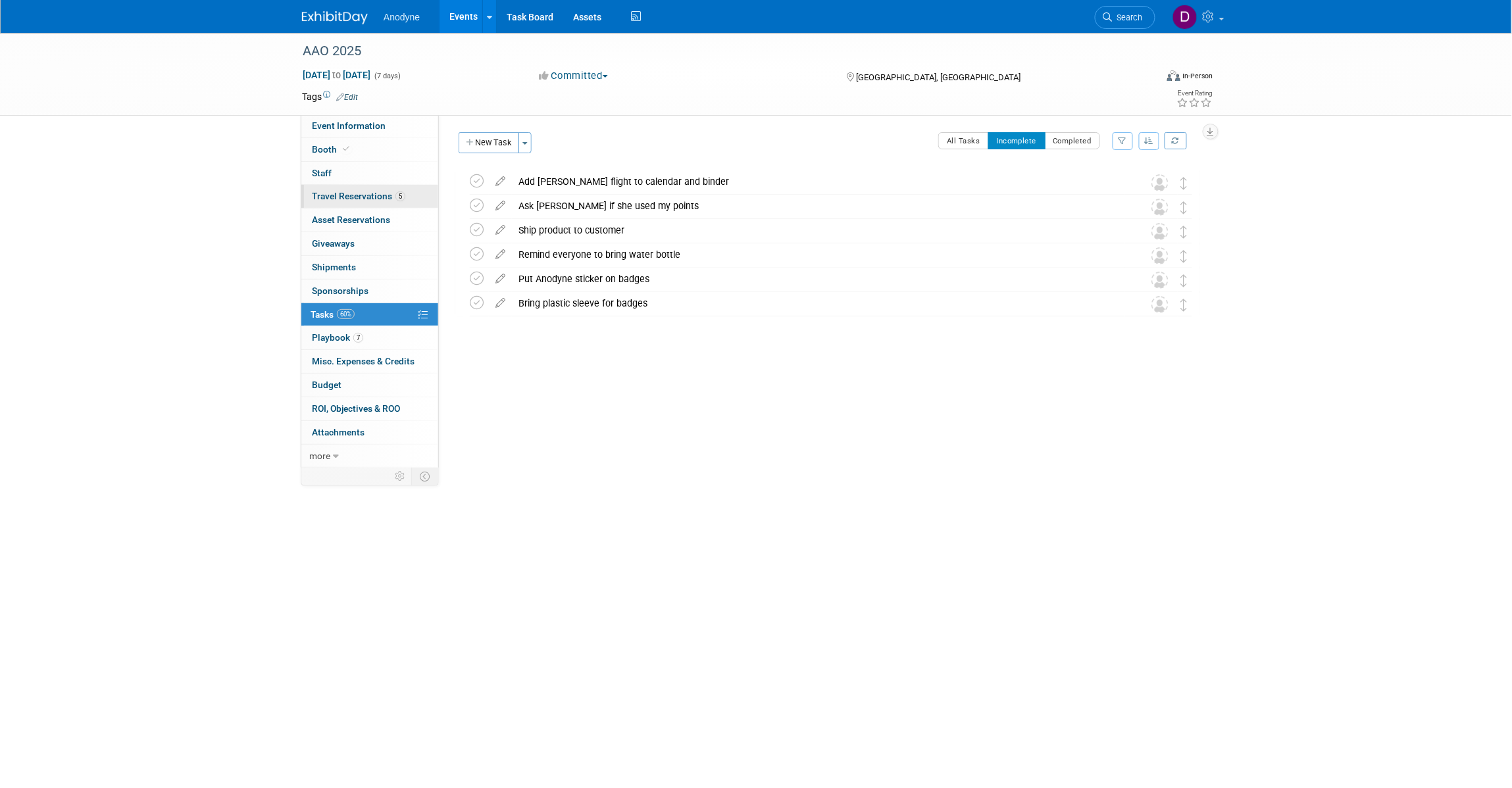
click at [346, 193] on span "Travel Reservations 5" at bounding box center [359, 196] width 94 height 11
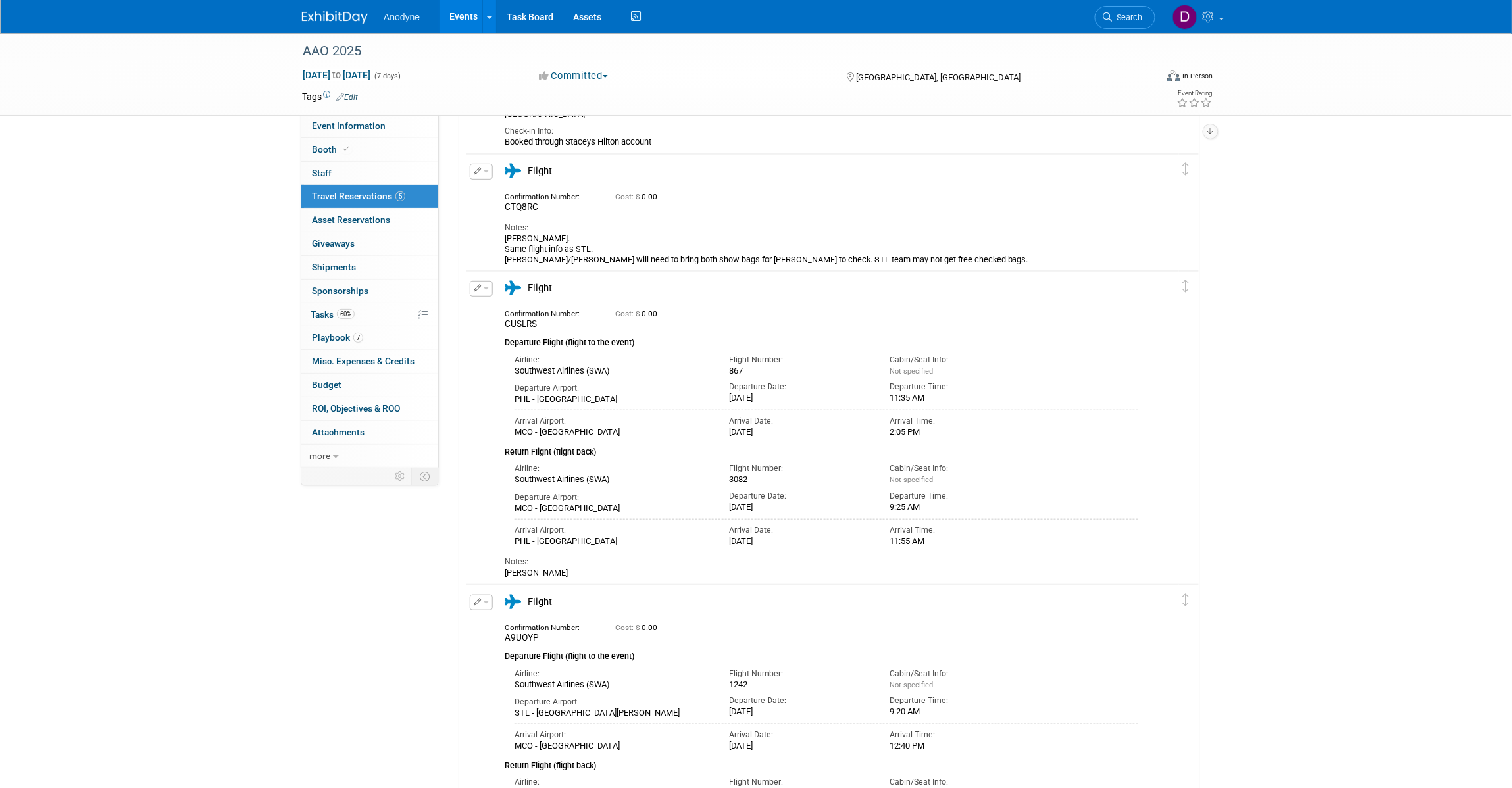
scroll to position [164, 0]
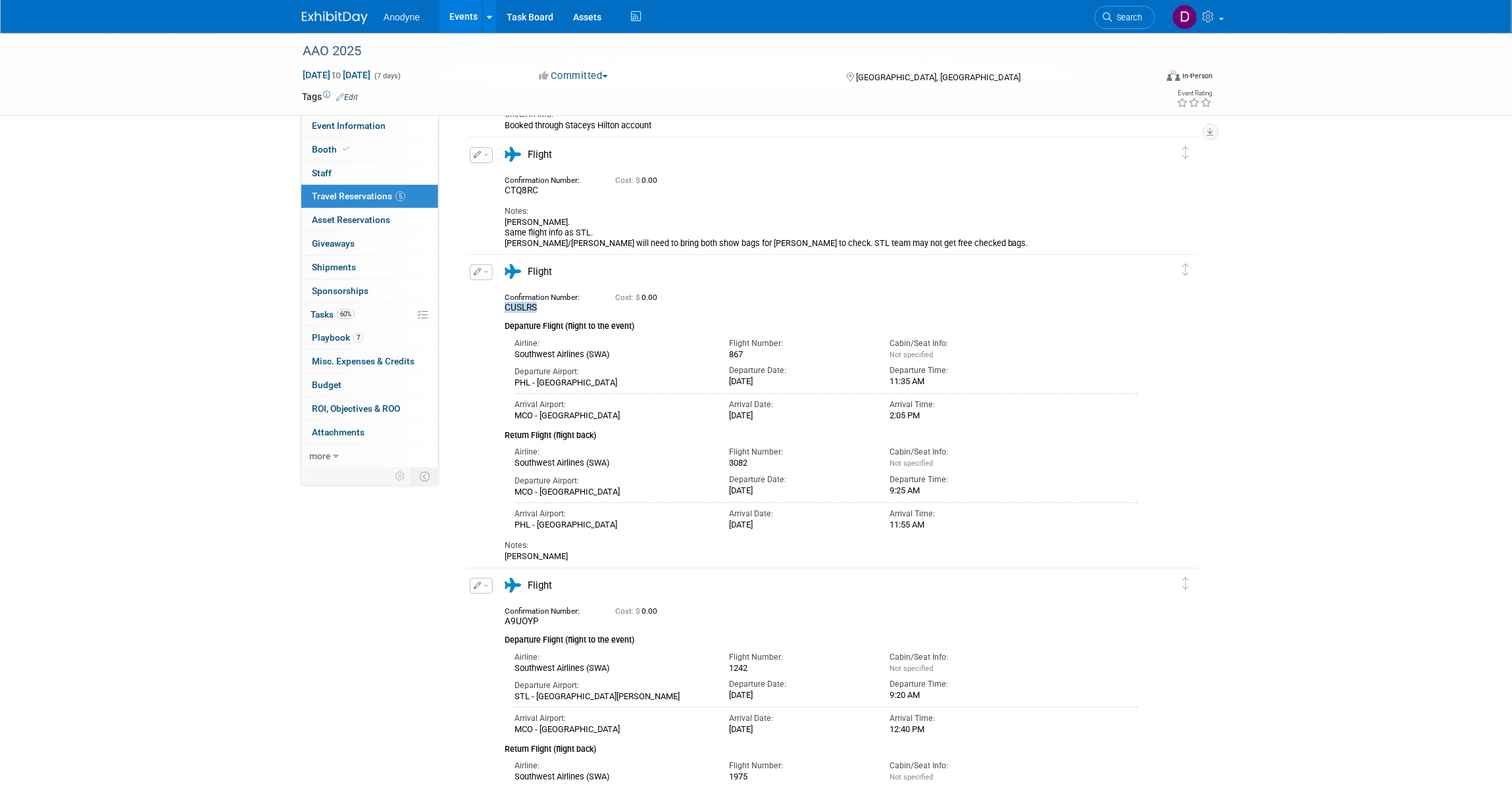
drag, startPoint x: 544, startPoint y: 311, endPoint x: 505, endPoint y: 306, distance: 39.3
click at [505, 306] on div "CUSLRS" at bounding box center [550, 308] width 91 height 11
copy span "CUSLRS"
click at [200, 379] on div "AAO 2025 Oct 17, 2025 to Oct 23, 2025 (7 days) Oct 17, 2025 to Oct 23, 2025 Com…" at bounding box center [756, 461] width 1512 height 1186
click at [348, 121] on span "Event Information" at bounding box center [348, 126] width 74 height 11
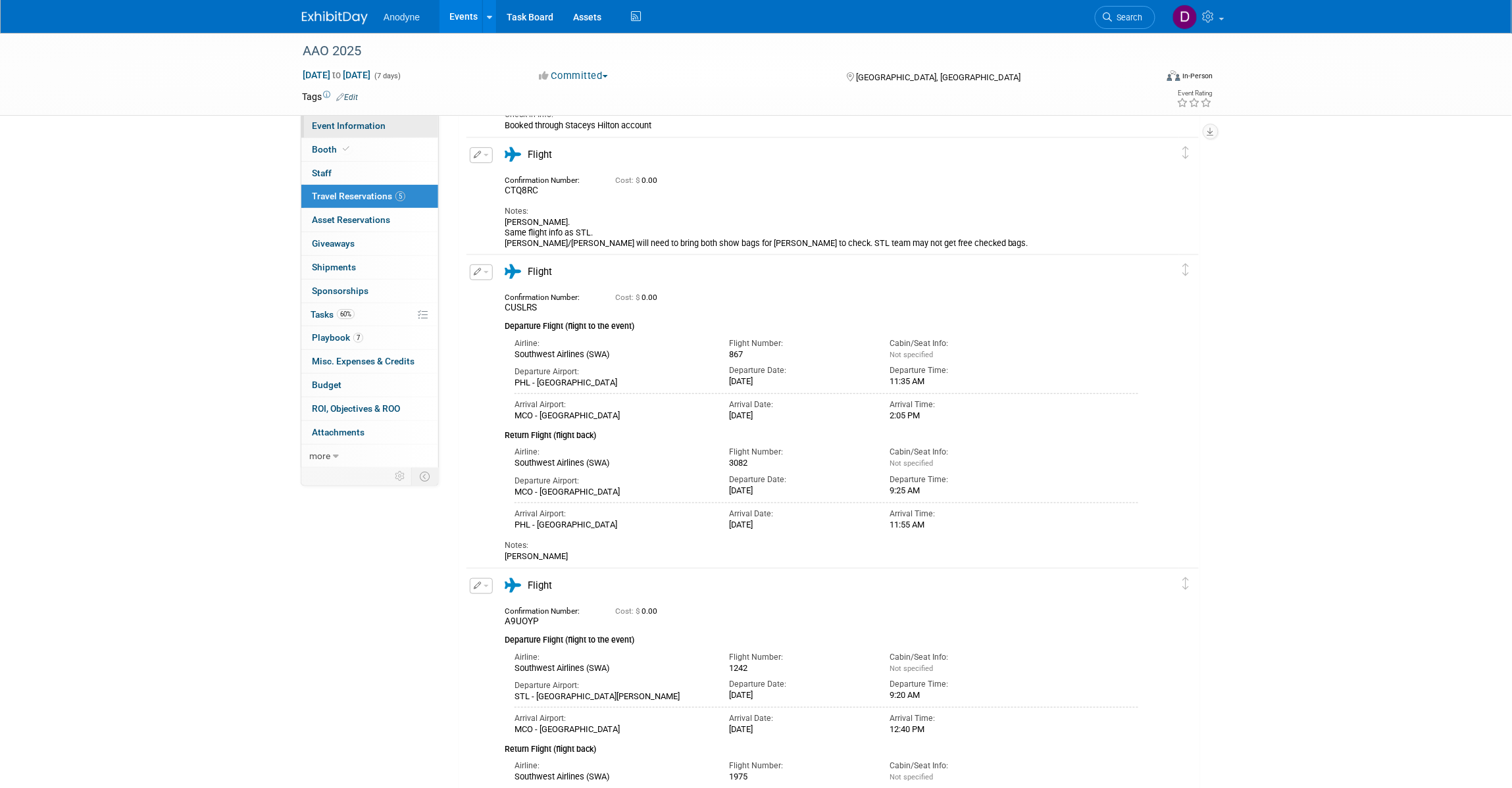
scroll to position [0, 0]
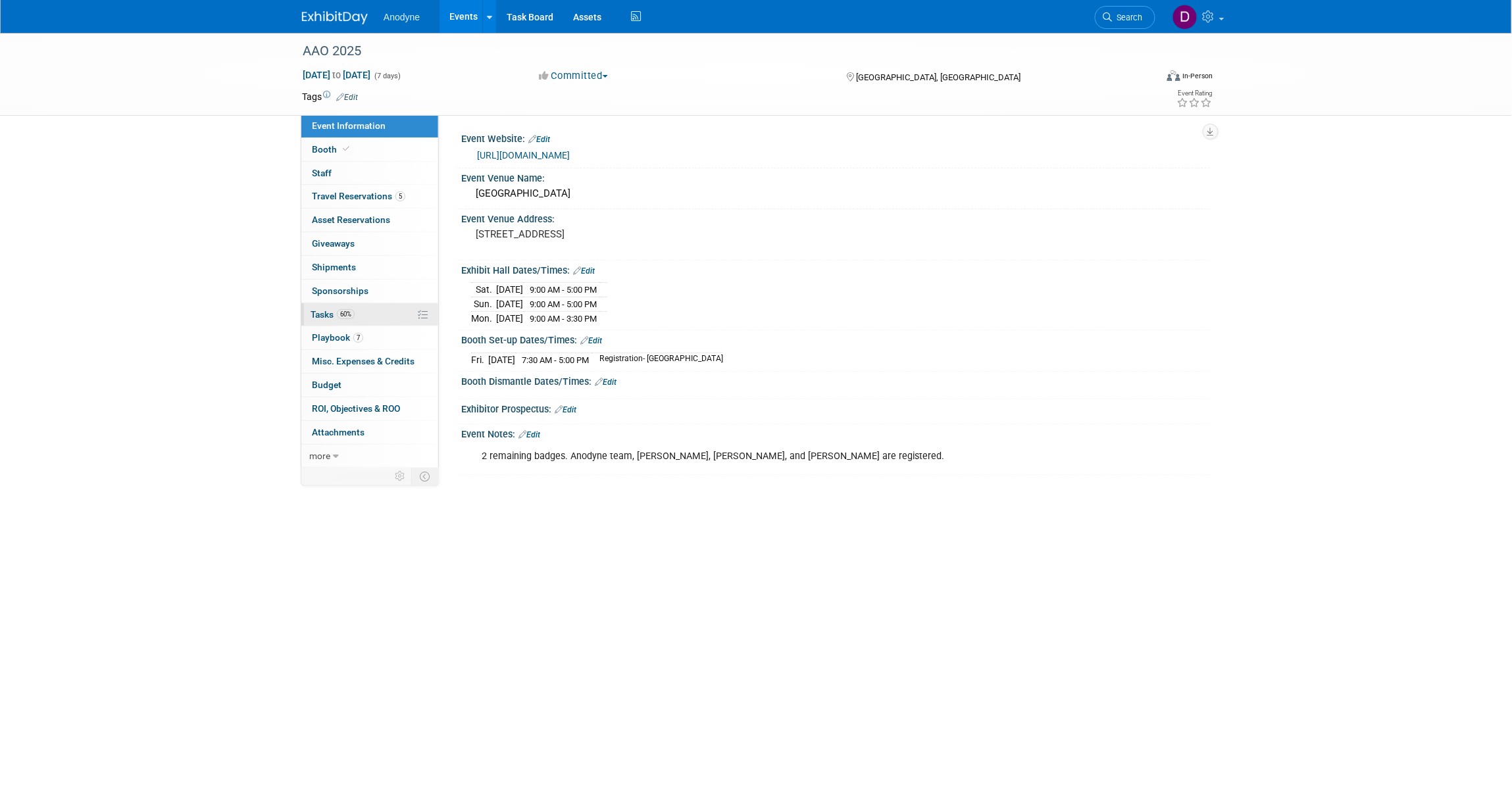
click at [386, 315] on link "60% Tasks 60%" at bounding box center [370, 315] width 137 height 23
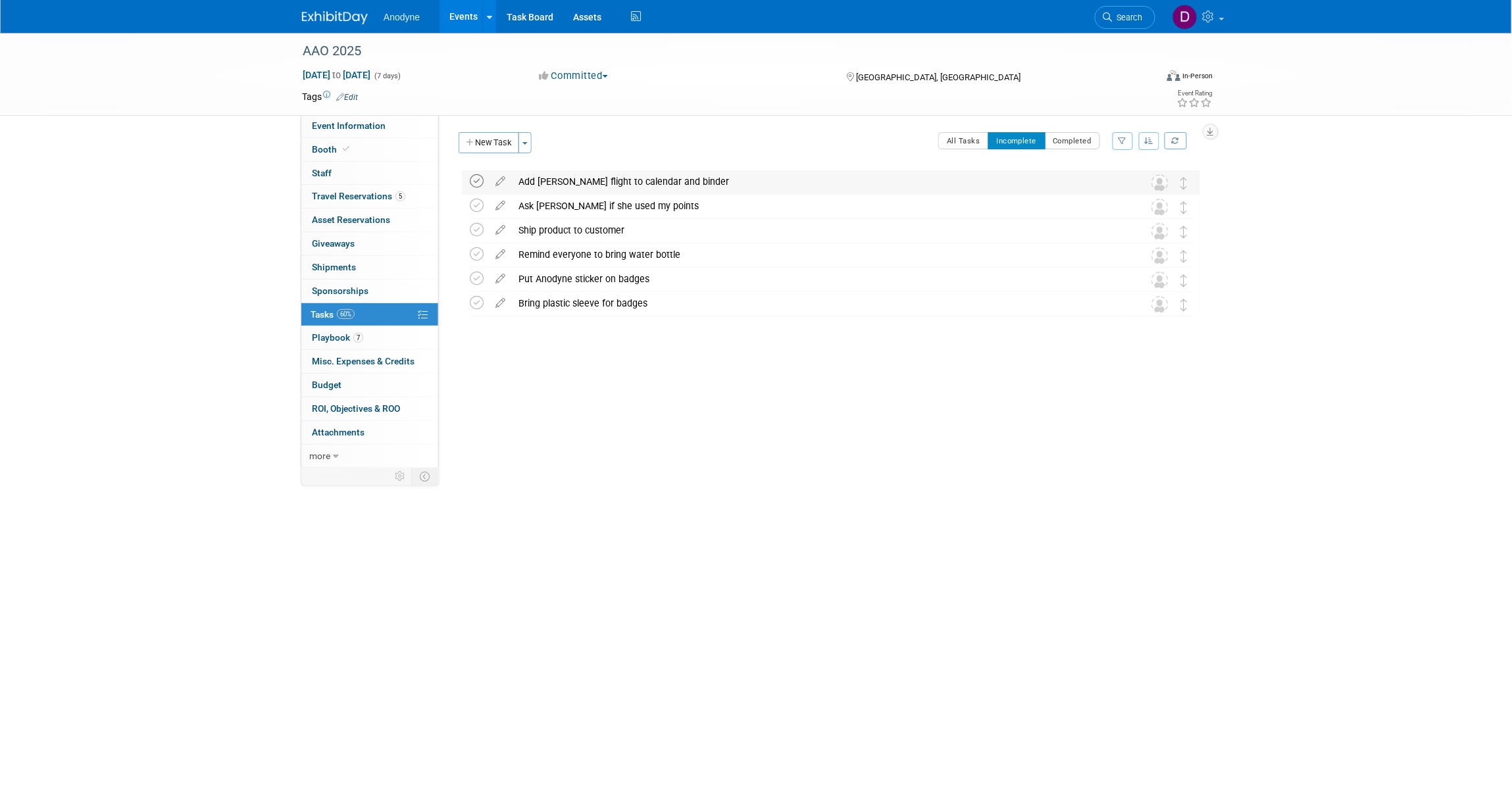
click at [474, 182] on icon at bounding box center [477, 182] width 14 height 14
click at [336, 191] on link "5 Travel Reservations 5" at bounding box center [370, 196] width 137 height 23
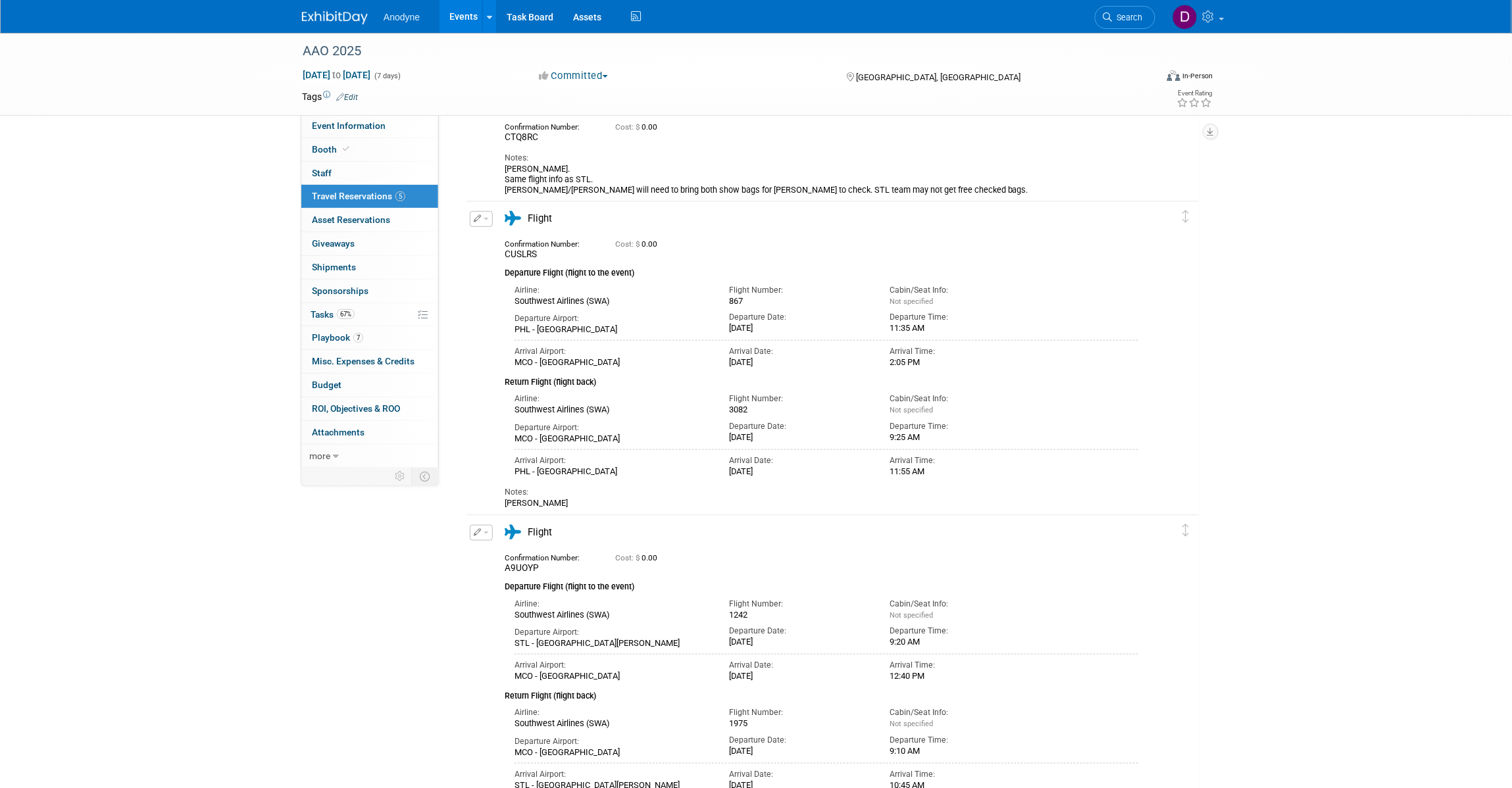
scroll to position [247, 0]
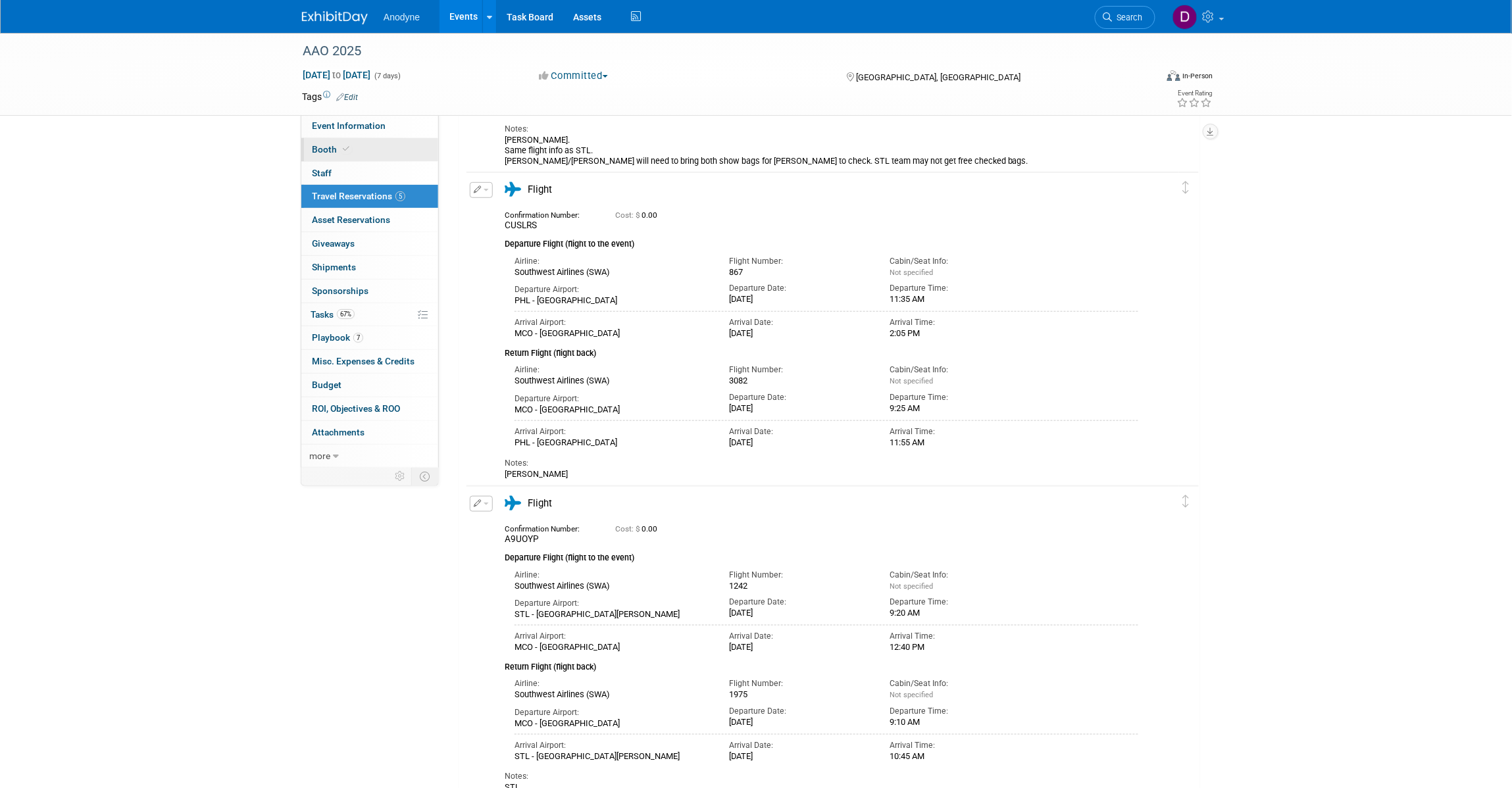
click at [369, 152] on link "Booth" at bounding box center [370, 150] width 137 height 23
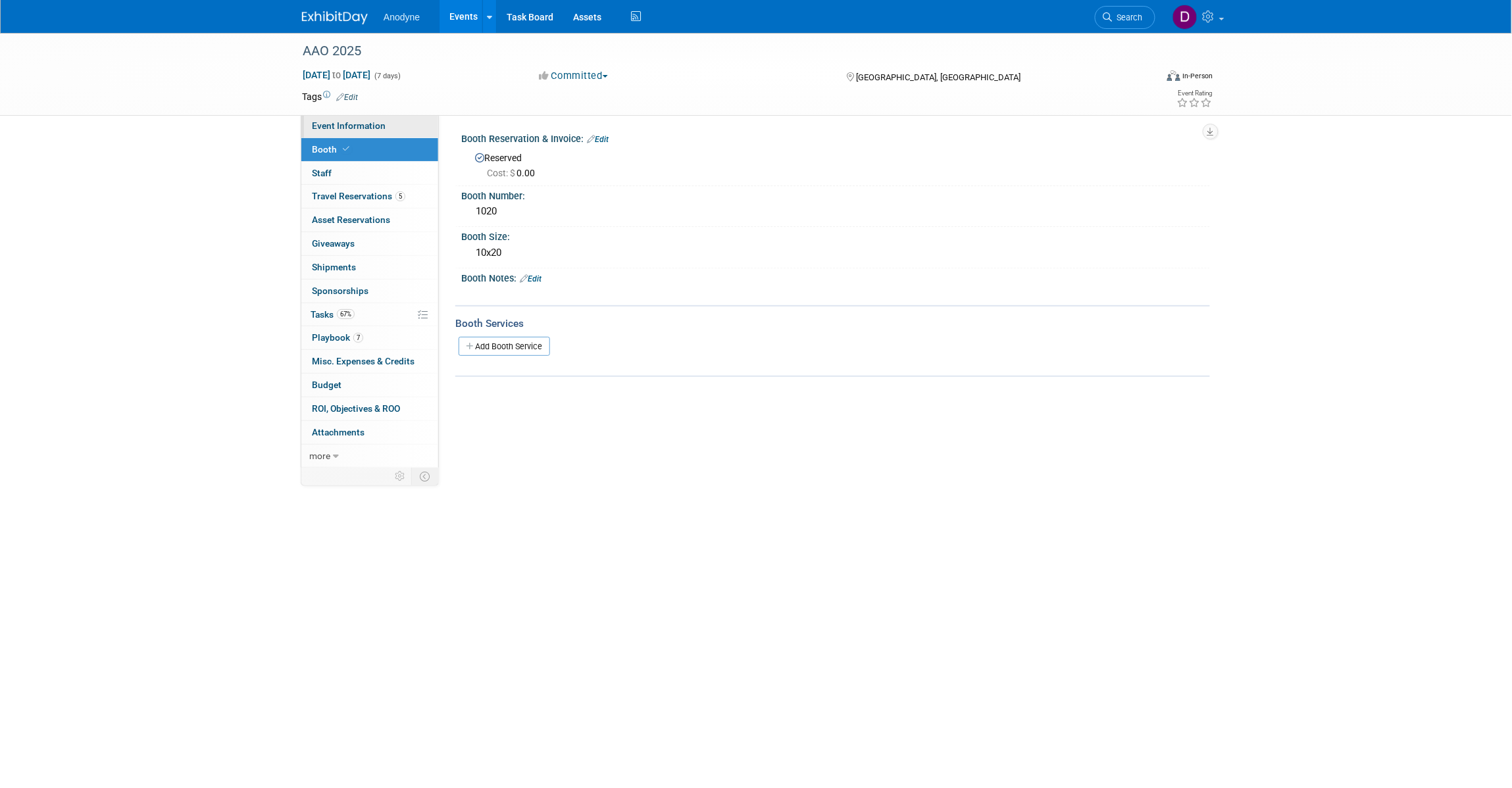
click at [370, 125] on span "Event Information" at bounding box center [348, 126] width 74 height 11
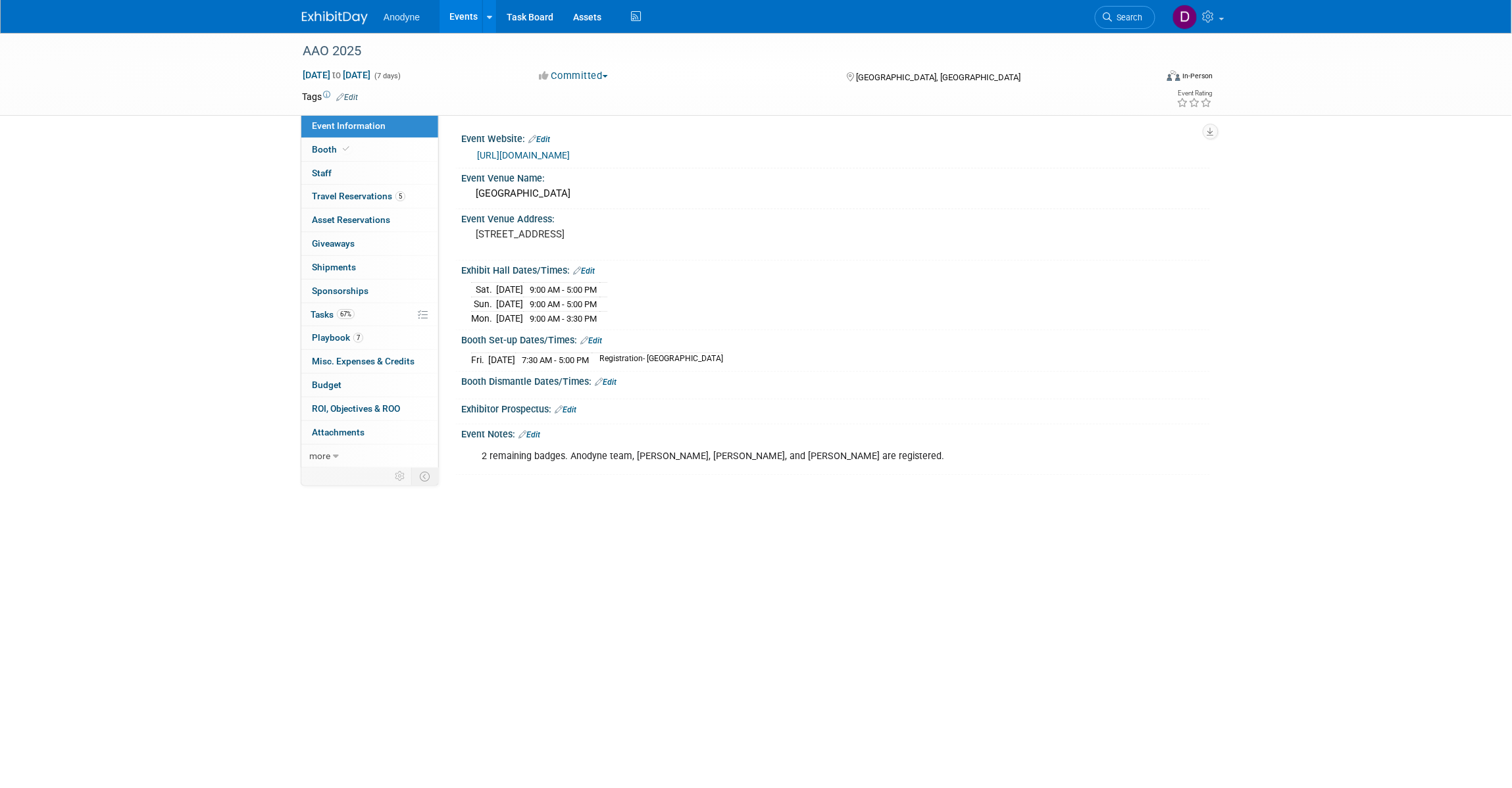
click at [170, 281] on div "AAO 2025 Oct 17, 2025 to Oct 23, 2025 (7 days) Oct 17, 2025 to Oct 23, 2025 Com…" at bounding box center [756, 349] width 1512 height 634
click at [406, 478] on td at bounding box center [401, 476] width 23 height 17
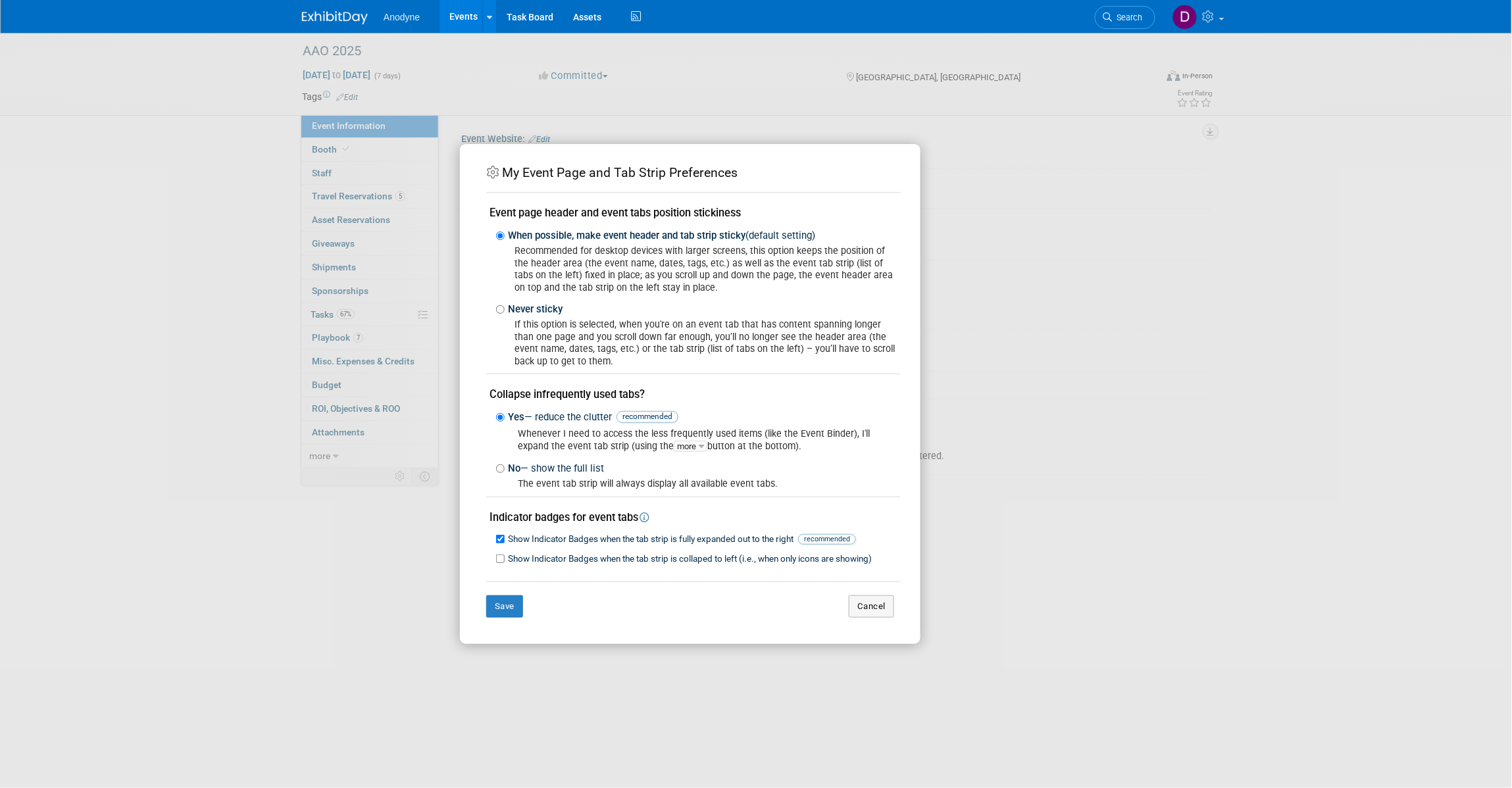
click at [896, 620] on div "My Event Page and Tab Strip Preferences Event page header and event tabs positi…" at bounding box center [690, 401] width 421 height 474
click at [882, 612] on button "Cancel" at bounding box center [871, 606] width 45 height 23
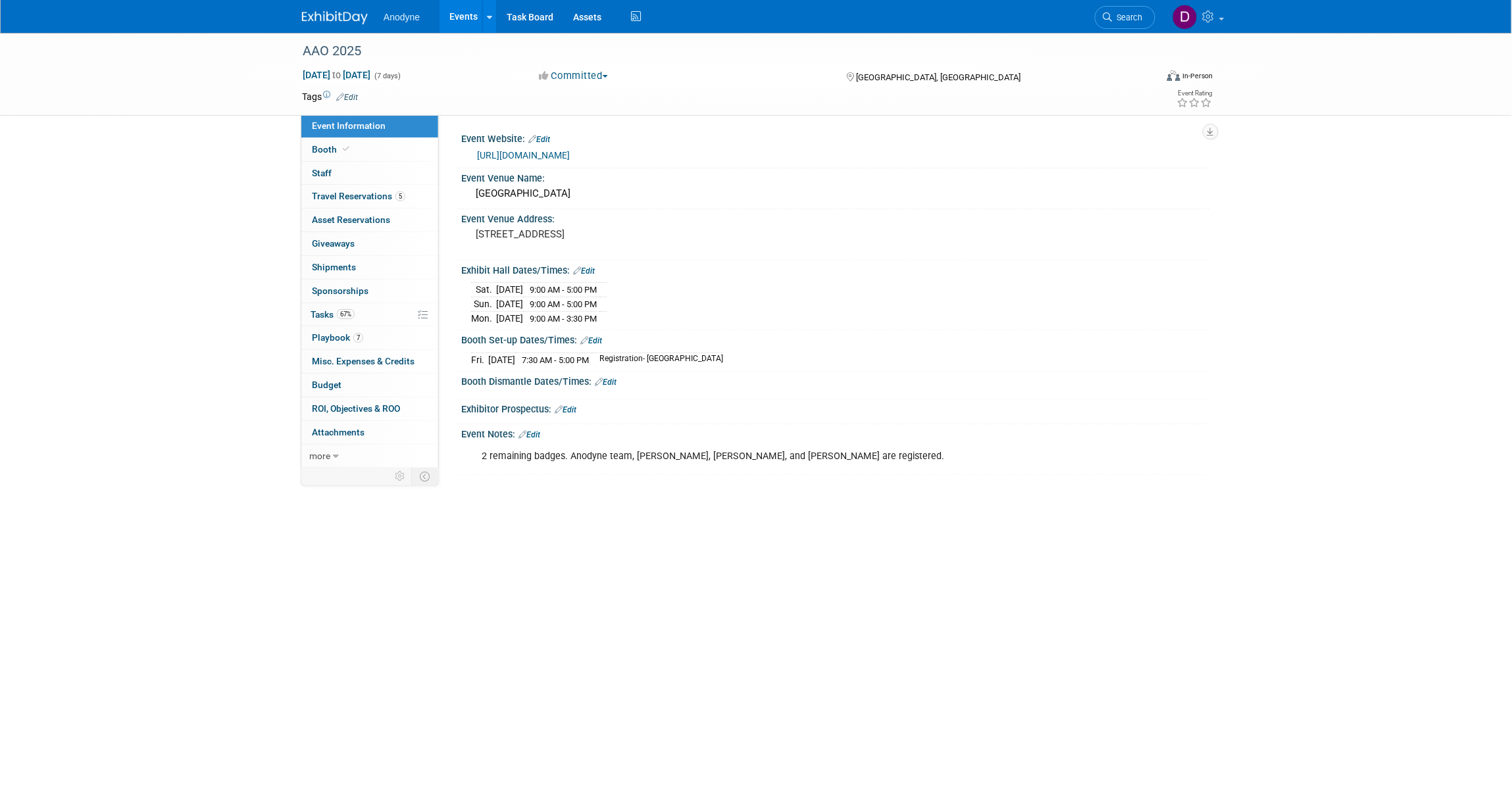
drag, startPoint x: 379, startPoint y: 458, endPoint x: 405, endPoint y: 472, distance: 29.5
click at [379, 459] on link "more" at bounding box center [370, 457] width 137 height 23
click at [390, 480] on span "Event Binder (.pdf export)" at bounding box center [364, 479] width 105 height 11
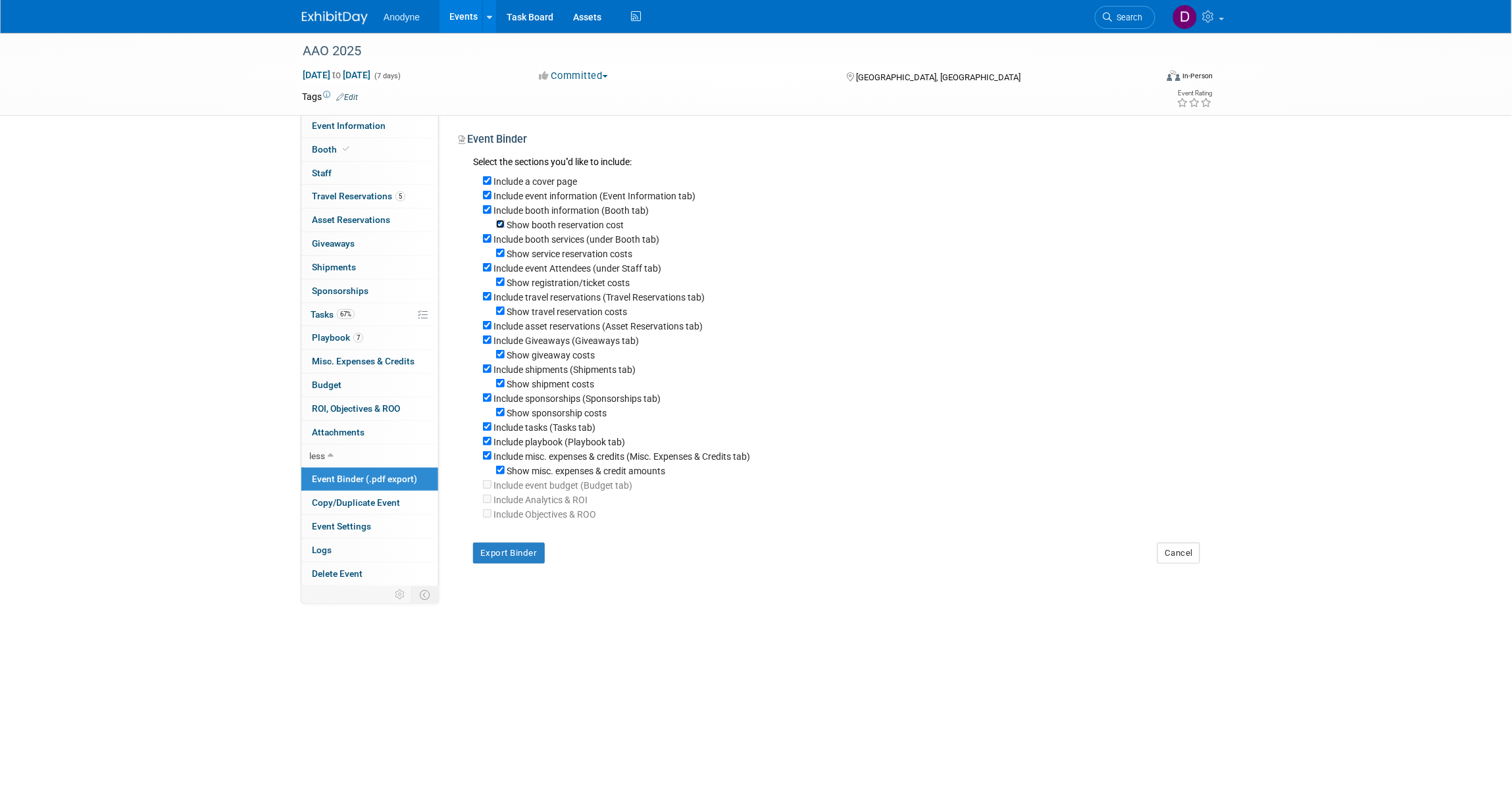
click at [501, 224] on input "Show booth reservation cost" at bounding box center [500, 224] width 9 height 9
checkbox input "false"
click at [497, 250] on input "Show service reservation costs" at bounding box center [500, 253] width 9 height 9
checkbox input "false"
click at [488, 268] on input "Include event Attendees (under Staff tab)" at bounding box center [487, 267] width 9 height 9
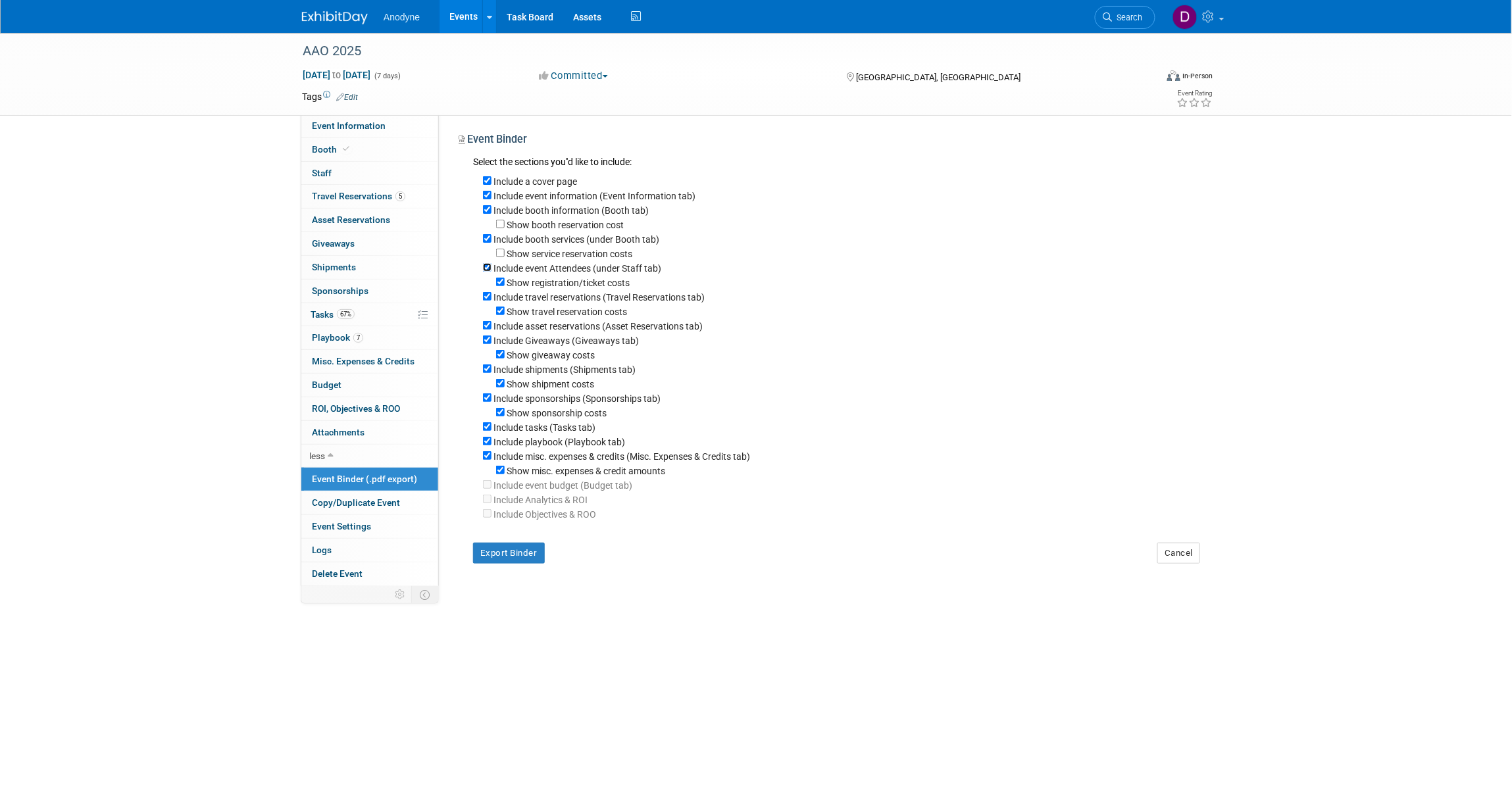
checkbox input "false"
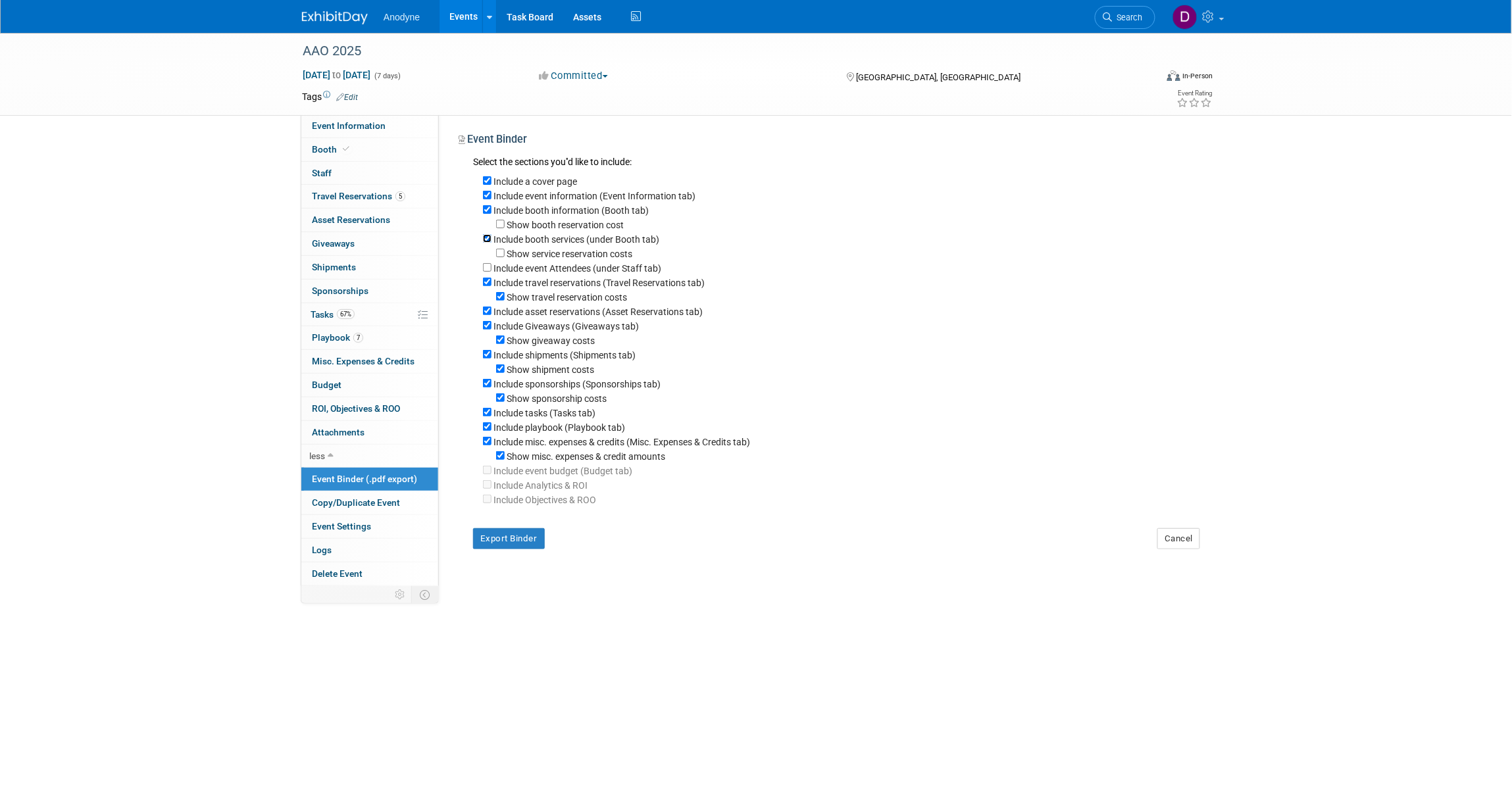
click at [484, 237] on input "Include booth services (under Booth tab)" at bounding box center [487, 239] width 9 height 9
checkbox input "false"
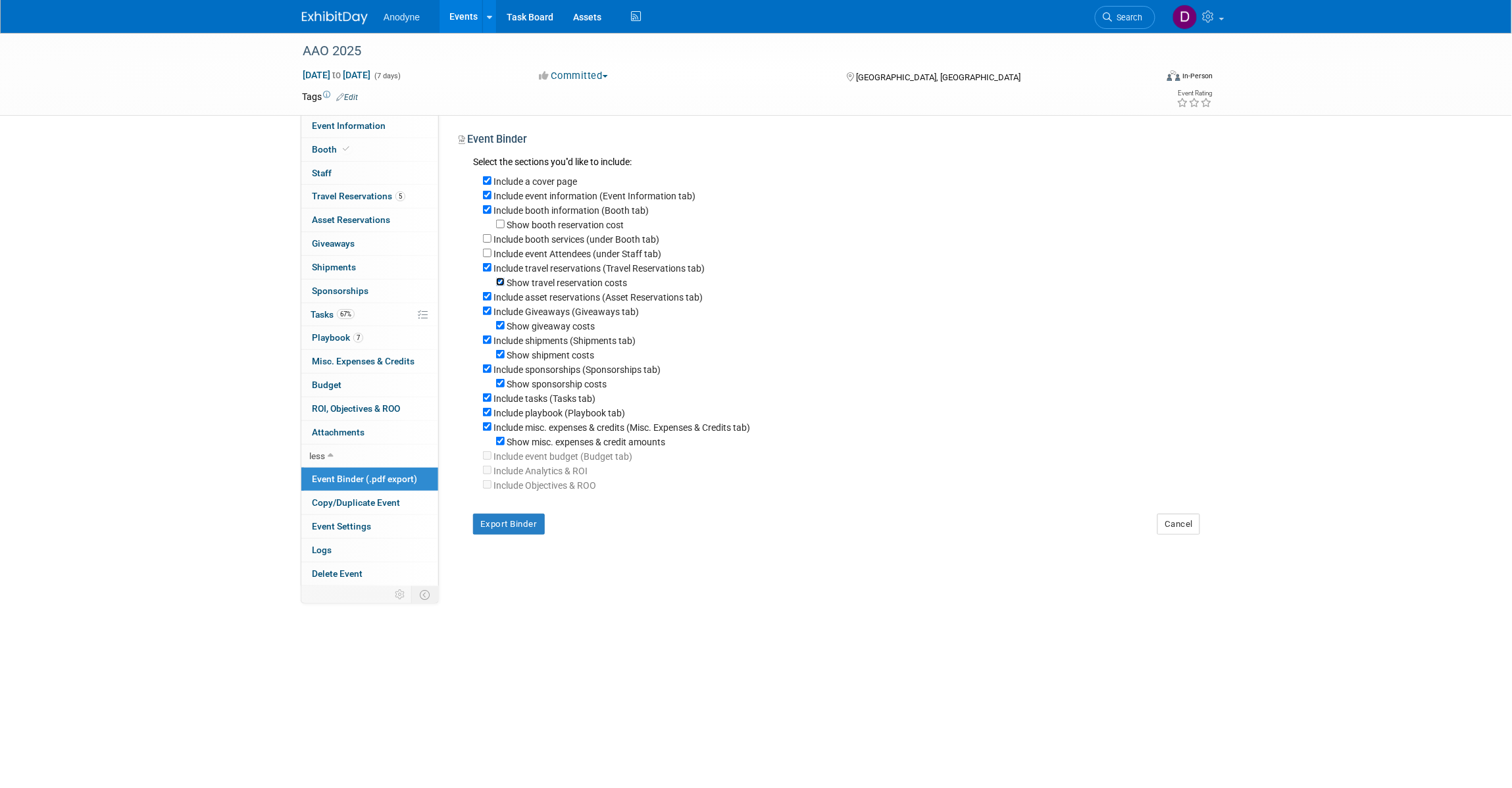
click at [498, 281] on input "Show travel reservation costs" at bounding box center [500, 281] width 9 height 9
checkbox input "false"
click at [487, 294] on input "Include asset reservations (Asset Reservations tab)" at bounding box center [487, 296] width 9 height 9
checkbox input "false"
click at [489, 311] on input "Include Giveaways (Giveaways tab)" at bounding box center [487, 310] width 9 height 9
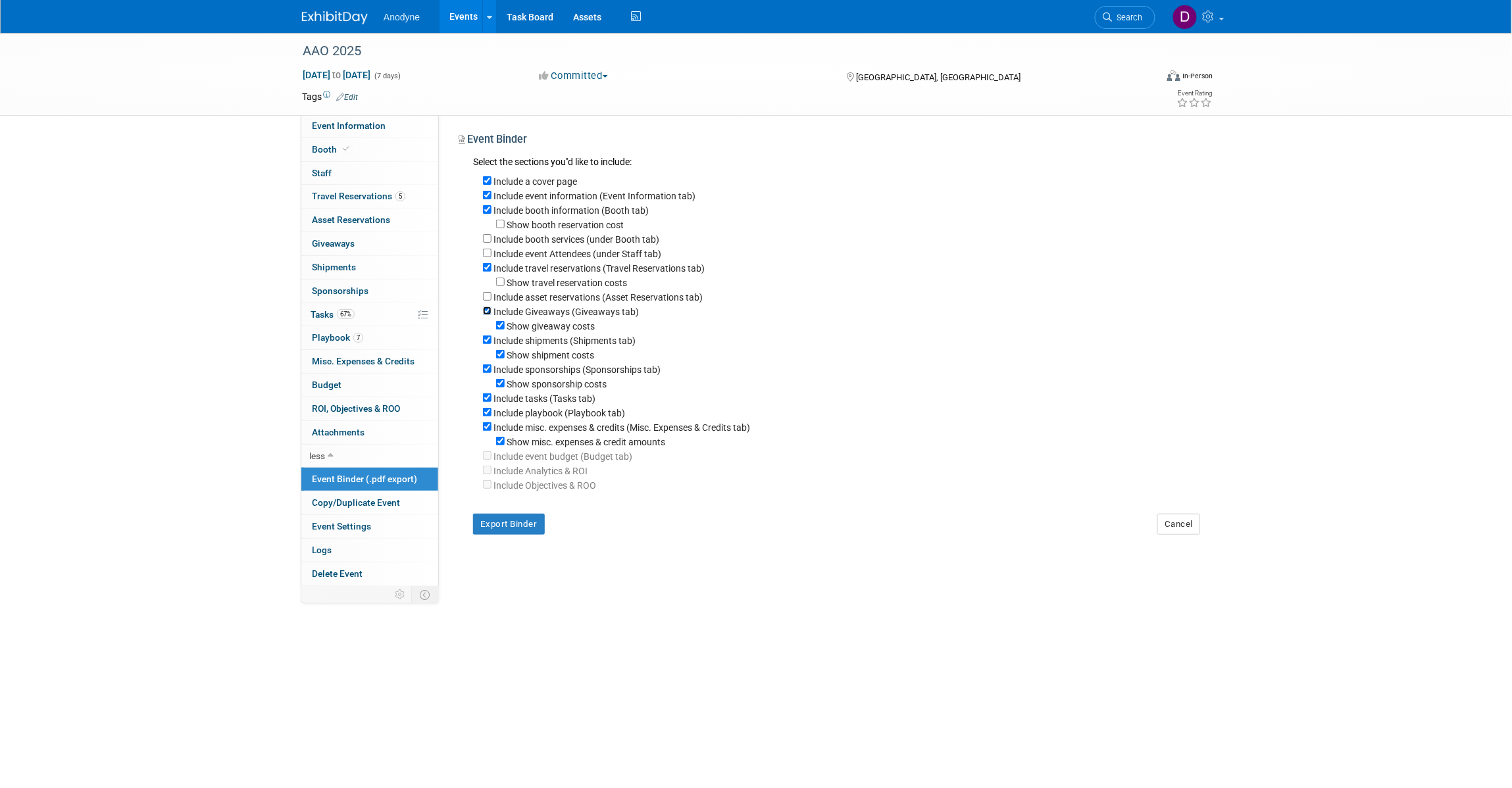
checkbox input "false"
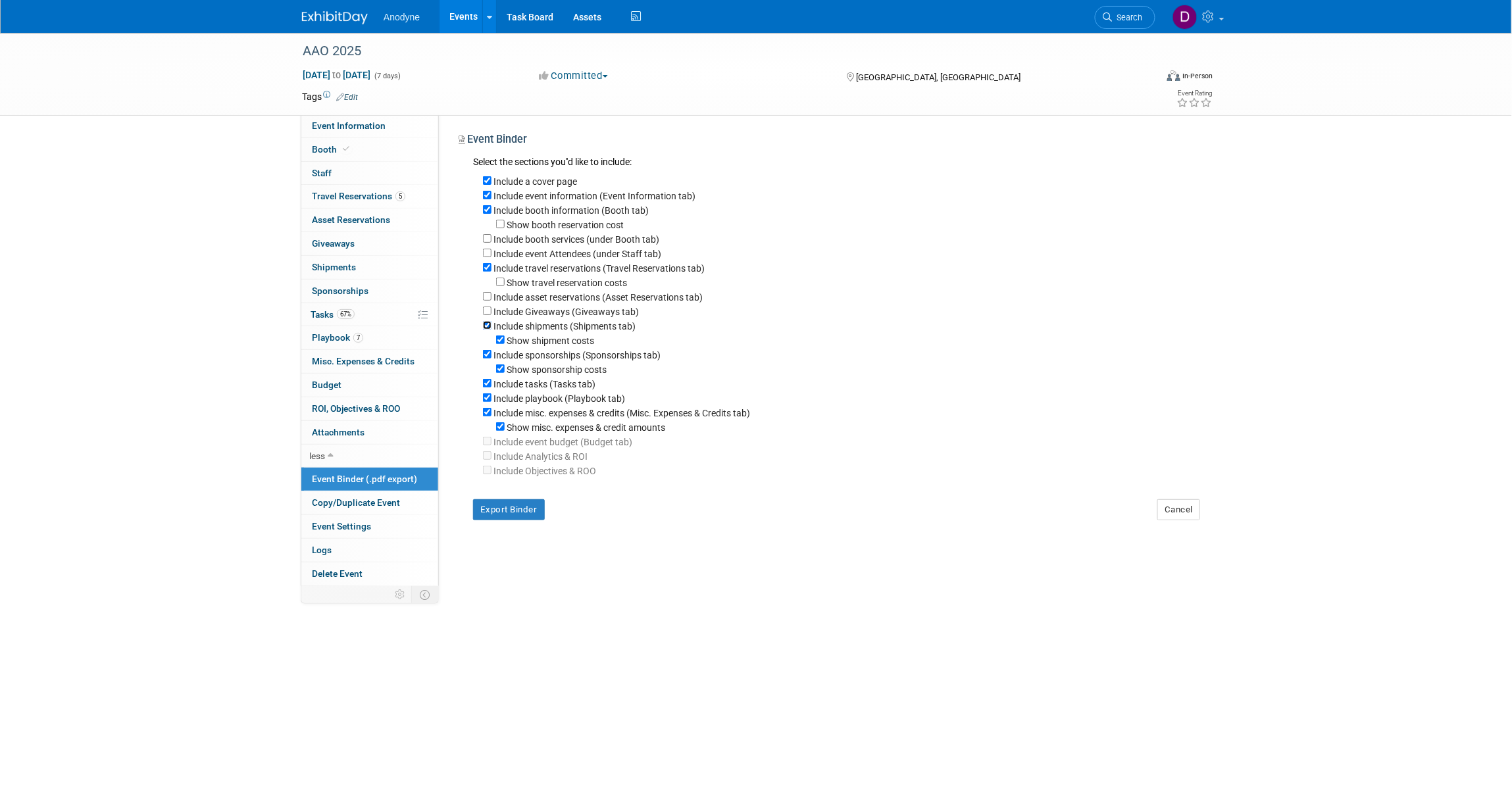
click at [487, 327] on input "Include shipments (Shipments tab)" at bounding box center [487, 325] width 9 height 9
checkbox input "false"
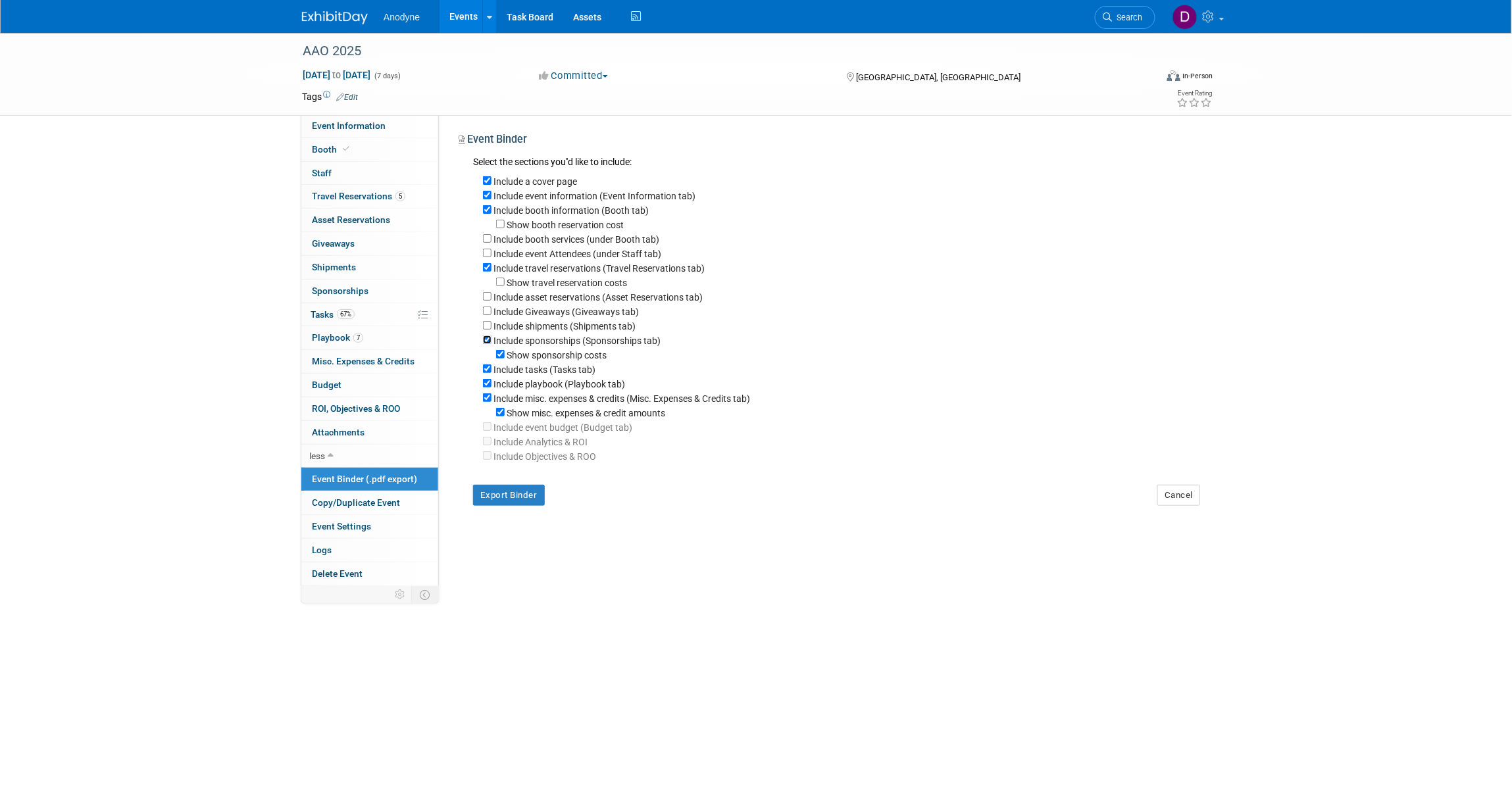
click at [487, 336] on input "Include sponsorships (Sponsorships tab)" at bounding box center [487, 340] width 9 height 9
checkbox input "false"
click at [486, 352] on input "Include tasks (Tasks tab)" at bounding box center [487, 354] width 9 height 9
checkbox input "false"
click at [488, 385] on input "Include misc. expenses & credits (Misc. Expenses & Credits tab)" at bounding box center [487, 383] width 9 height 9
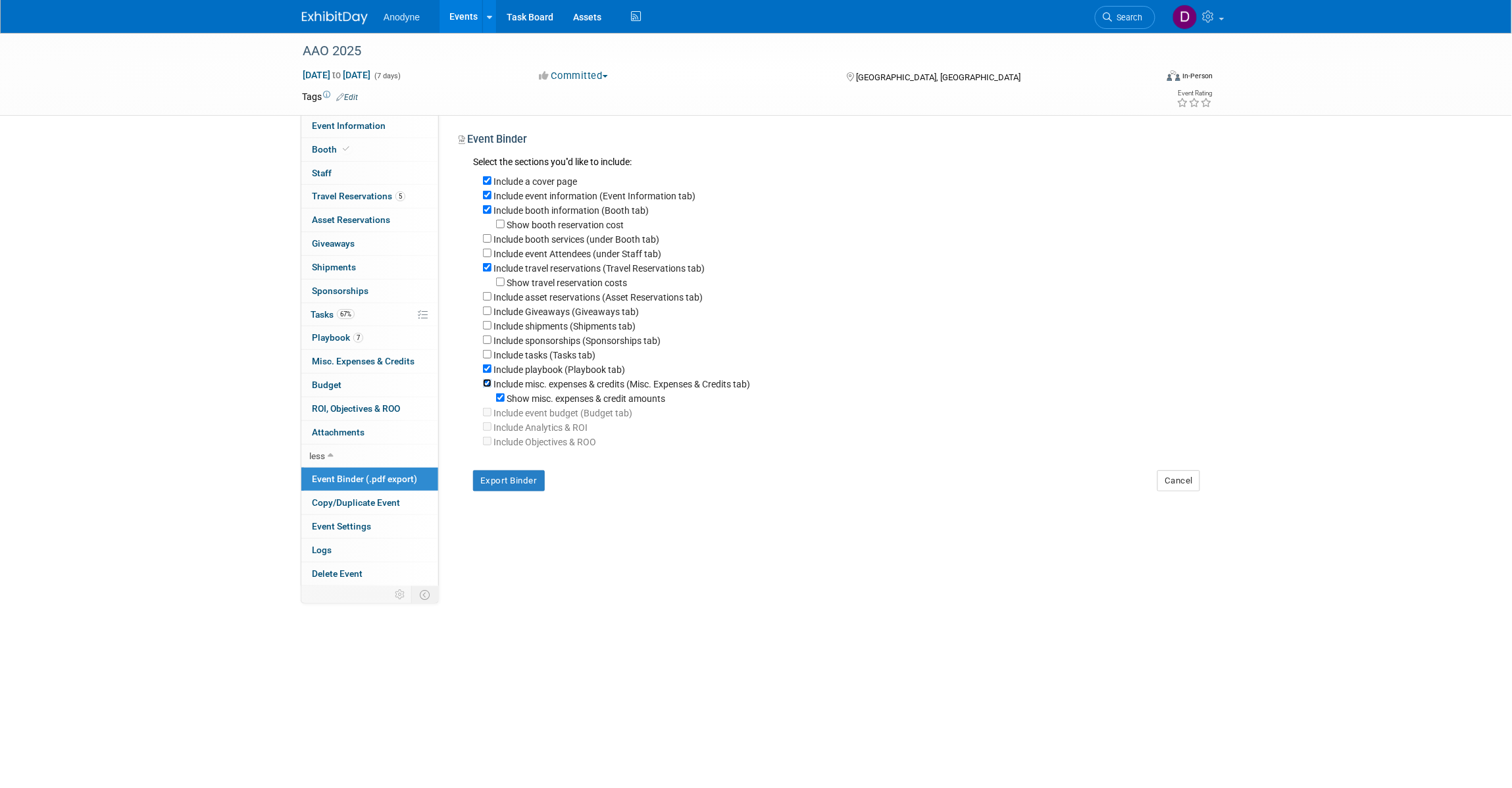
checkbox input "false"
click at [514, 471] on button "Export Binder" at bounding box center [509, 466] width 72 height 21
click at [342, 19] on img at bounding box center [335, 17] width 65 height 13
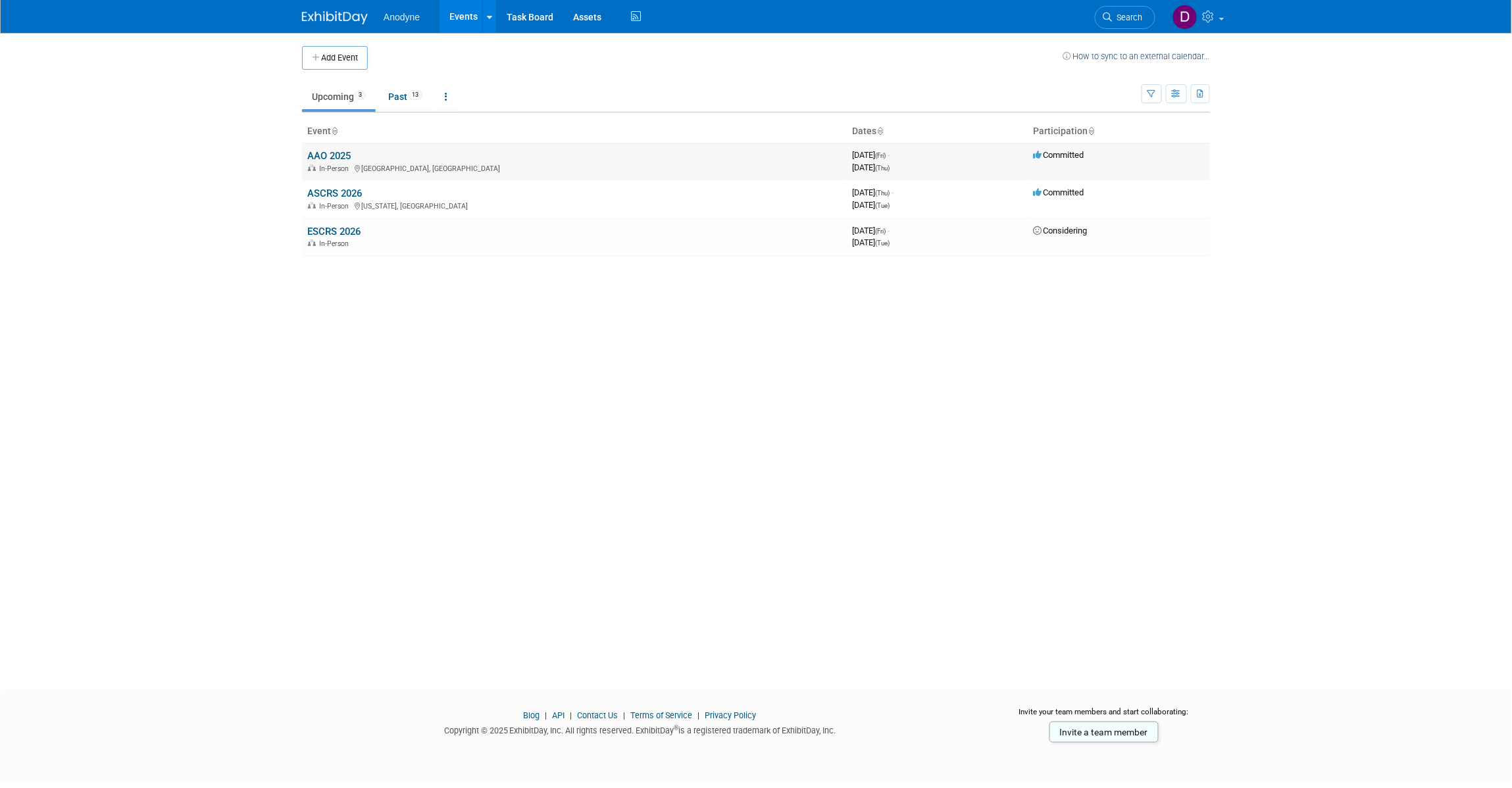
click at [326, 158] on link "AAO 2025" at bounding box center [329, 155] width 44 height 12
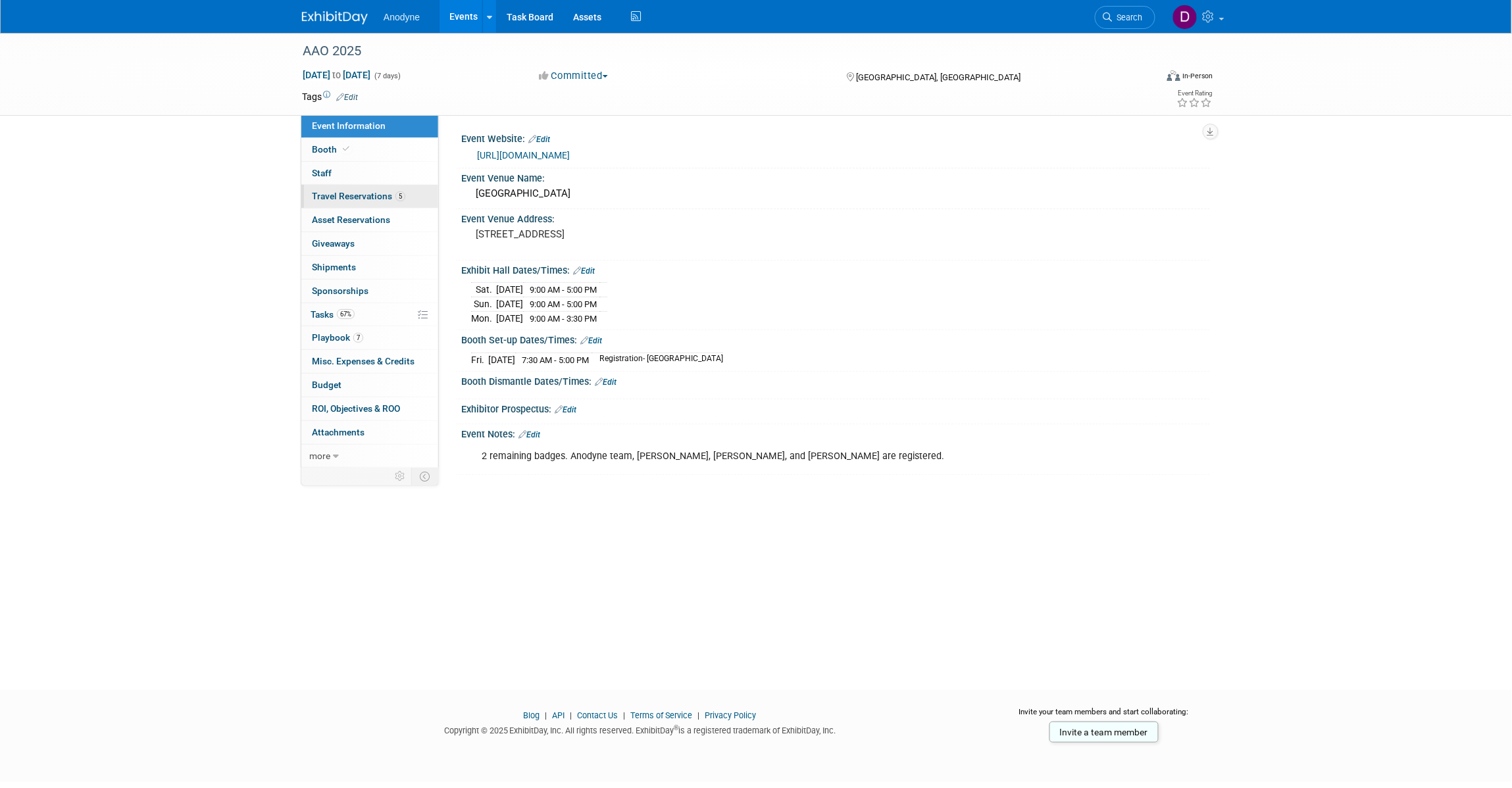
click at [369, 192] on span "Travel Reservations 5" at bounding box center [359, 196] width 94 height 11
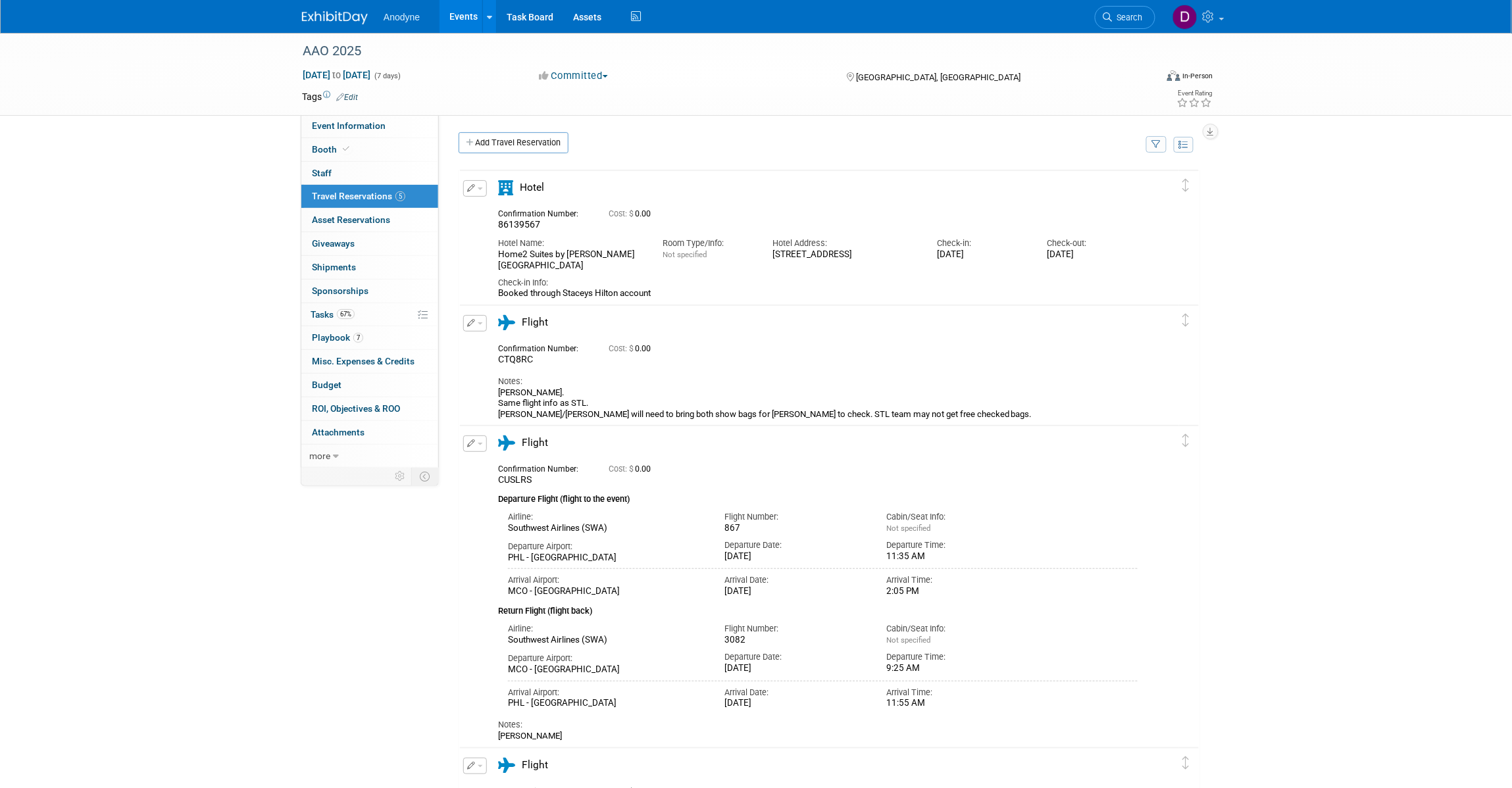
drag, startPoint x: 596, startPoint y: 267, endPoint x: 496, endPoint y: 257, distance: 100.5
click at [496, 257] on div "Hotel Name: Home2 Suites by Hilton Orlando / International Drive South" at bounding box center [570, 251] width 164 height 41
drag, startPoint x: 525, startPoint y: 260, endPoint x: 1318, endPoint y: 346, distance: 797.6
click at [1337, 353] on div "AAO 2025 Oct 17, 2025 to Oct 23, 2025 (7 days) Oct 17, 2025 to Oct 23, 2025 Com…" at bounding box center [756, 640] width 1512 height 1214
click at [347, 126] on span "Event Information" at bounding box center [348, 126] width 74 height 11
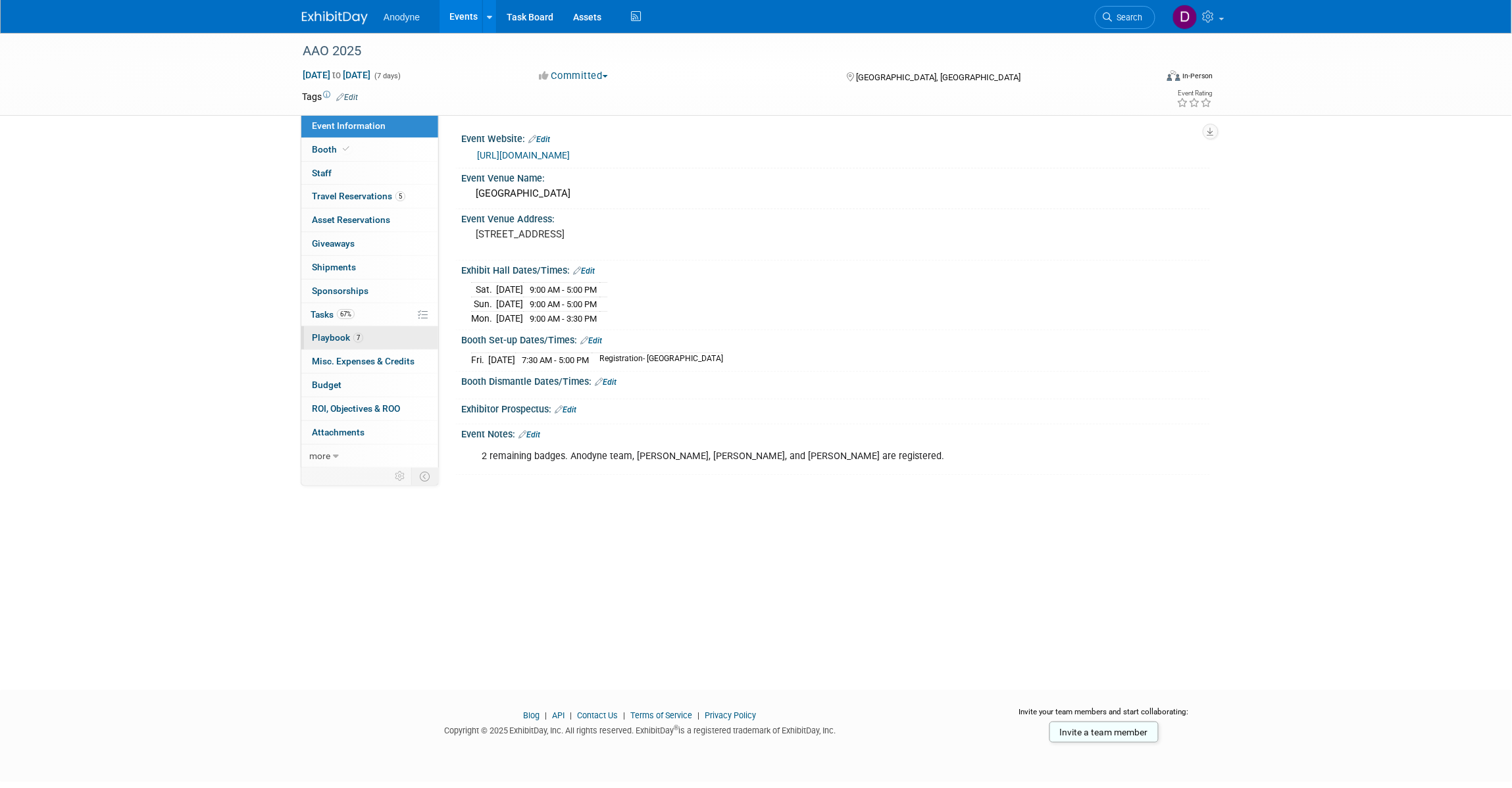
click at [373, 337] on link "7 Playbook 7" at bounding box center [370, 338] width 137 height 23
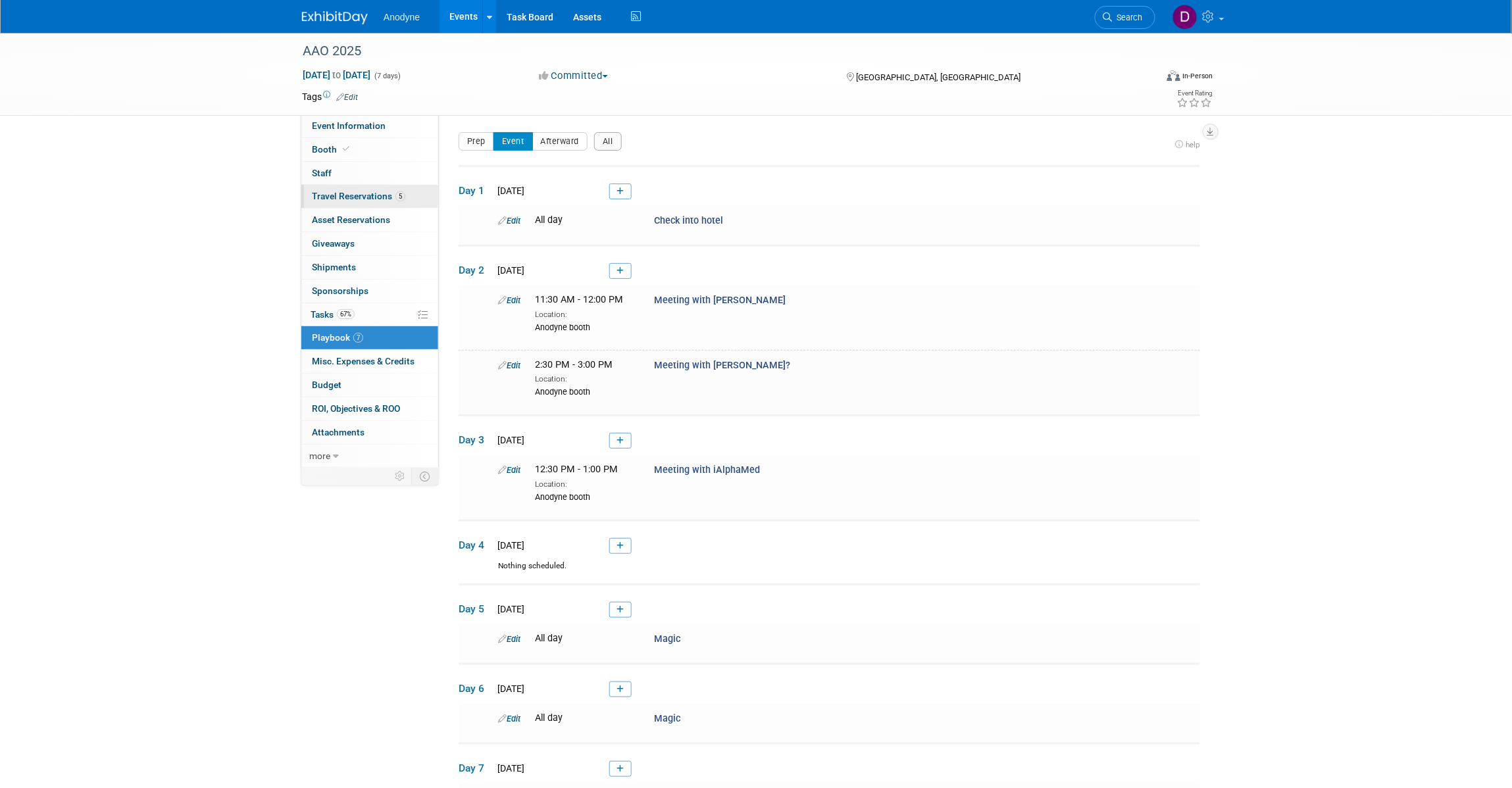
click at [373, 193] on span "Travel Reservations 5" at bounding box center [359, 196] width 94 height 11
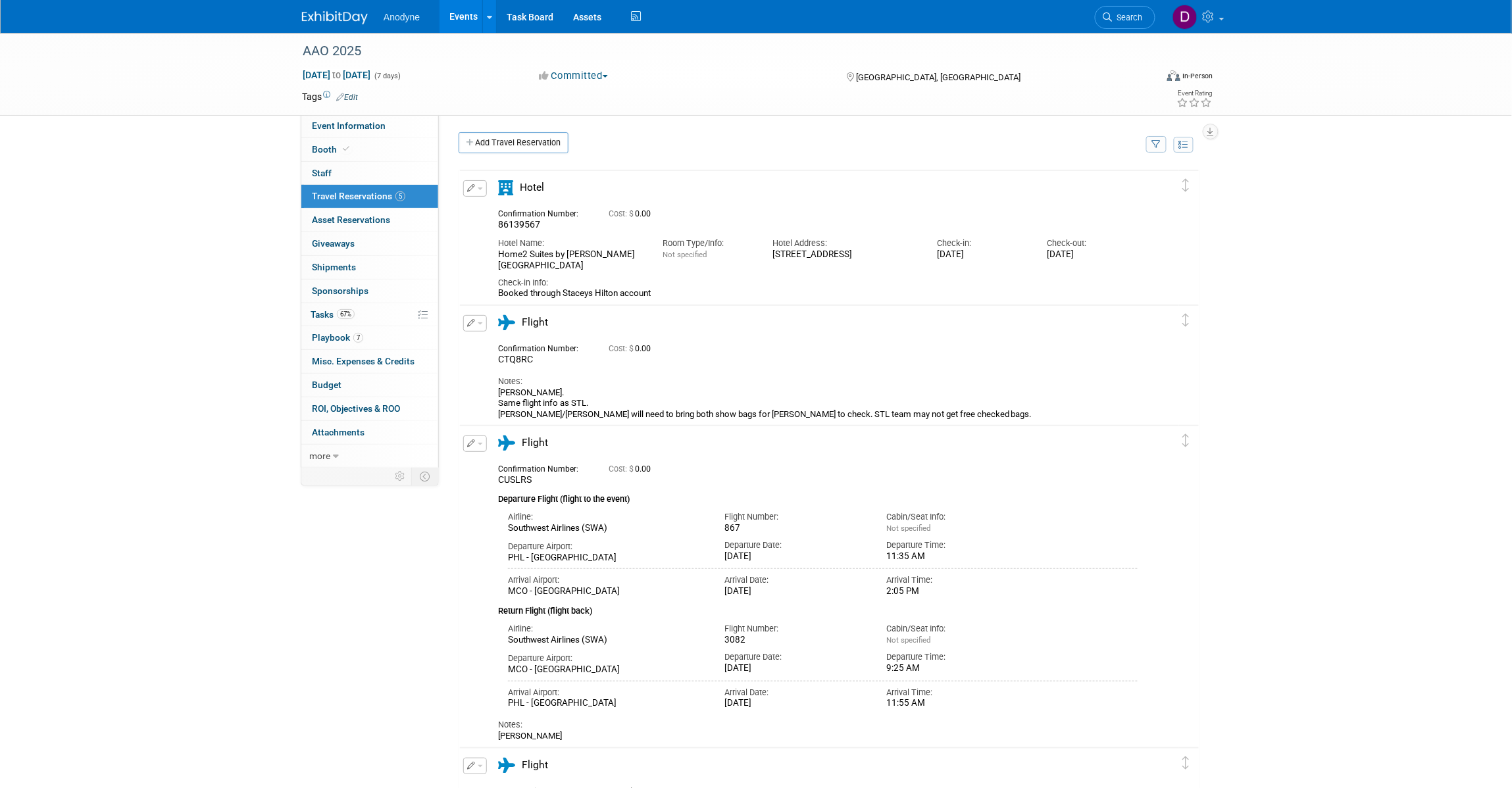
click at [104, 242] on div "AAO 2025 Oct 17, 2025 to Oct 23, 2025 (7 days) Oct 17, 2025 to Oct 23, 2025 Com…" at bounding box center [756, 640] width 1512 height 1214
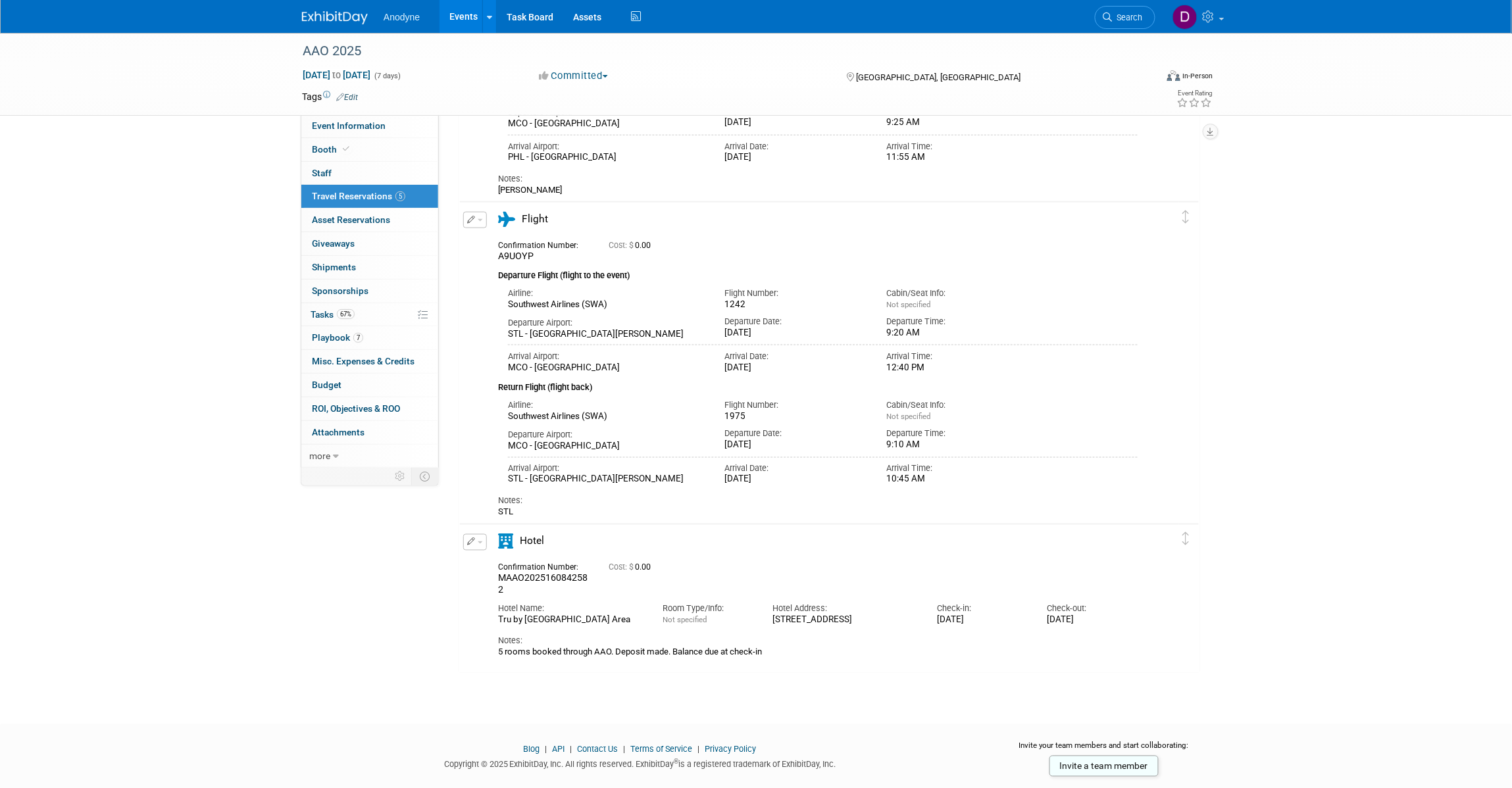
scroll to position [493, 0]
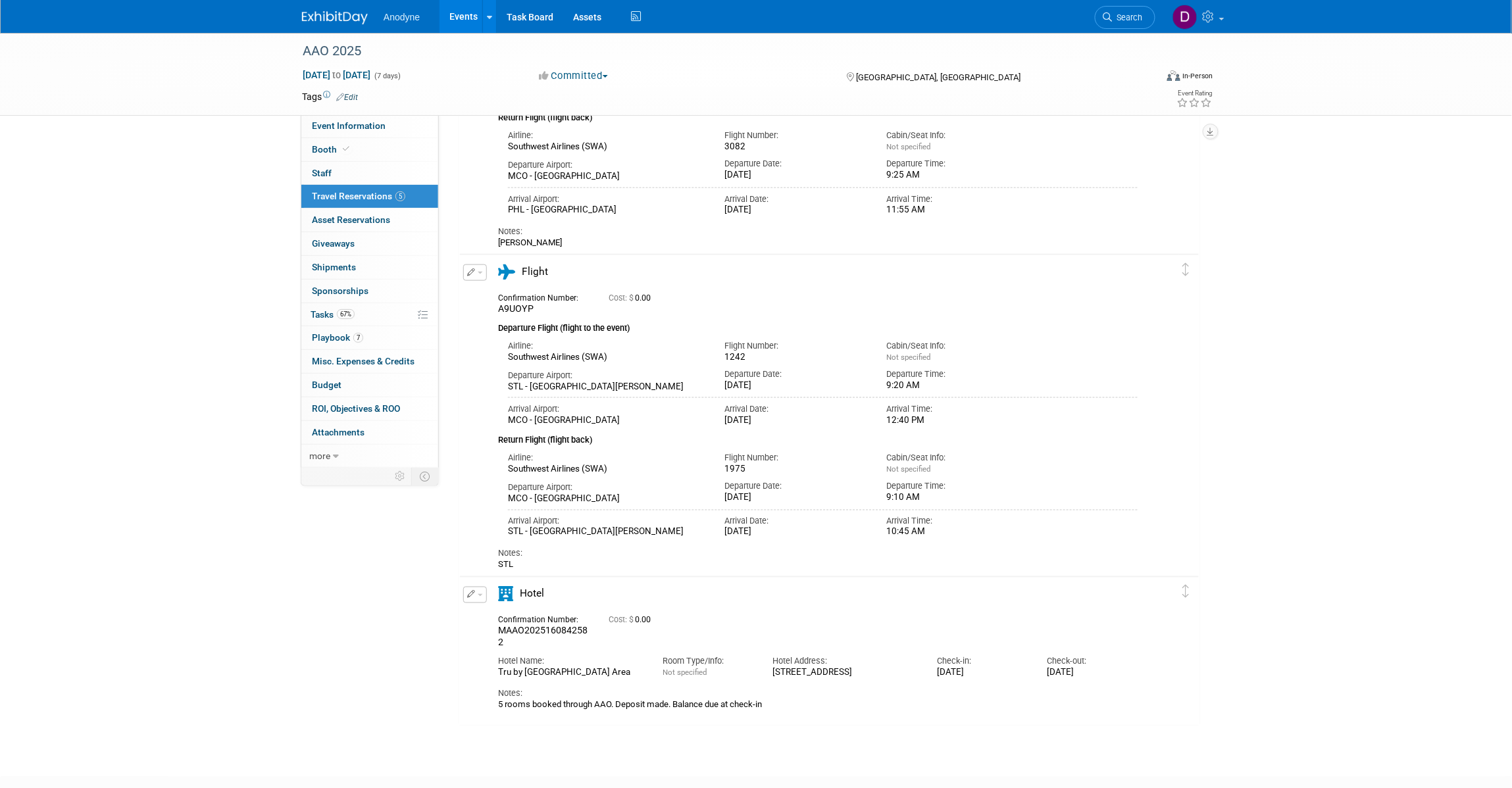
click at [123, 222] on div "AAO 2025 Oct 17, 2025 to Oct 23, 2025 (7 days) Oct 17, 2025 to Oct 23, 2025 Com…" at bounding box center [756, 147] width 1512 height 1214
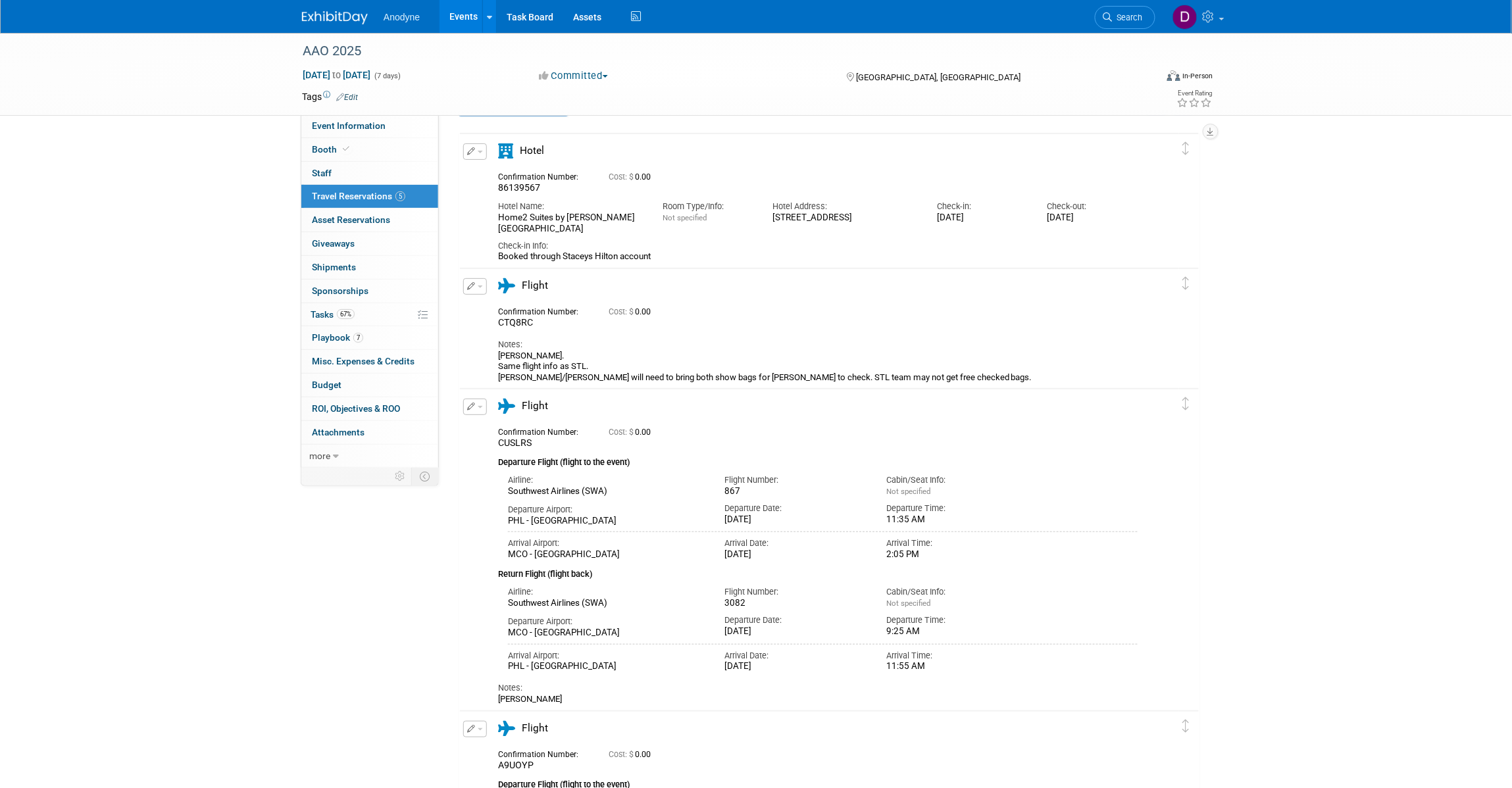
scroll to position [0, 0]
